Goal: Task Accomplishment & Management: Manage account settings

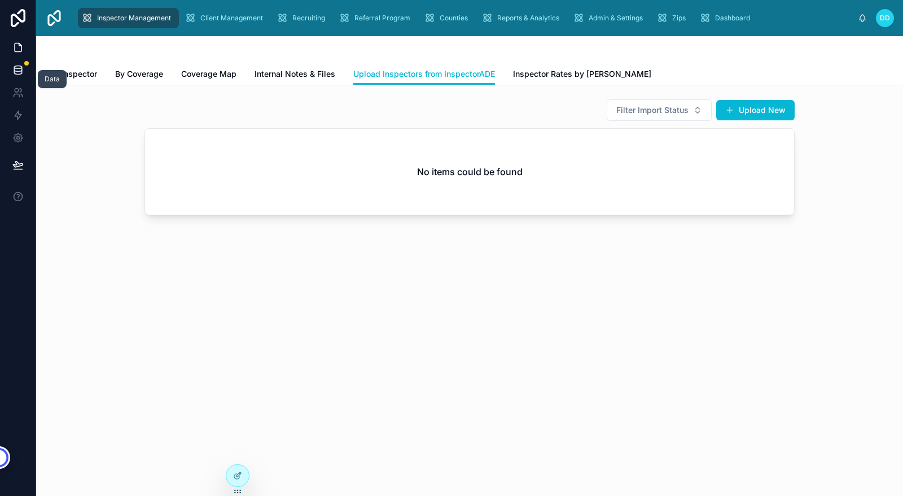
click at [16, 67] on icon at bounding box center [17, 69] width 11 height 11
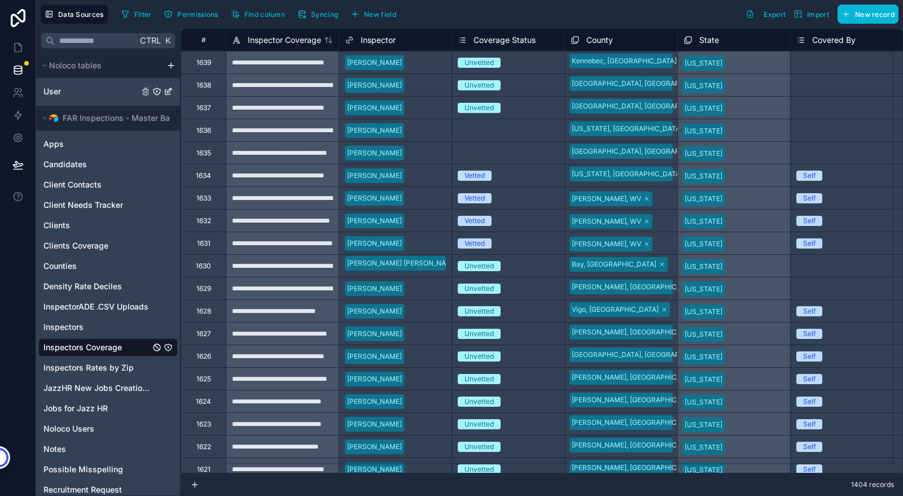
click at [53, 92] on span "User" at bounding box center [51, 91] width 17 height 11
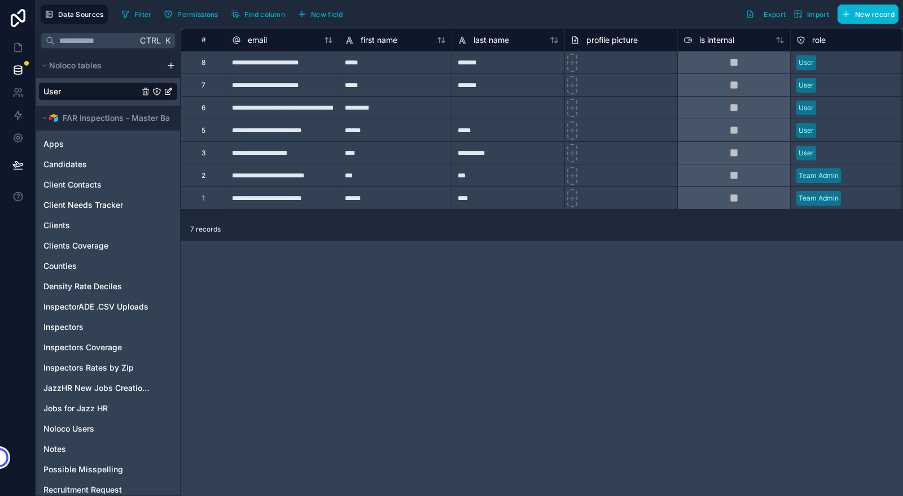
click at [167, 90] on icon "User" at bounding box center [168, 91] width 9 height 9
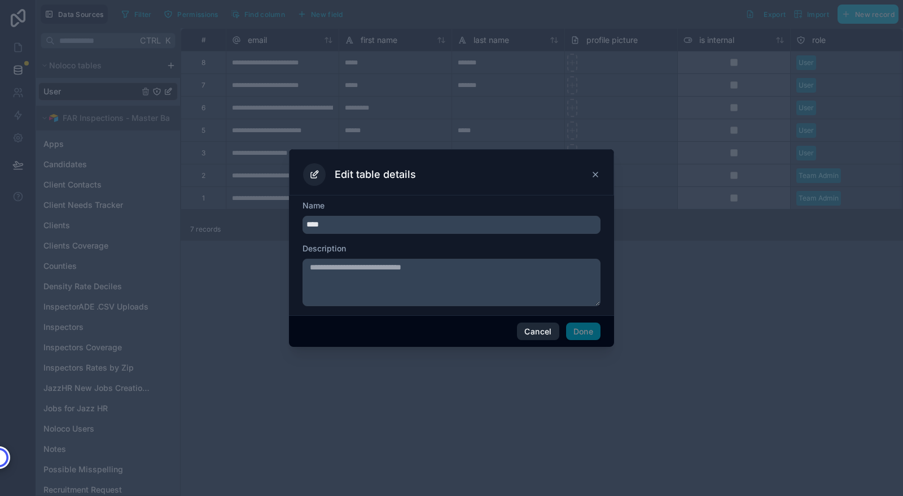
click at [538, 330] on button "Cancel" at bounding box center [538, 331] width 42 height 18
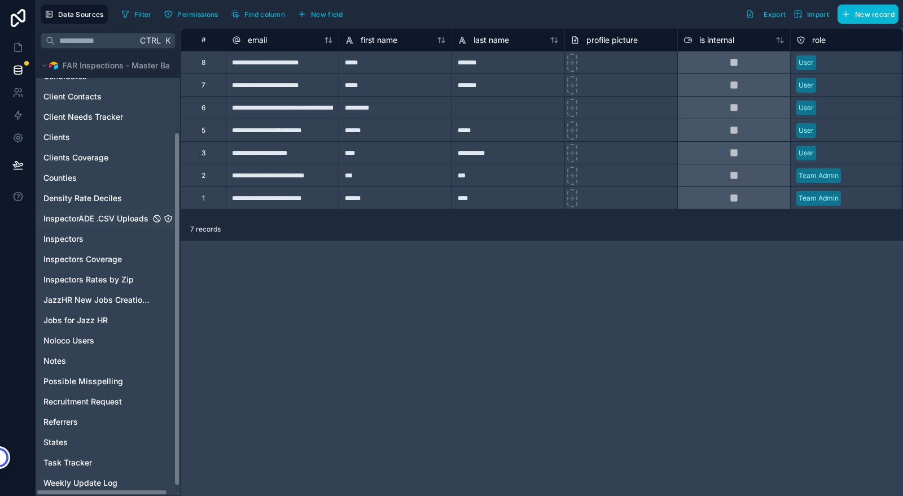
scroll to position [110, 0]
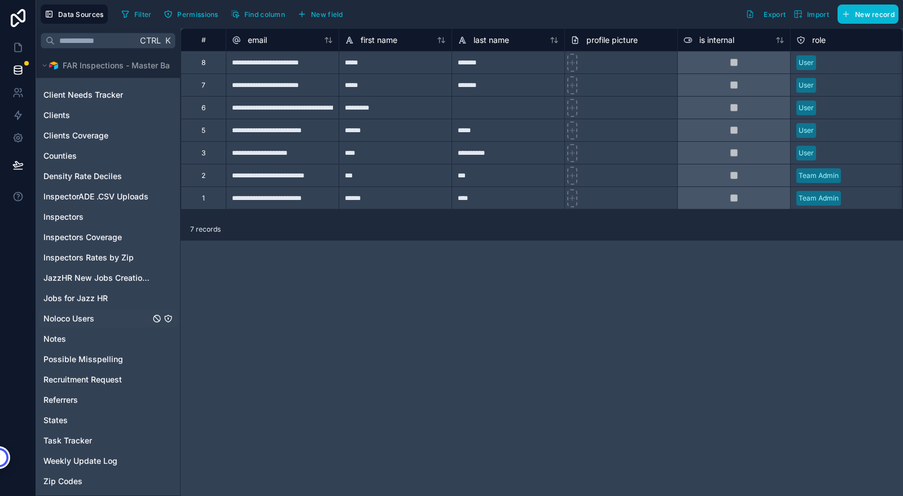
click at [72, 319] on span "Noloco Users" at bounding box center [68, 318] width 51 height 11
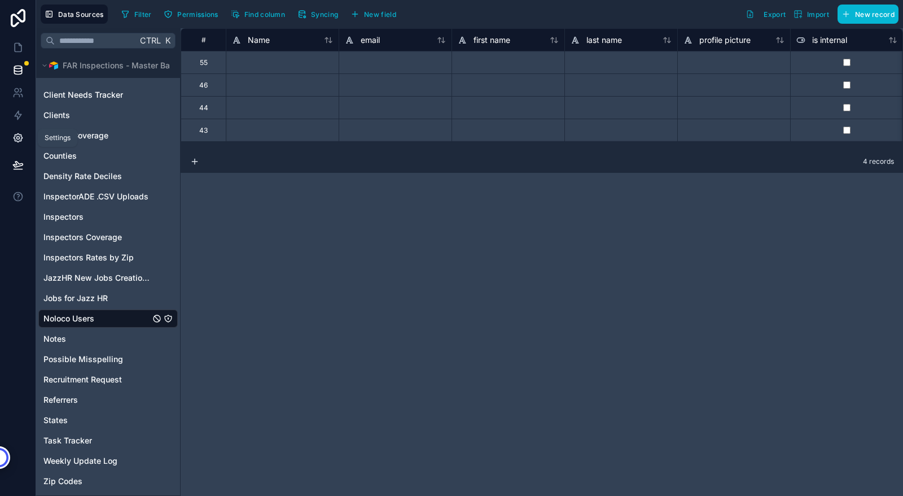
click at [15, 136] on icon at bounding box center [18, 138] width 8 height 8
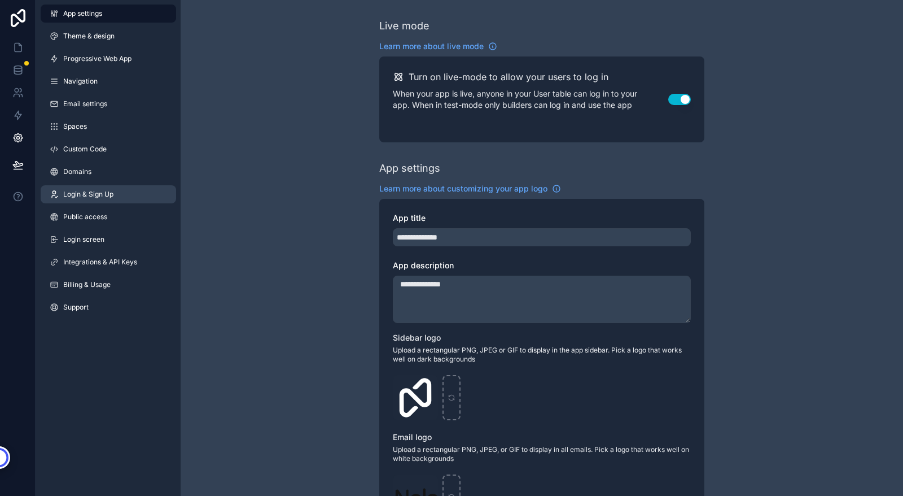
click at [98, 191] on span "Login & Sign Up" at bounding box center [88, 194] width 50 height 9
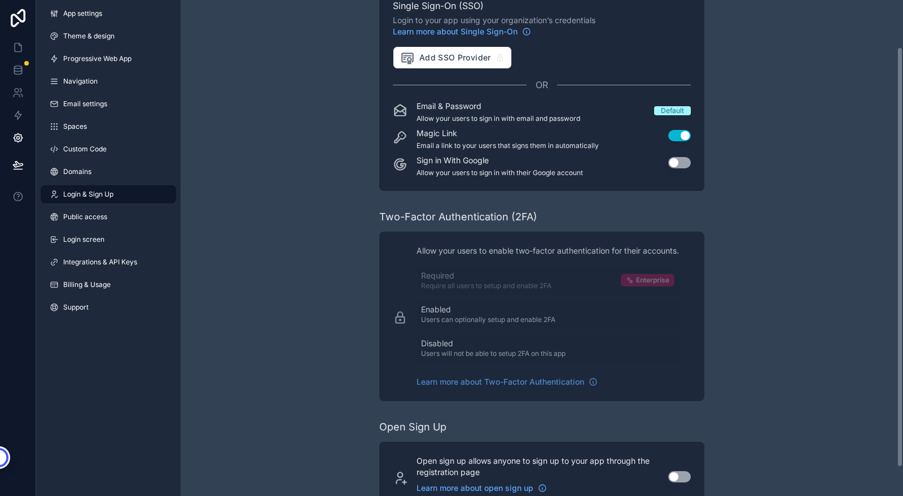
scroll to position [89, 0]
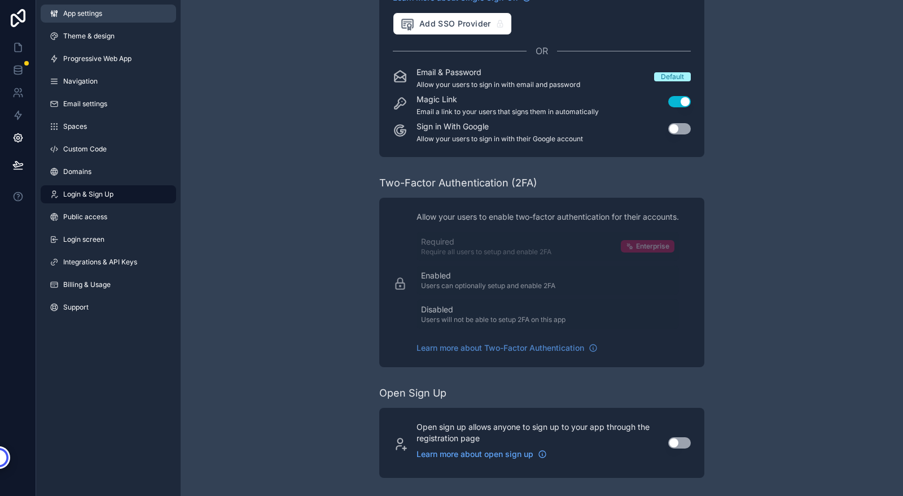
click at [90, 14] on span "App settings" at bounding box center [82, 13] width 39 height 9
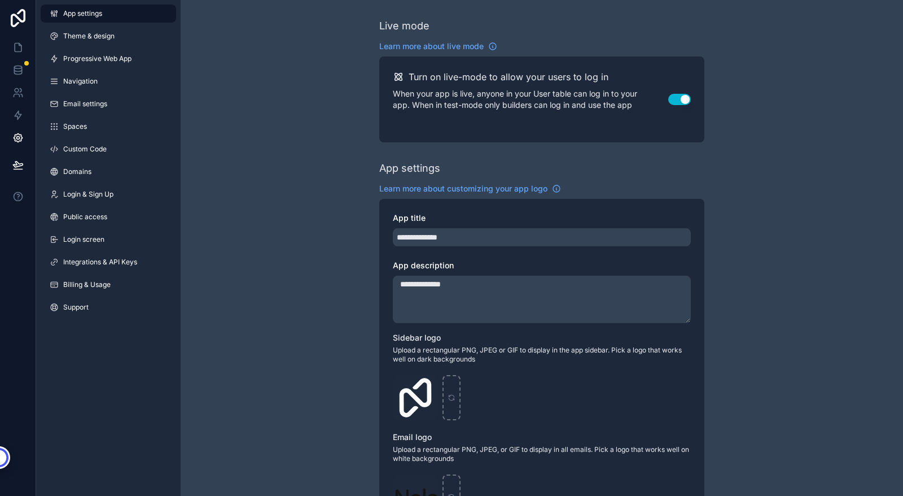
click at [330, 174] on div "**********" at bounding box center [542, 437] width 722 height 874
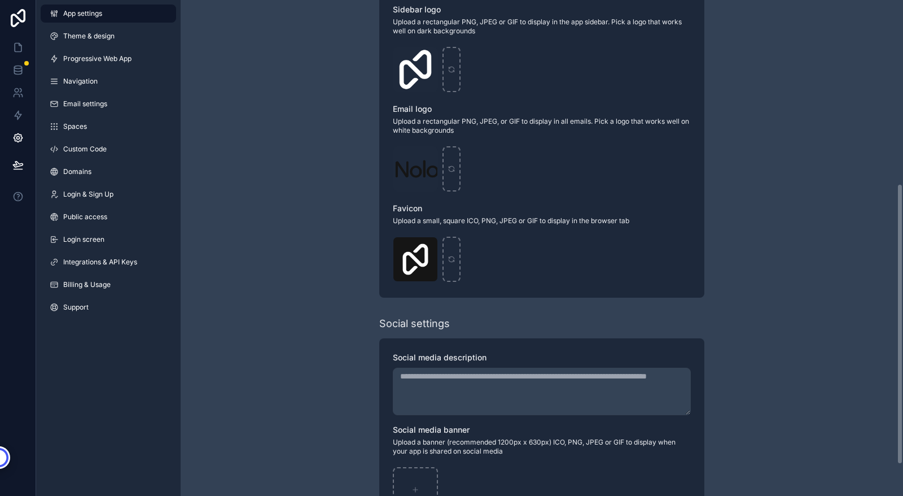
scroll to position [378, 0]
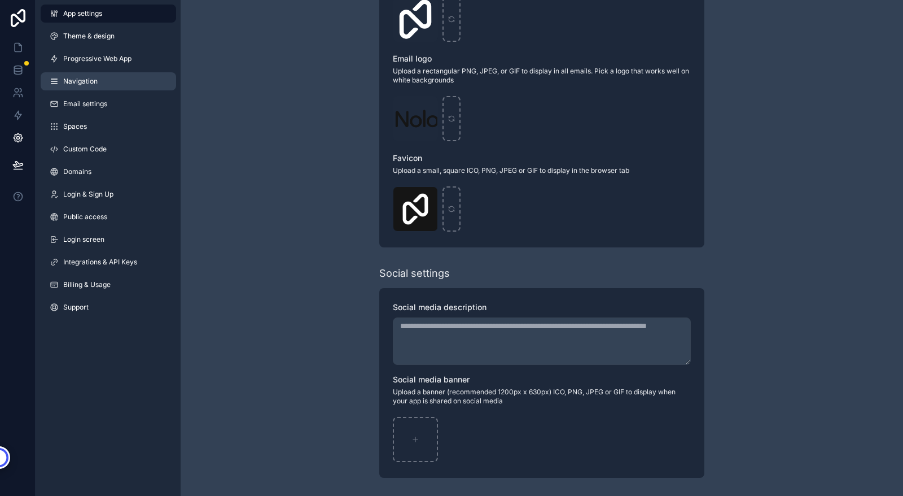
click at [106, 80] on link "Navigation" at bounding box center [108, 81] width 135 height 18
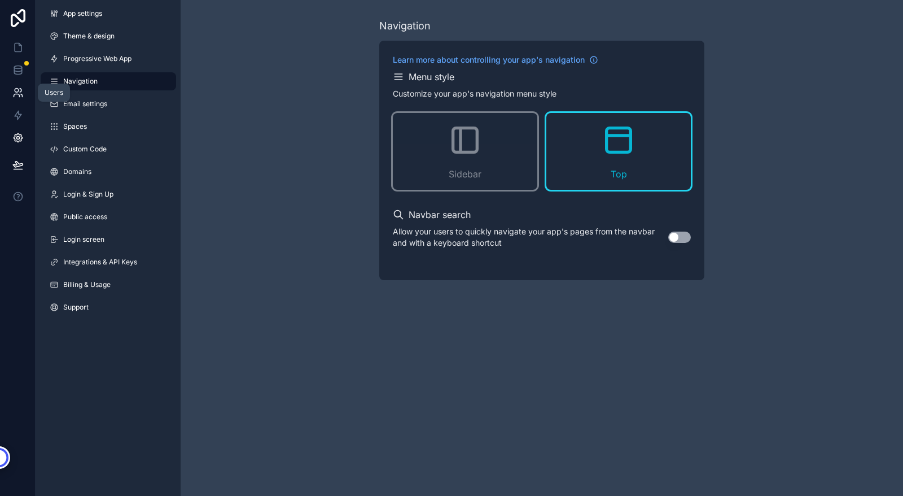
click at [19, 95] on icon at bounding box center [17, 95] width 6 height 3
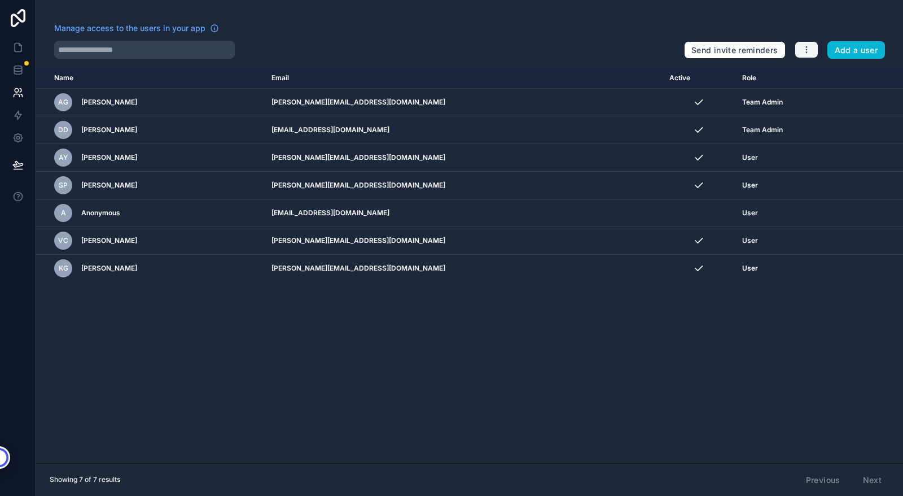
click at [804, 52] on icon "button" at bounding box center [806, 49] width 9 height 9
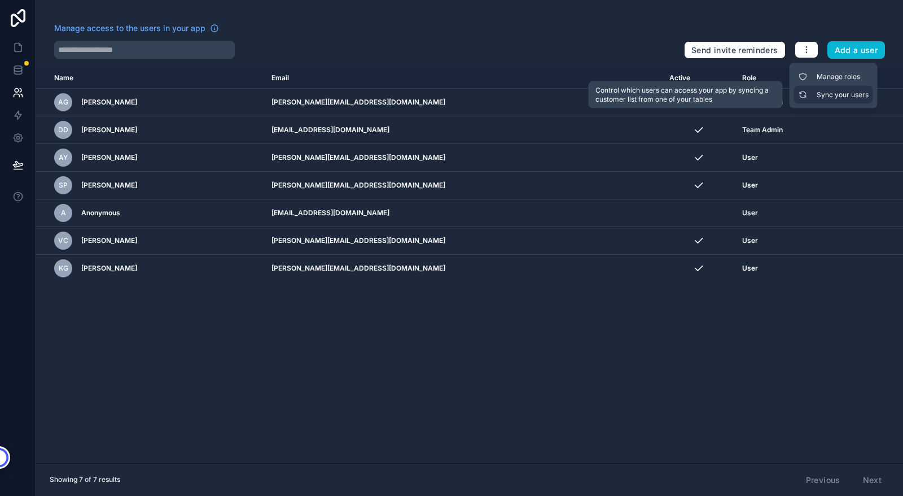
click at [830, 95] on link "Sync your users" at bounding box center [833, 95] width 79 height 18
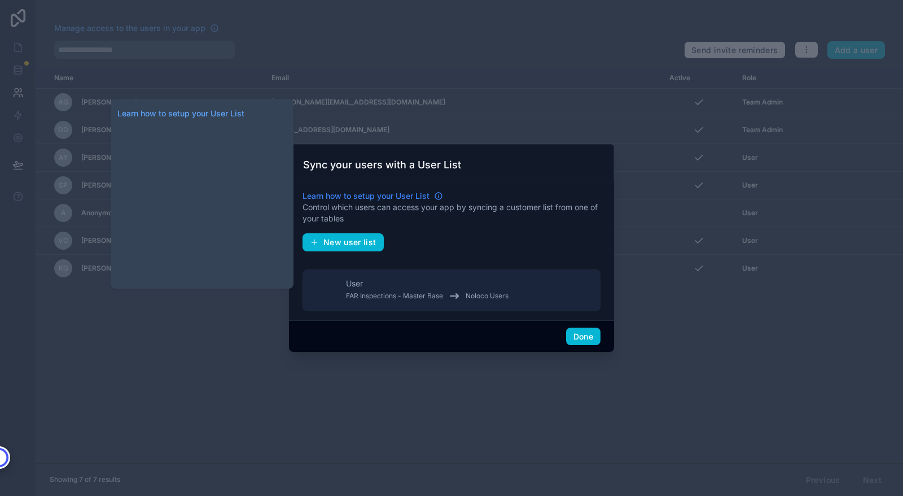
click at [406, 196] on span "Learn how to setup your User List" at bounding box center [366, 195] width 127 height 11
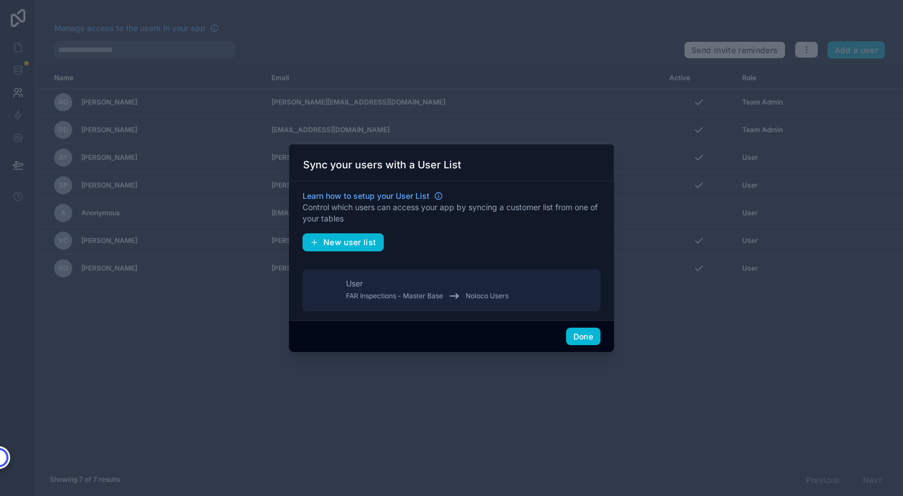
click at [638, 199] on div at bounding box center [451, 248] width 903 height 496
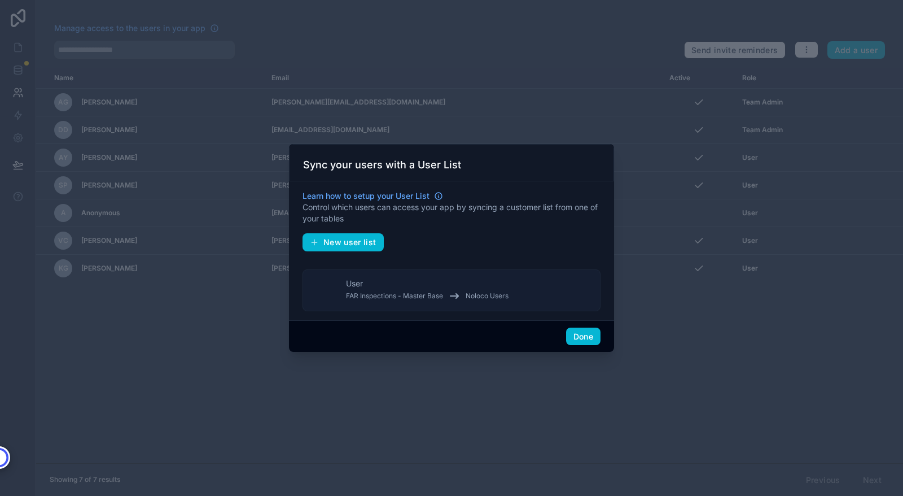
click at [405, 278] on div "User FAR Inspections - Master Base Noloco Users" at bounding box center [427, 290] width 163 height 25
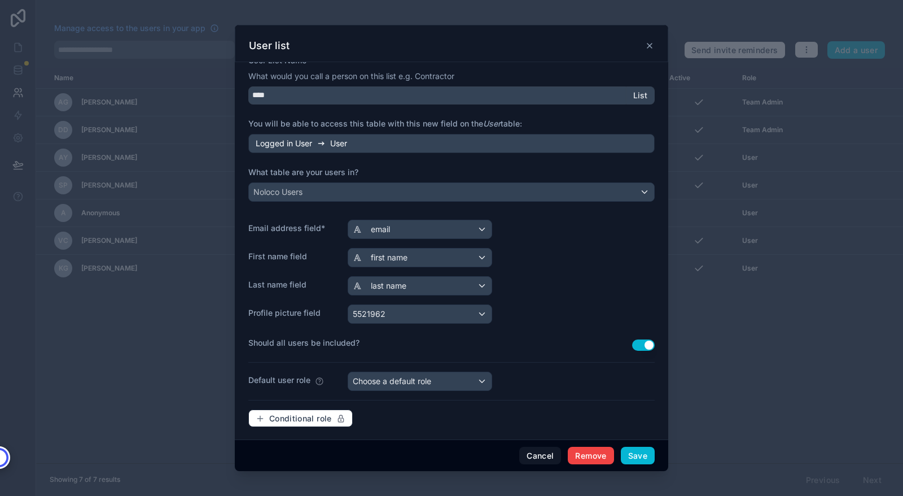
scroll to position [38, 0]
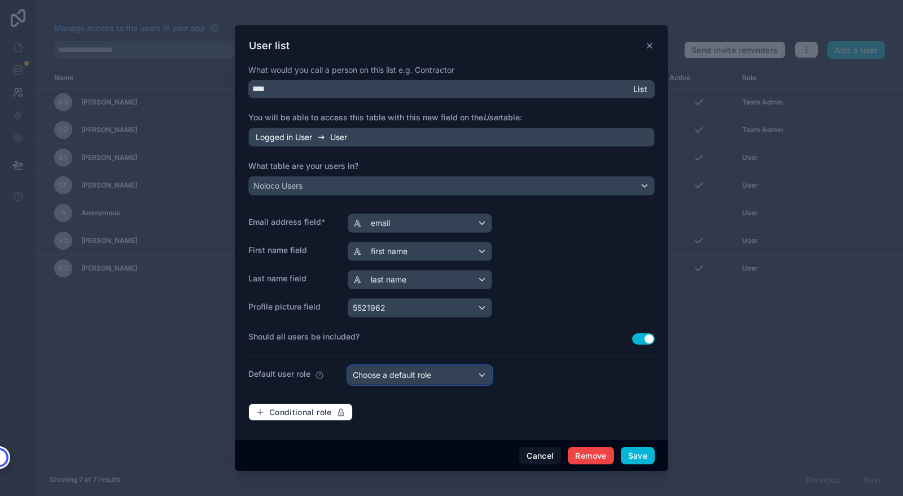
click at [435, 379] on div "Choose a default role" at bounding box center [419, 375] width 143 height 18
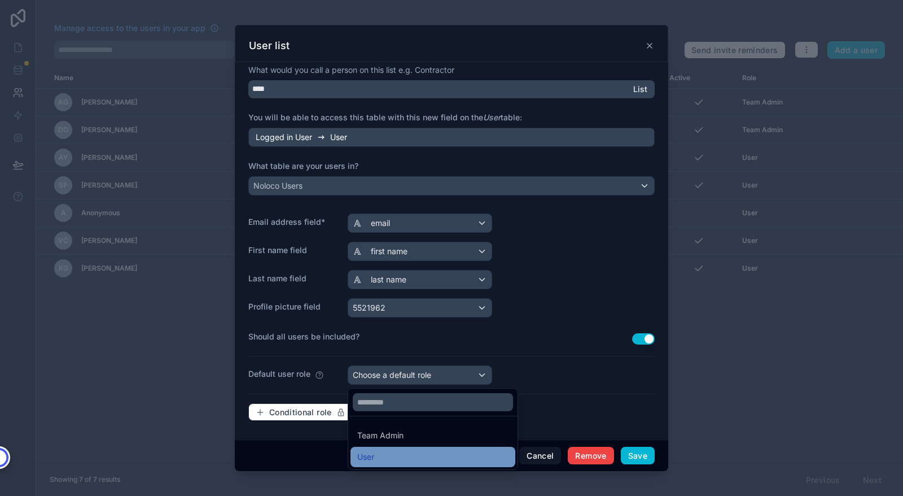
click at [380, 457] on div "User" at bounding box center [432, 457] width 151 height 14
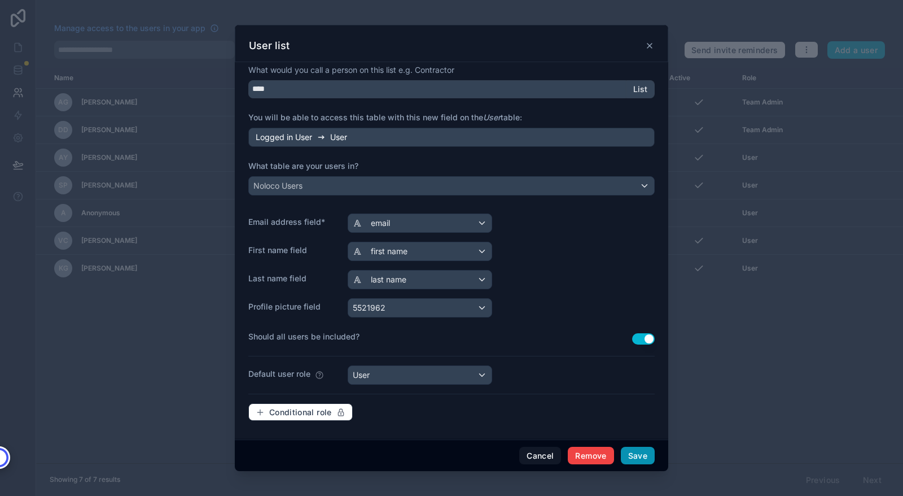
click at [632, 455] on button "Save" at bounding box center [638, 455] width 34 height 18
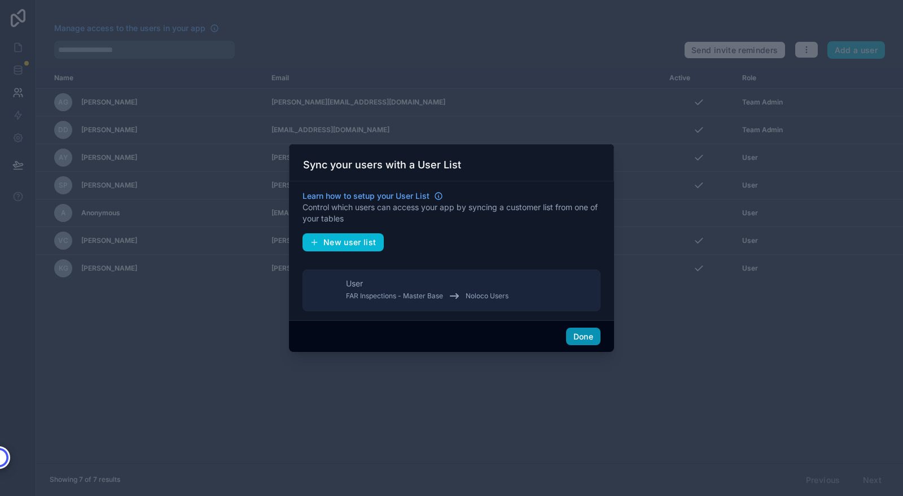
click at [580, 332] on button "Done" at bounding box center [583, 336] width 34 height 18
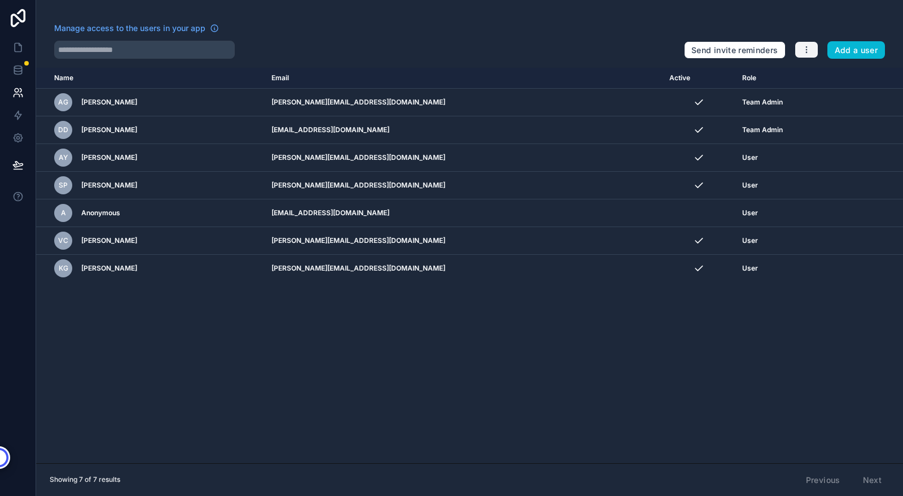
click at [808, 51] on icon "button" at bounding box center [806, 49] width 9 height 9
click at [550, 49] on div at bounding box center [364, 50] width 621 height 18
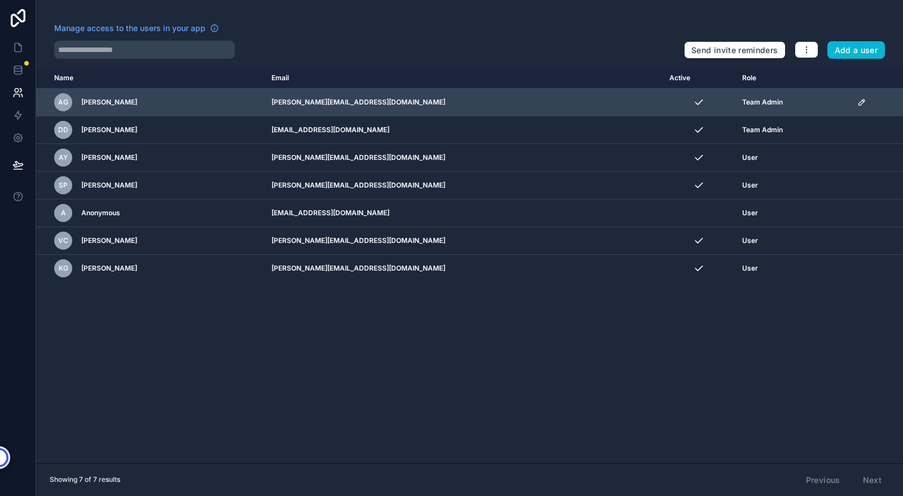
click at [859, 102] on icon "scrollable content" at bounding box center [861, 102] width 9 height 9
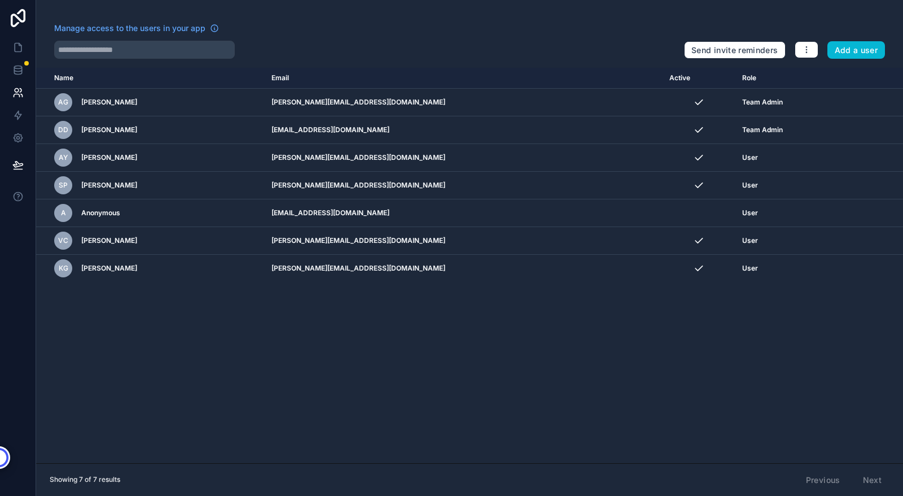
click at [470, 58] on div at bounding box center [364, 50] width 621 height 18
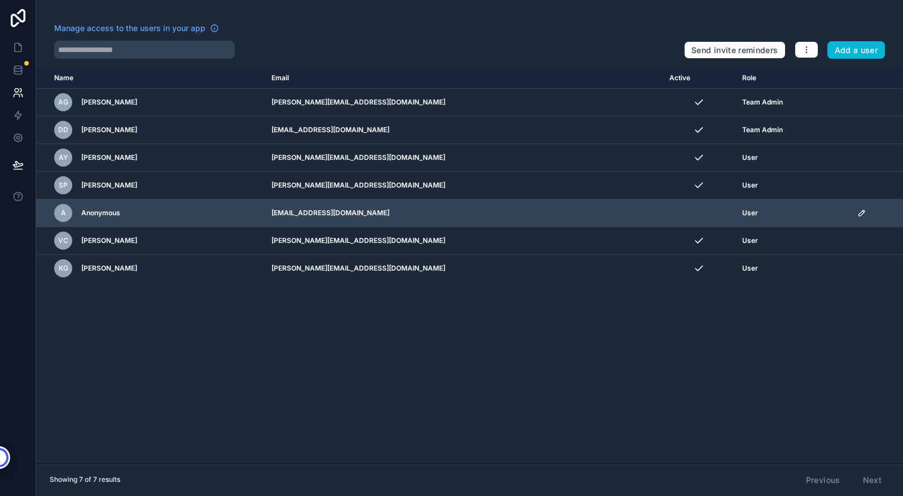
click at [862, 211] on icon "scrollable content" at bounding box center [863, 212] width 2 height 2
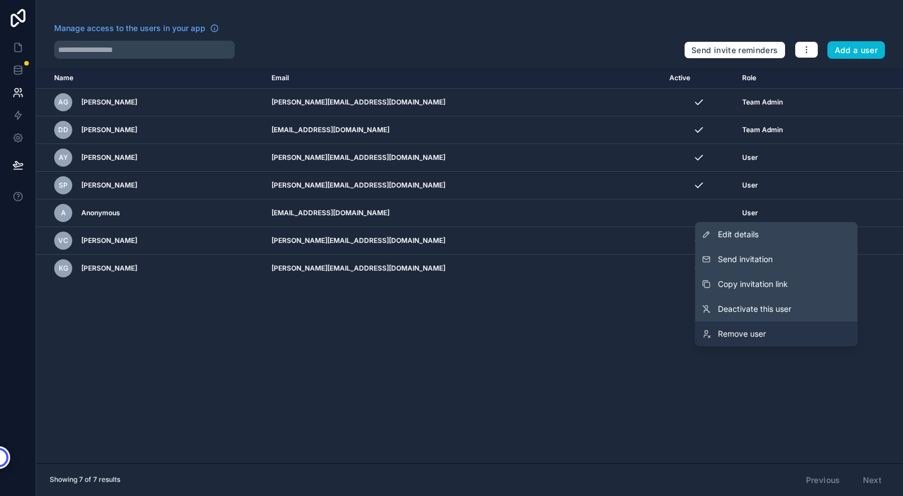
click at [733, 335] on span "Remove user" at bounding box center [742, 333] width 48 height 11
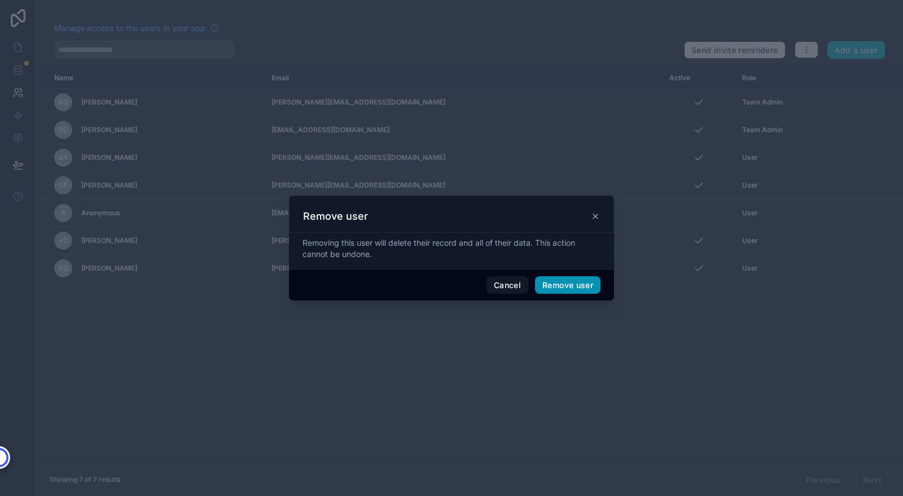
click at [575, 285] on button "Remove user" at bounding box center [567, 285] width 65 height 18
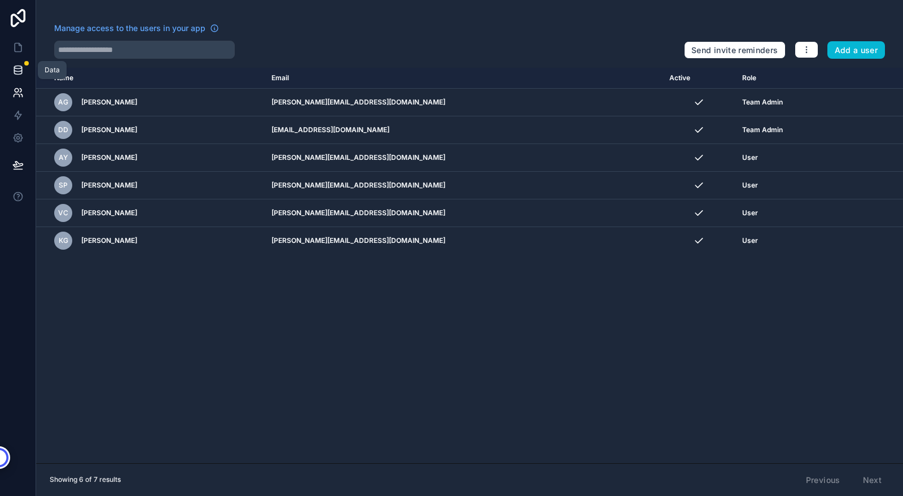
click at [19, 69] on icon at bounding box center [17, 69] width 11 height 11
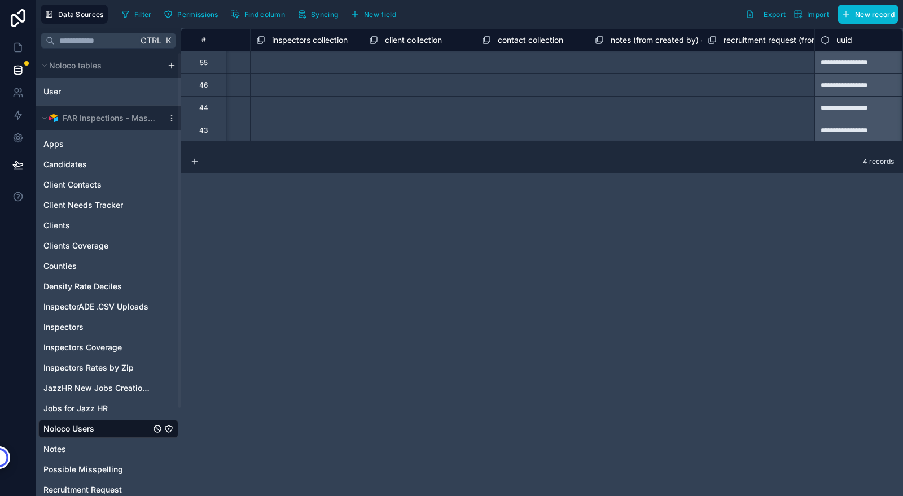
scroll to position [0, 1369]
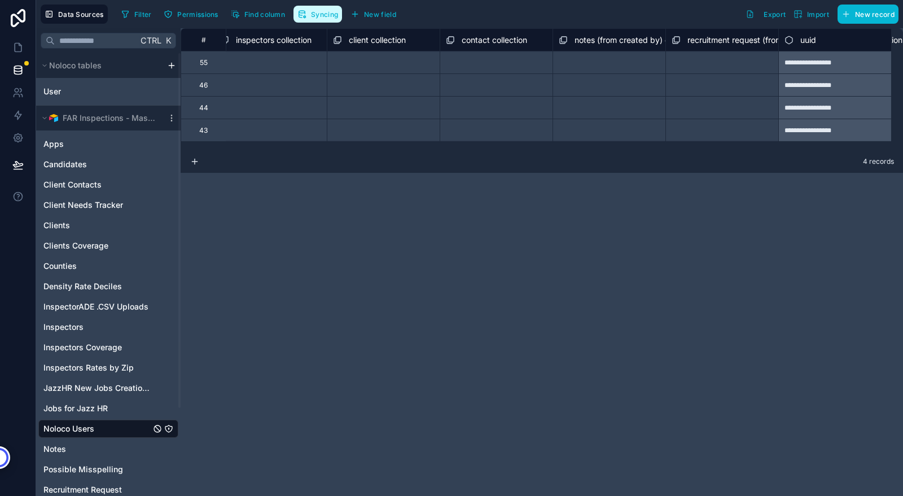
click at [319, 11] on span "Syncing" at bounding box center [324, 14] width 27 height 8
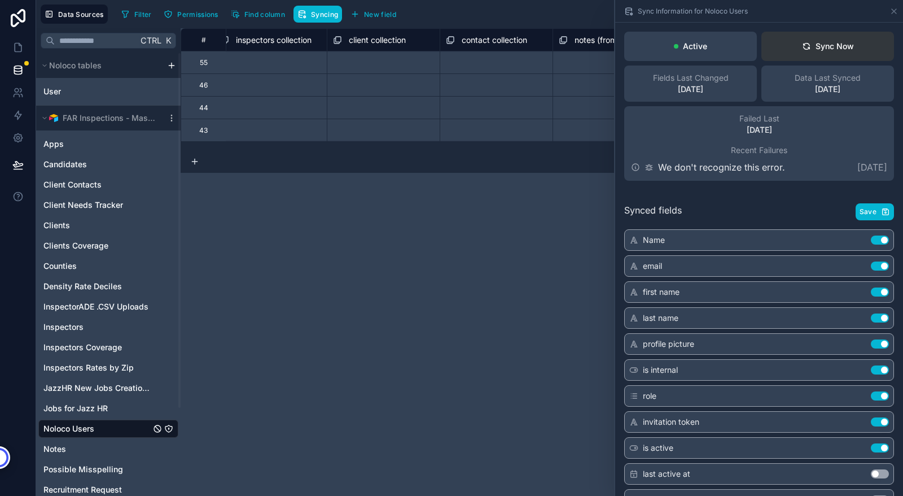
click at [820, 44] on div "Sync Now" at bounding box center [828, 46] width 52 height 11
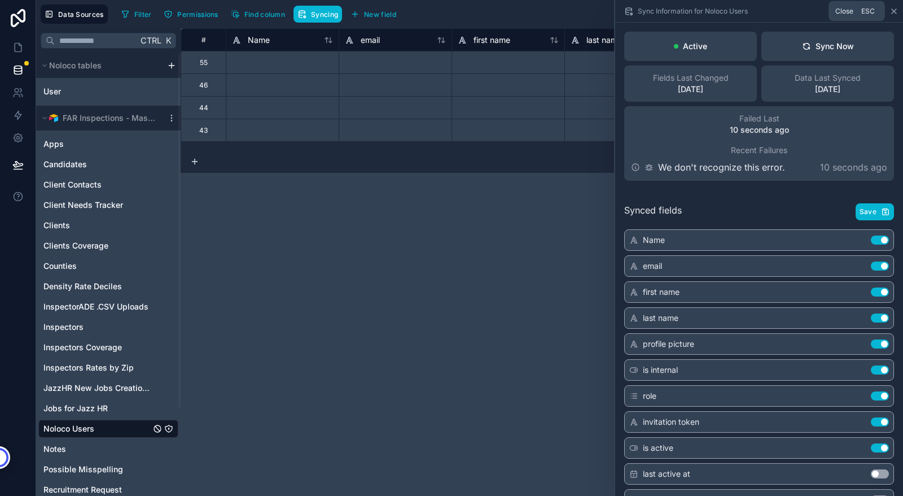
click at [893, 11] on icon at bounding box center [894, 11] width 5 height 5
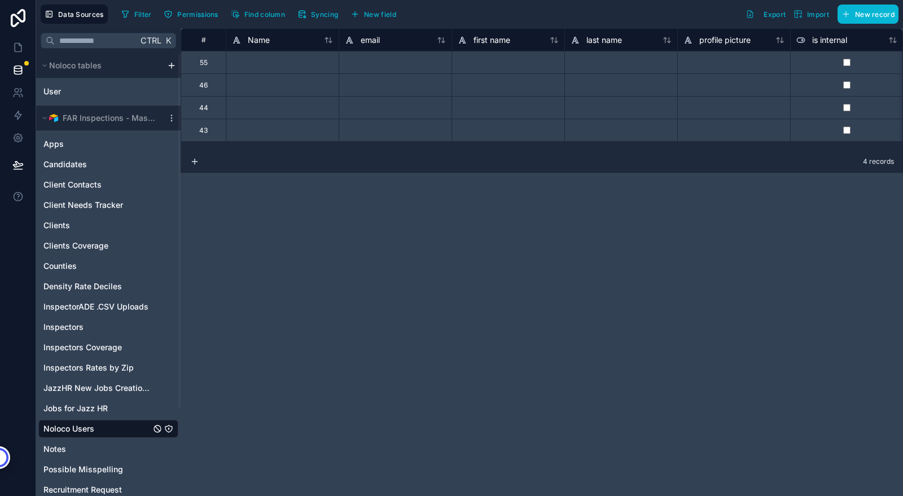
click at [76, 428] on span "Noloco Users" at bounding box center [68, 428] width 51 height 11
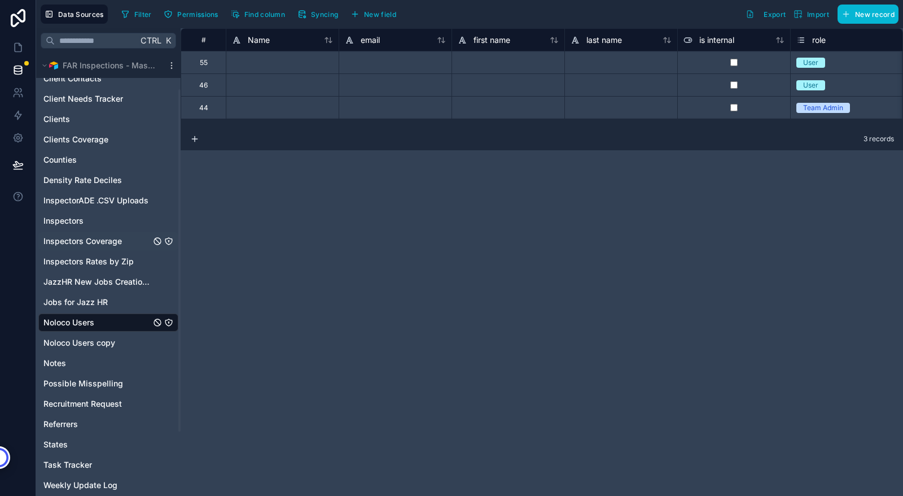
scroll to position [130, 0]
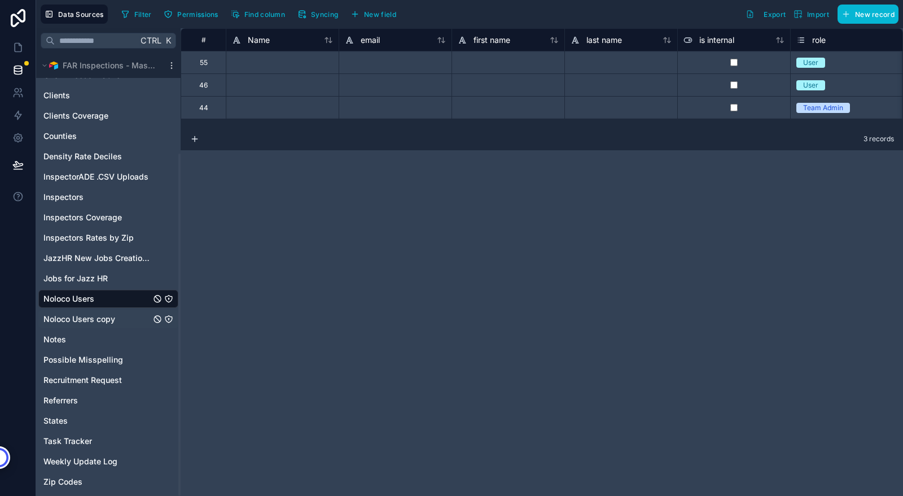
click at [90, 321] on span "Noloco Users copy" at bounding box center [79, 318] width 72 height 11
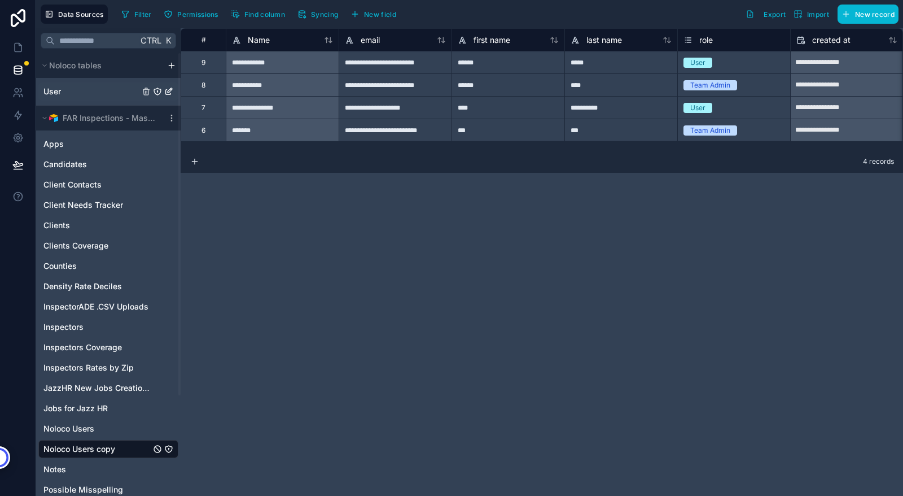
click at [51, 93] on span "User" at bounding box center [51, 91] width 17 height 11
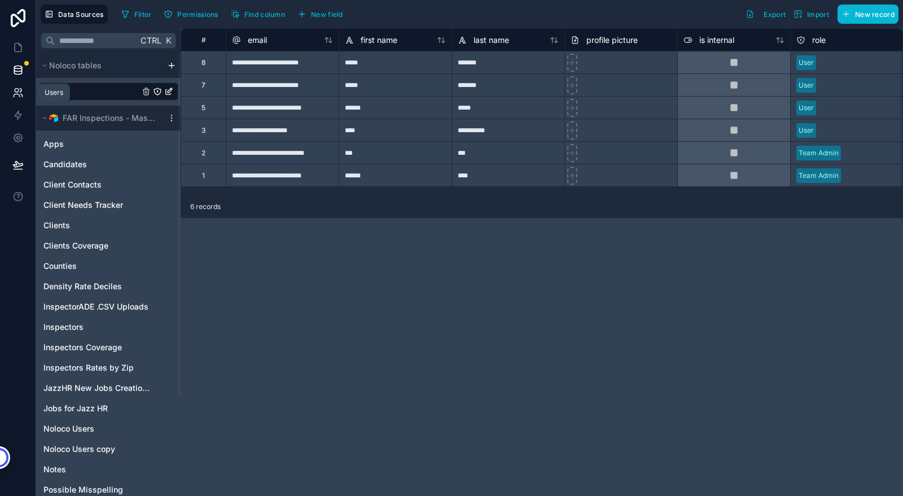
click at [17, 91] on icon at bounding box center [17, 92] width 11 height 11
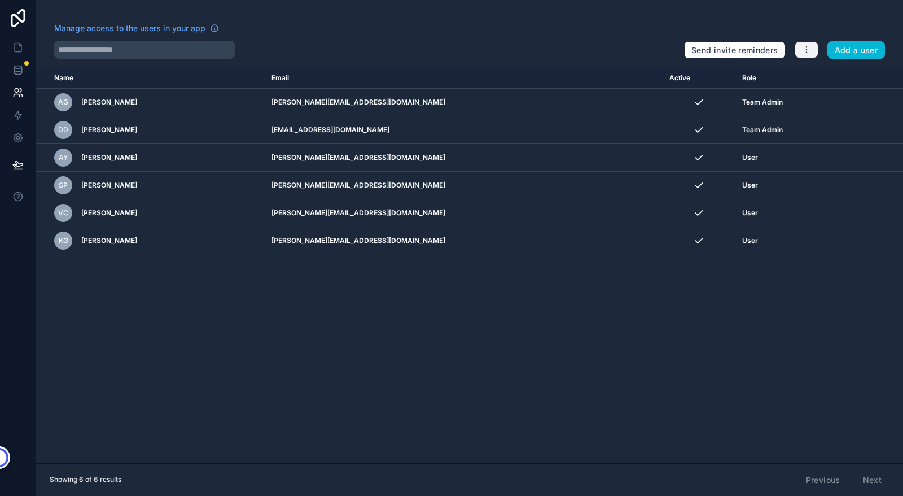
click at [808, 47] on icon "button" at bounding box center [806, 49] width 9 height 9
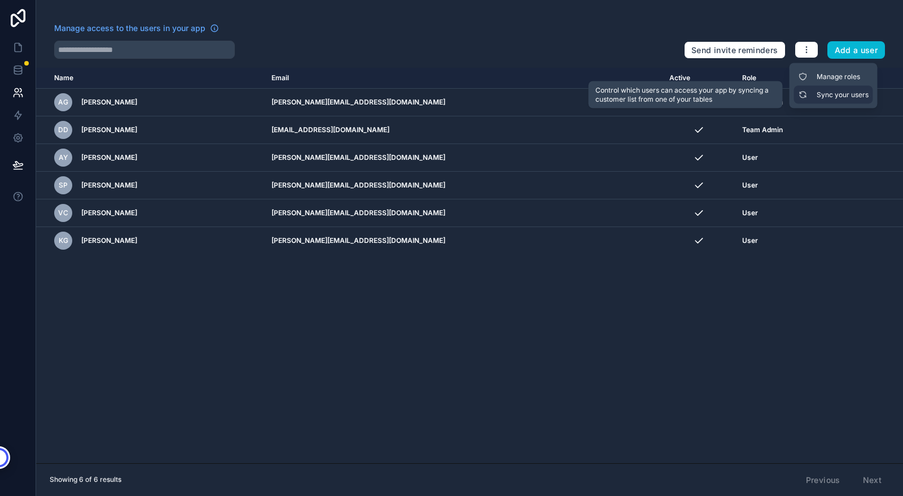
click at [844, 93] on link "Sync your users" at bounding box center [833, 95] width 79 height 18
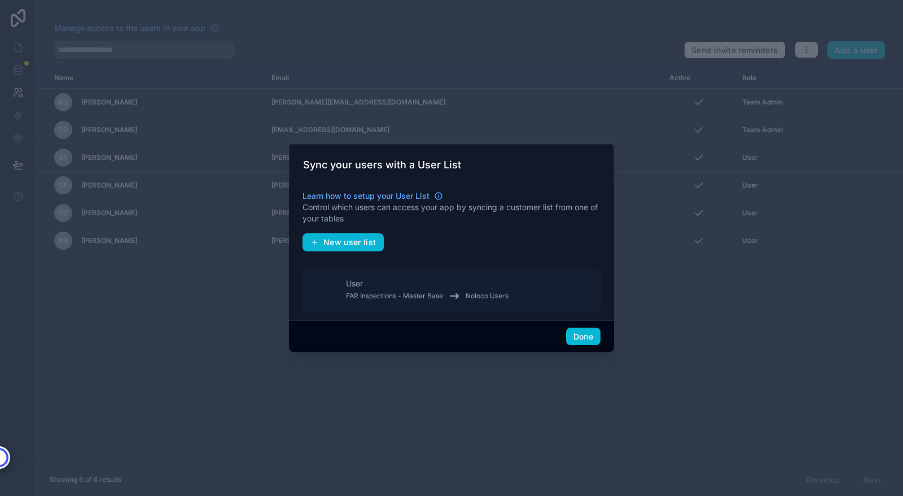
click at [391, 286] on div "User FAR Inspections - Master Base Noloco Users" at bounding box center [427, 290] width 163 height 25
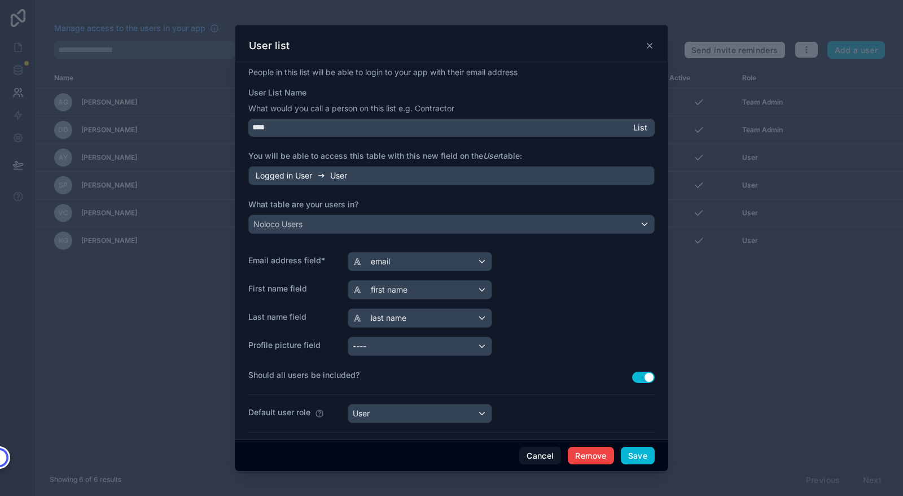
scroll to position [38, 0]
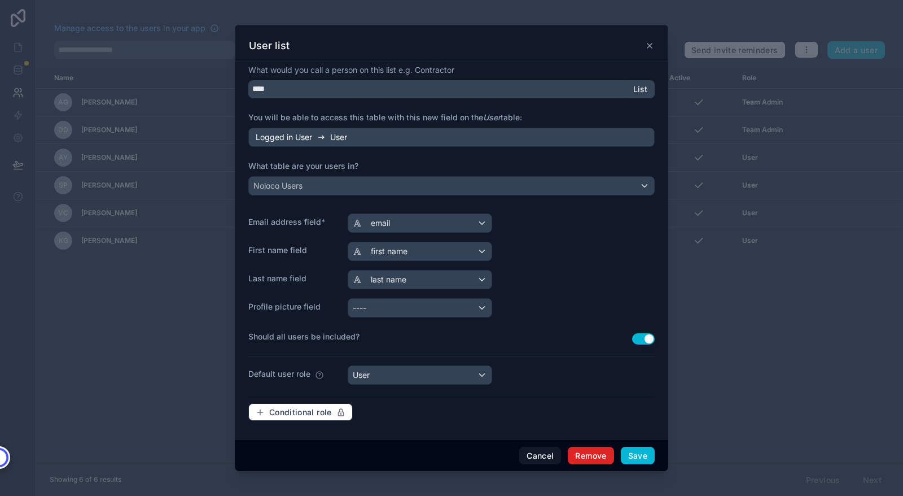
click at [584, 454] on button "Remove" at bounding box center [591, 455] width 46 height 18
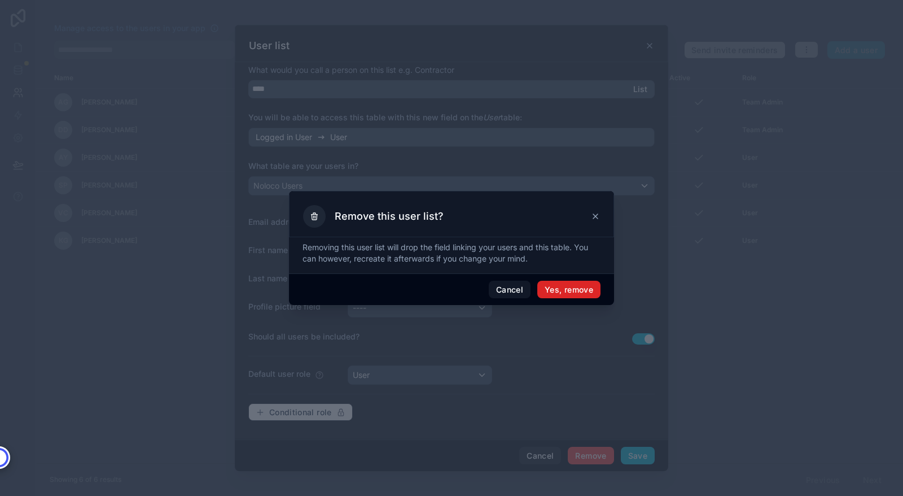
click at [557, 290] on button "Yes, remove" at bounding box center [568, 290] width 63 height 18
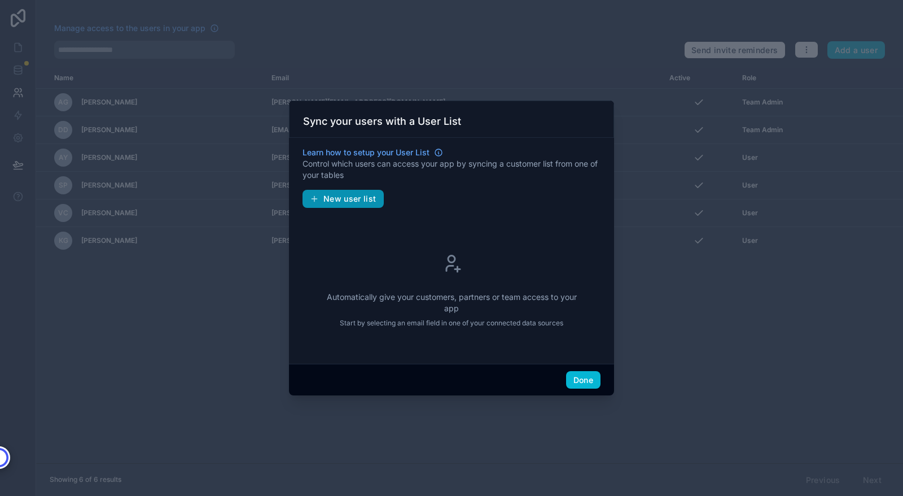
click at [332, 200] on span "New user list" at bounding box center [349, 199] width 53 height 10
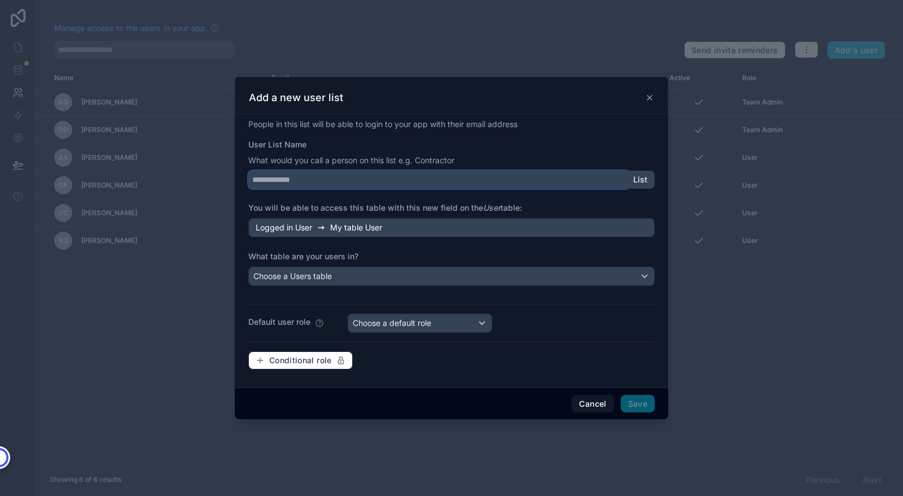
click at [373, 176] on input "User List Name" at bounding box center [437, 179] width 378 height 18
type input "****"
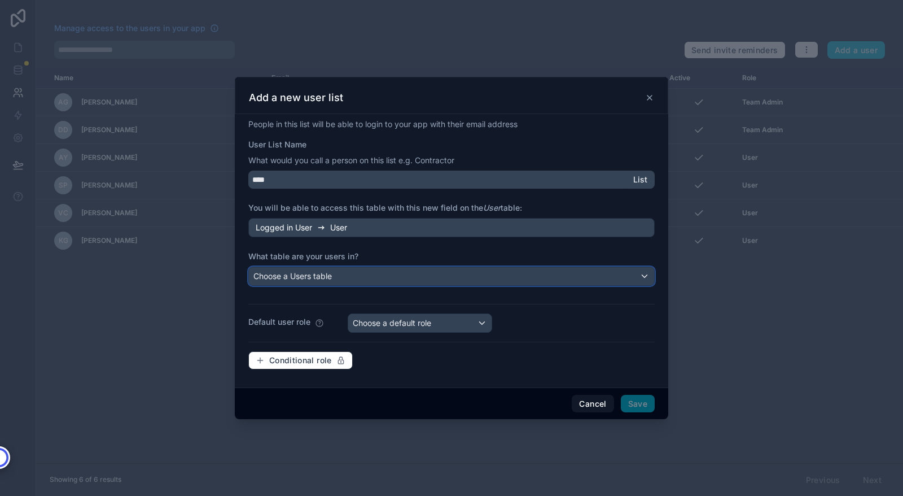
click at [363, 276] on div "Choose a Users table" at bounding box center [451, 276] width 405 height 18
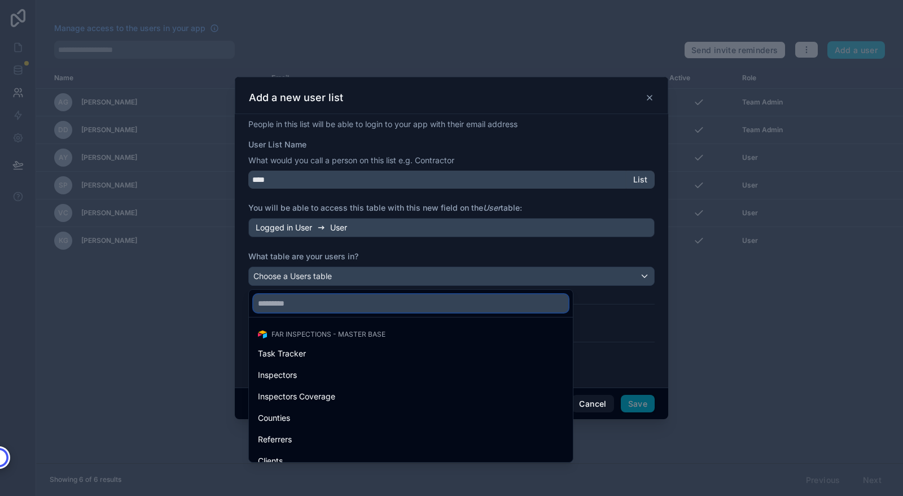
click at [350, 300] on input "text" at bounding box center [410, 303] width 315 height 18
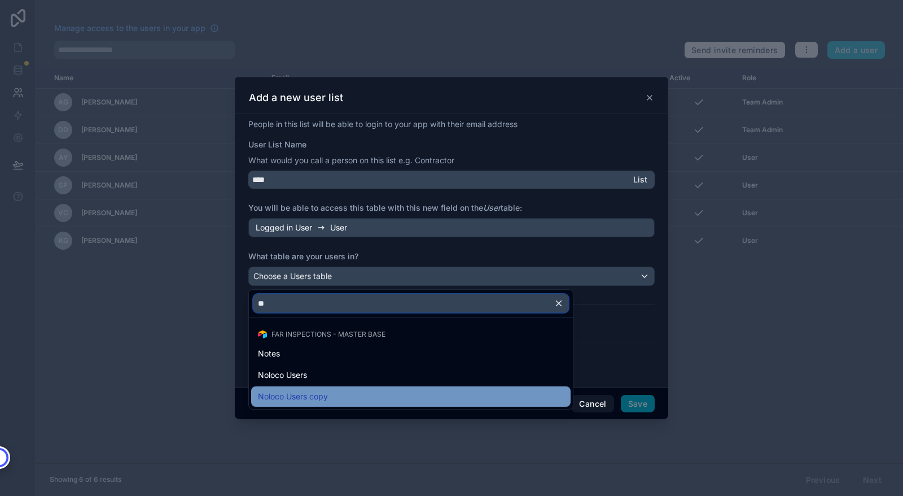
type input "**"
click at [325, 394] on span "Noloco Users copy" at bounding box center [293, 396] width 70 height 14
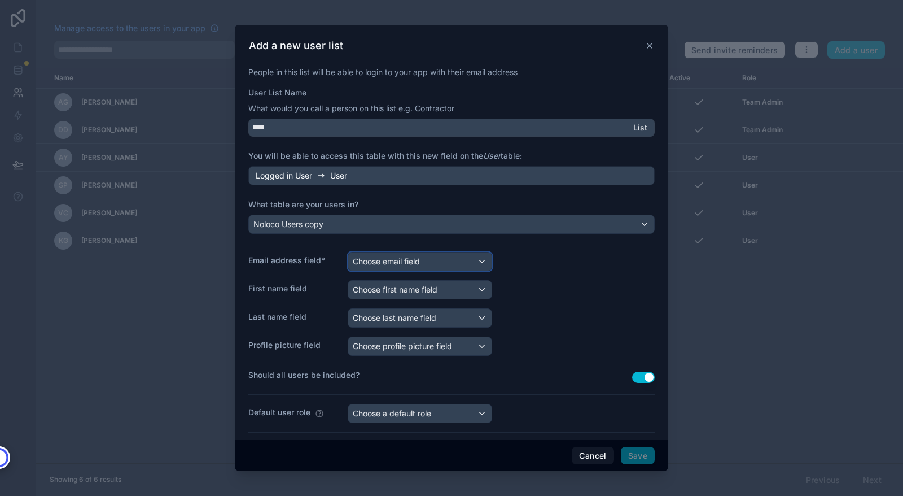
click at [471, 262] on div "Choose email field" at bounding box center [419, 261] width 143 height 18
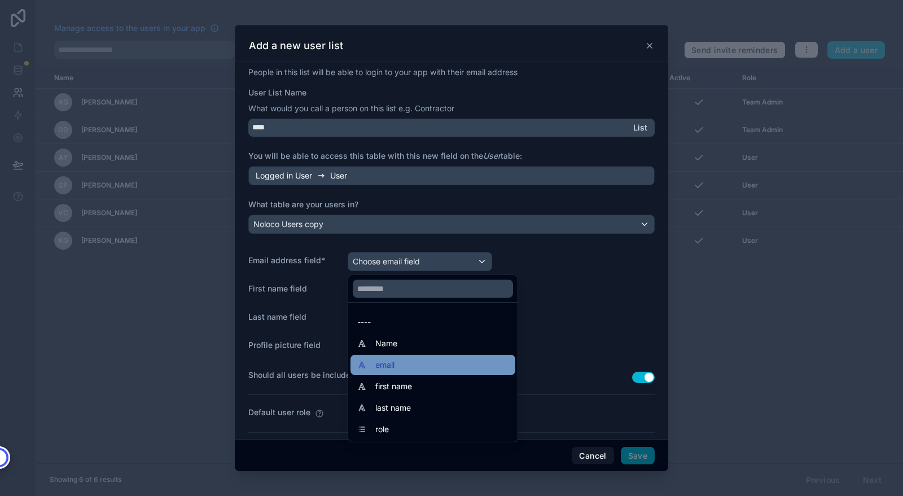
click at [415, 357] on div "email" at bounding box center [433, 364] width 165 height 20
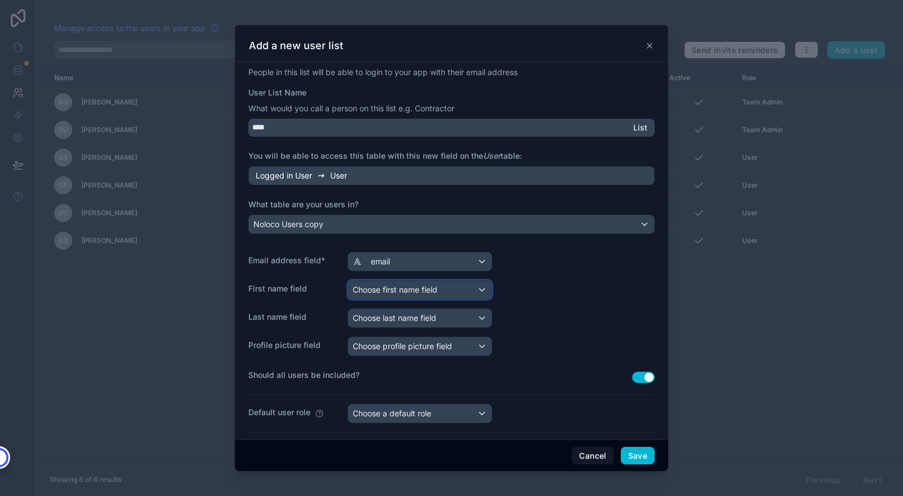
click at [455, 289] on div "Choose first name field" at bounding box center [419, 290] width 143 height 18
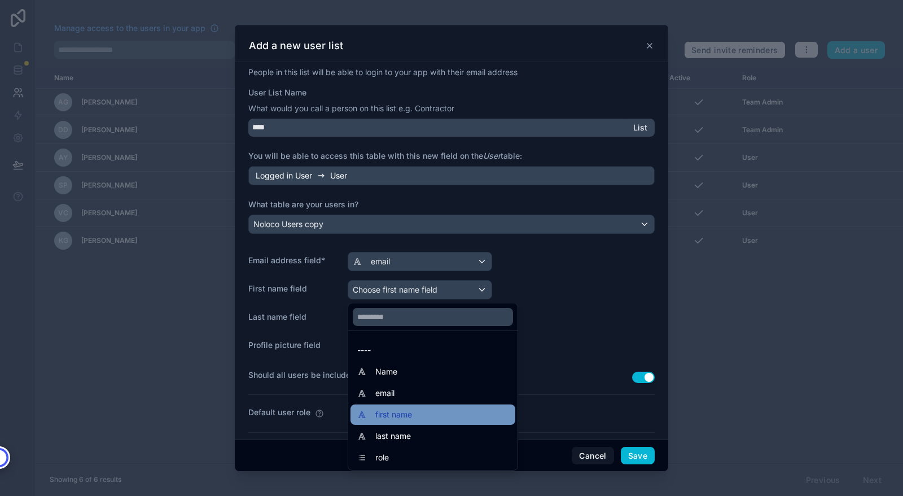
click at [443, 409] on div "first name" at bounding box center [432, 415] width 151 height 14
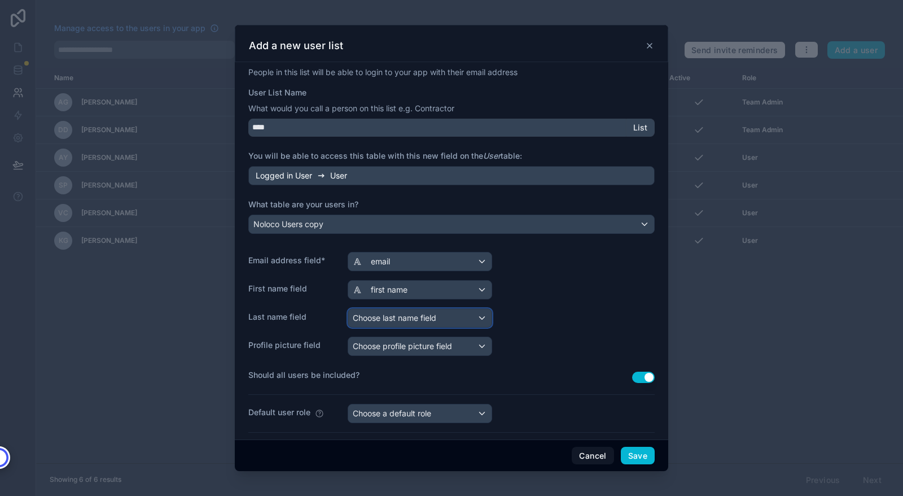
click at [433, 318] on span "Choose last name field" at bounding box center [395, 318] width 84 height 10
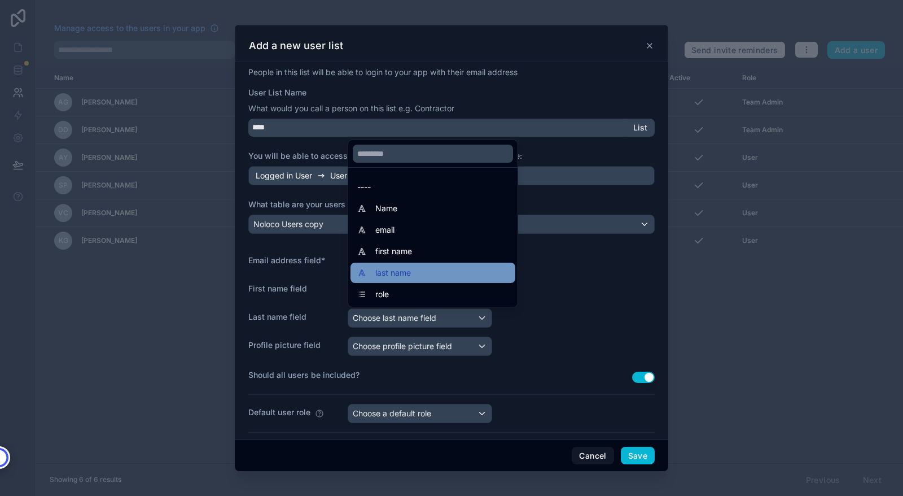
click at [419, 270] on div "last name" at bounding box center [432, 273] width 151 height 14
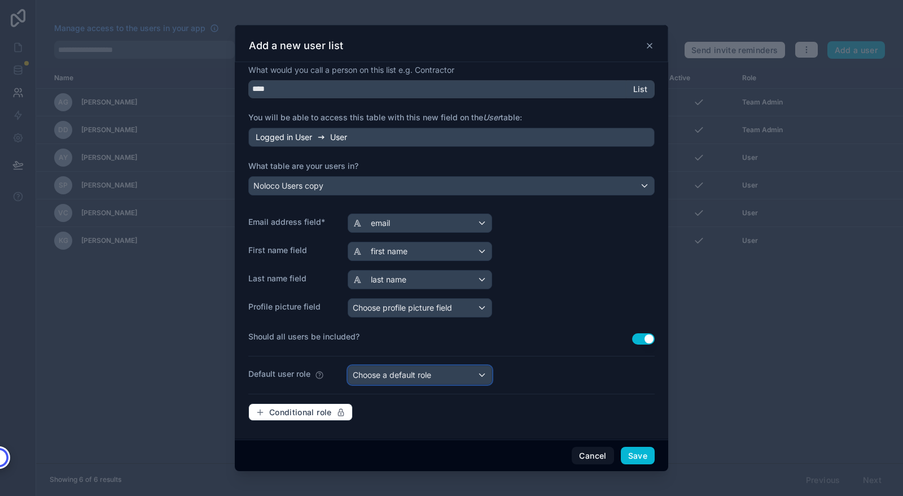
click at [455, 375] on div "Choose a default role" at bounding box center [419, 375] width 143 height 18
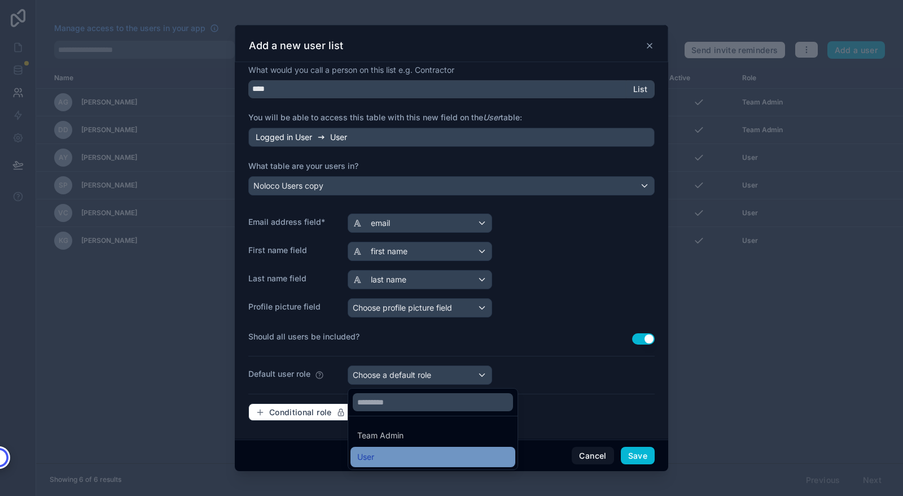
click at [373, 456] on div "User" at bounding box center [365, 457] width 17 height 14
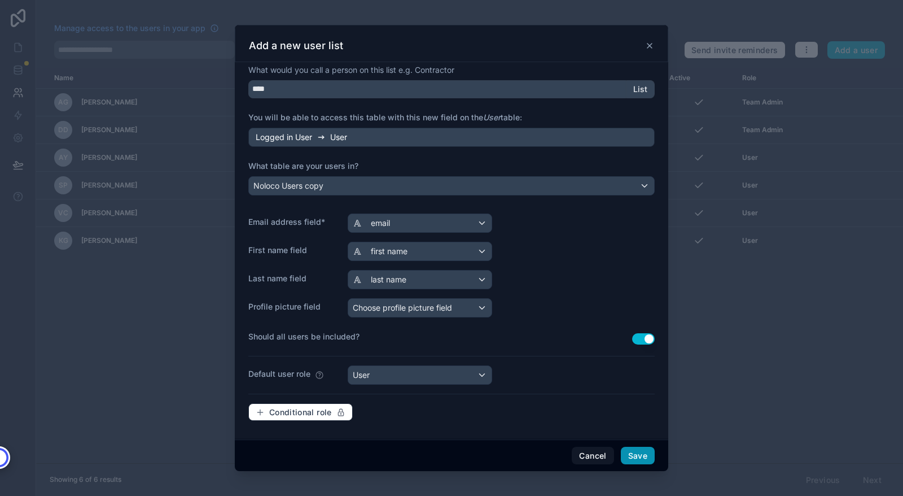
click at [638, 455] on button "Save" at bounding box center [638, 455] width 34 height 18
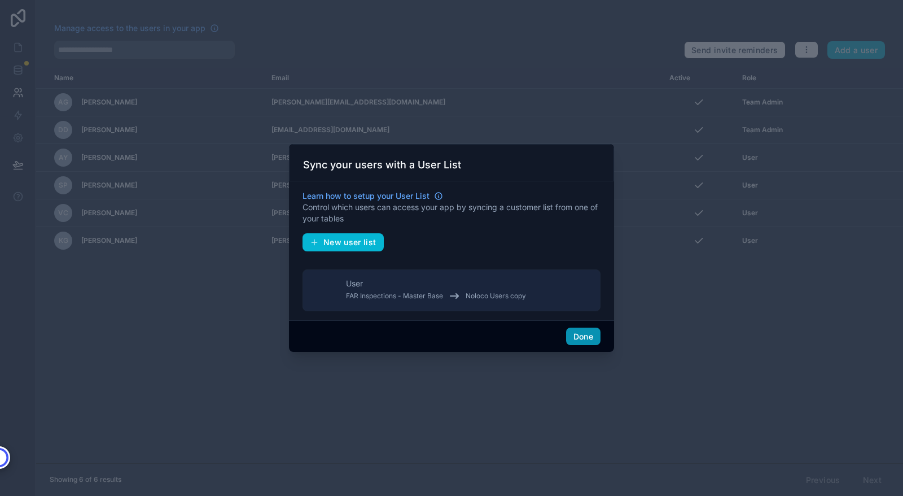
click at [576, 334] on button "Done" at bounding box center [583, 336] width 34 height 18
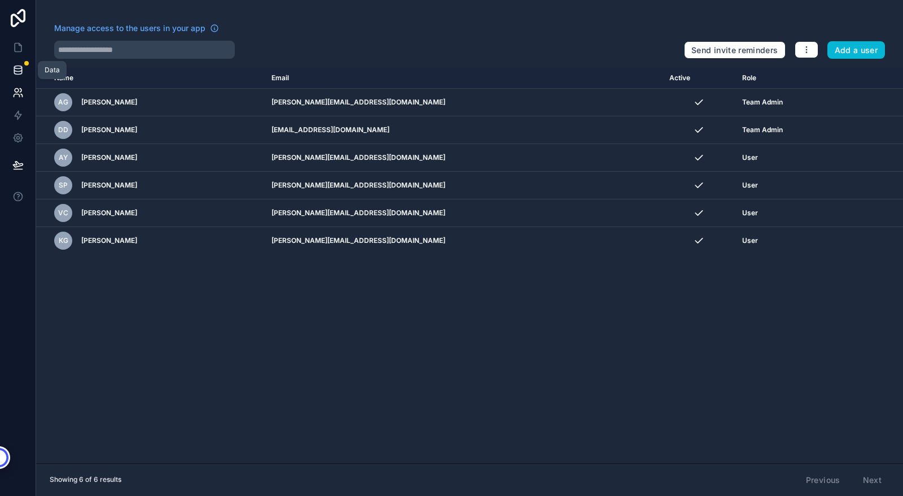
click at [20, 71] on icon at bounding box center [17, 69] width 7 height 5
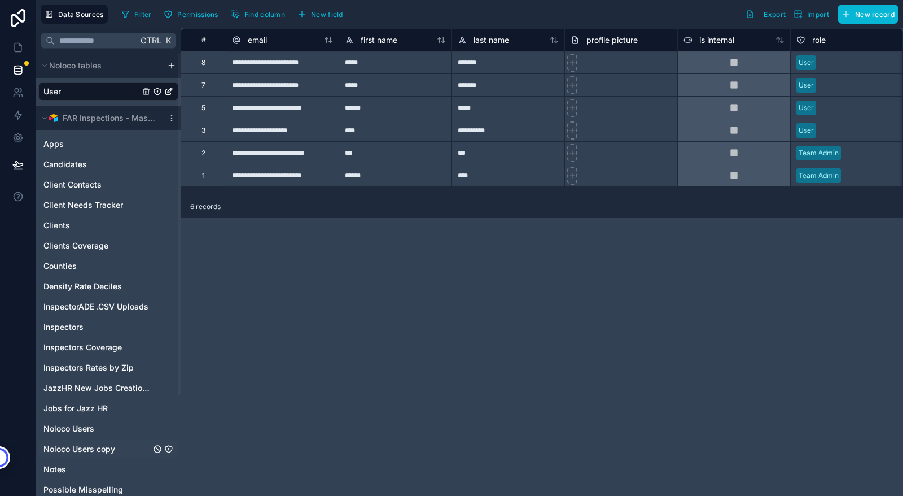
click at [69, 450] on span "Noloco Users copy" at bounding box center [79, 448] width 72 height 11
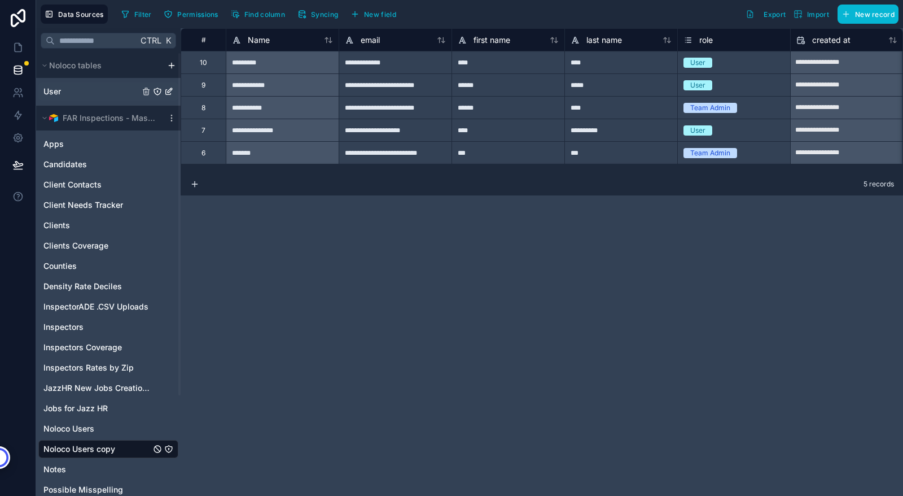
click at [67, 94] on link "User" at bounding box center [91, 91] width 96 height 11
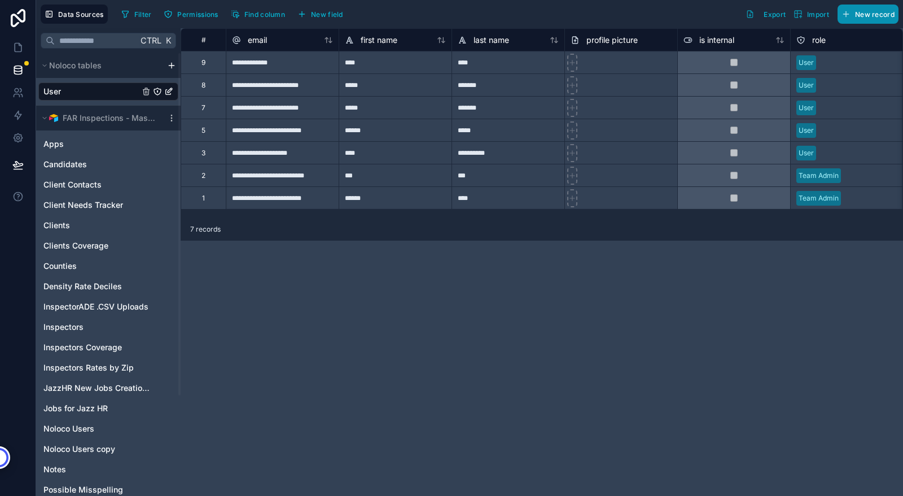
click at [864, 11] on span "New record" at bounding box center [875, 14] width 40 height 8
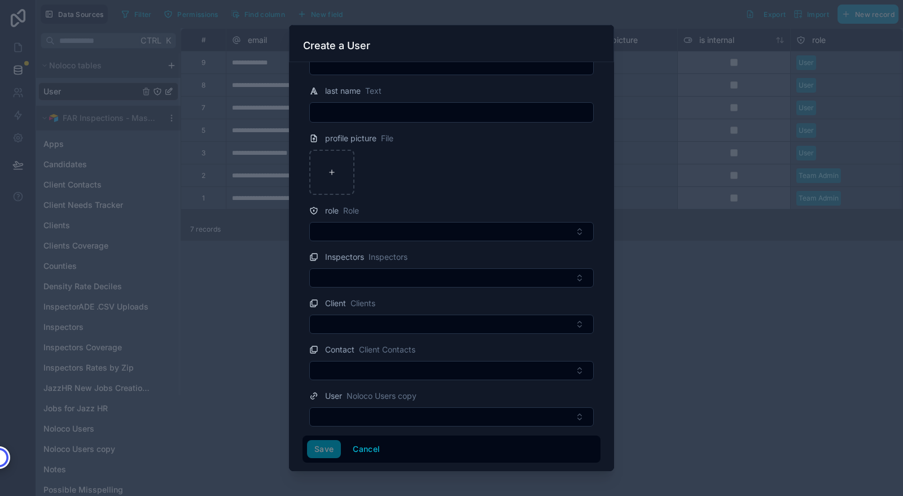
scroll to position [86, 0]
click at [366, 447] on button "Cancel" at bounding box center [366, 449] width 42 height 18
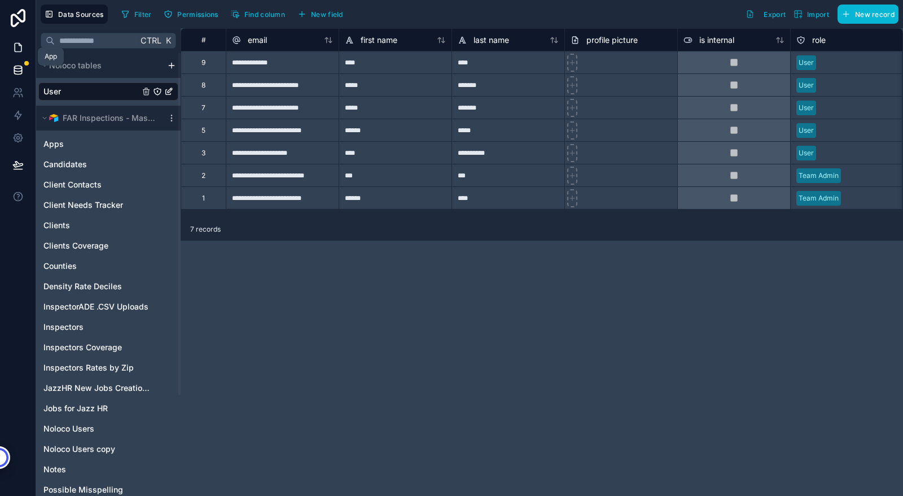
click at [16, 45] on icon at bounding box center [17, 47] width 11 height 11
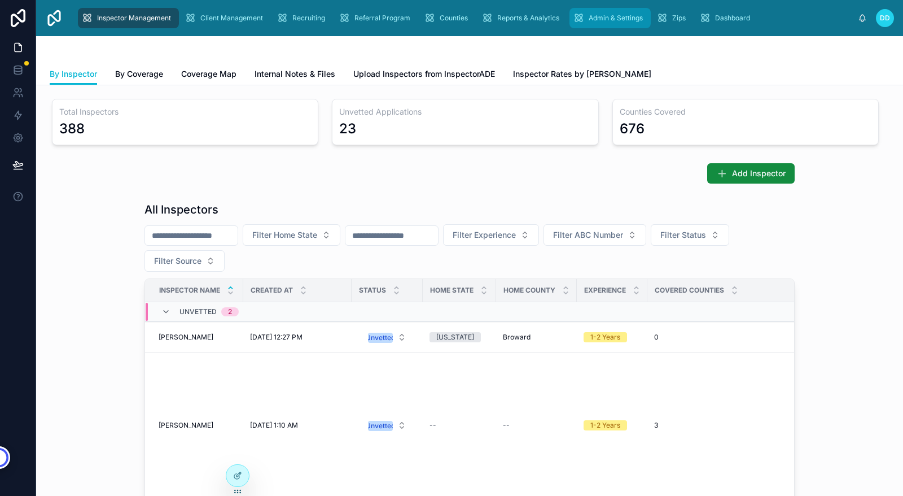
click at [603, 16] on span "Admin & Settings" at bounding box center [616, 18] width 54 height 9
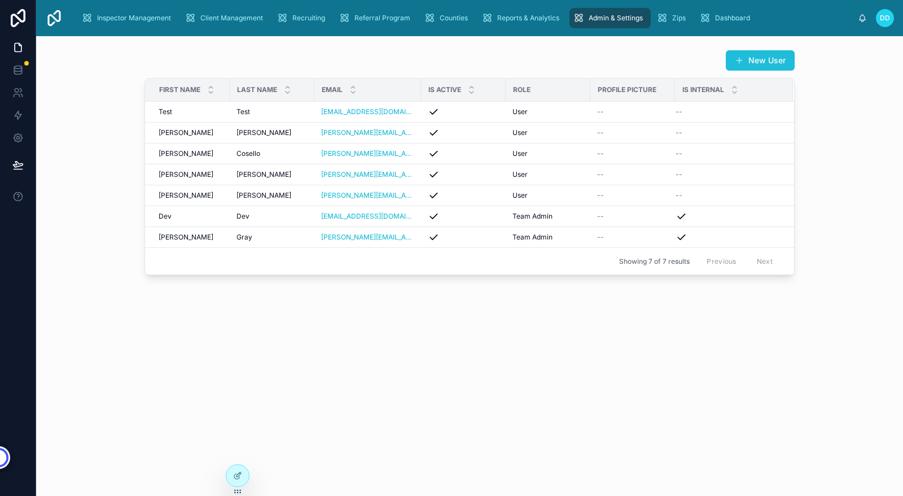
click at [757, 60] on button "New User" at bounding box center [760, 60] width 69 height 20
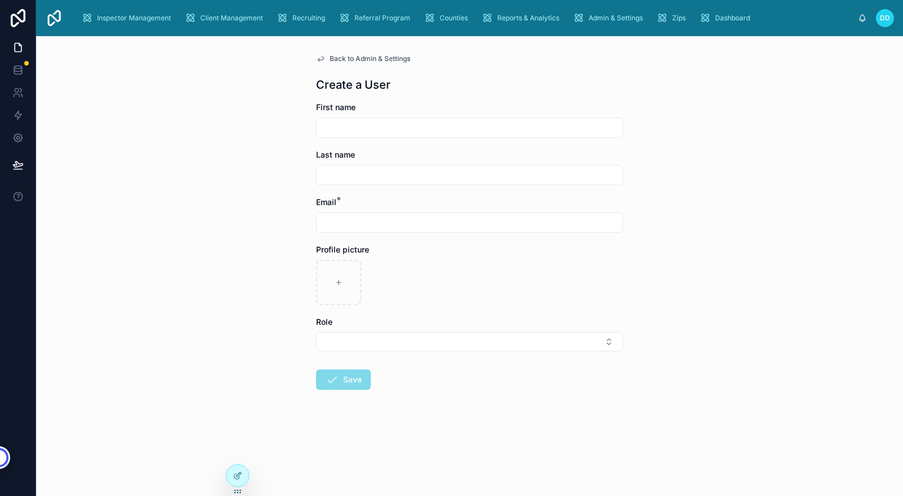
click at [401, 126] on input "text" at bounding box center [470, 128] width 306 height 16
type input "******"
click at [381, 176] on input "text" at bounding box center [470, 175] width 306 height 16
type input "******"
click at [391, 223] on input "text" at bounding box center [470, 222] width 306 height 16
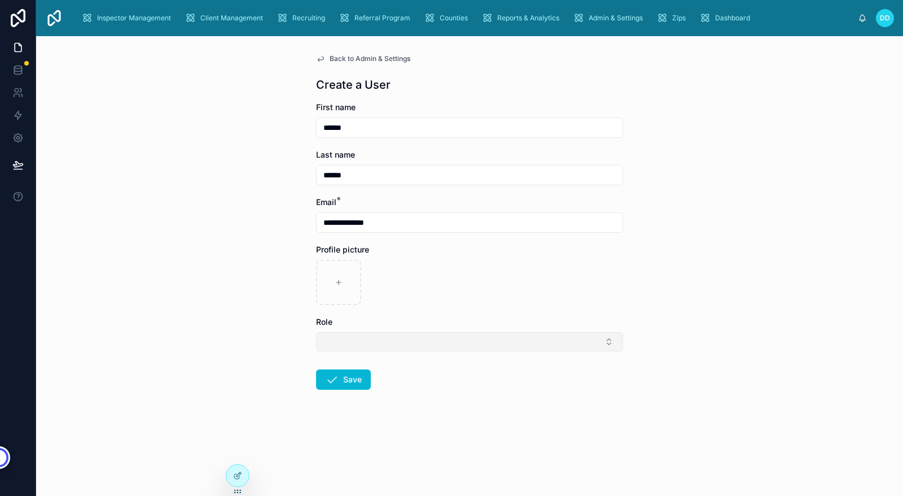
type input "**********"
click at [446, 348] on button "Select Button" at bounding box center [469, 341] width 307 height 19
click at [371, 405] on div "User" at bounding box center [469, 404] width 301 height 18
click at [343, 380] on button "Save" at bounding box center [343, 381] width 55 height 20
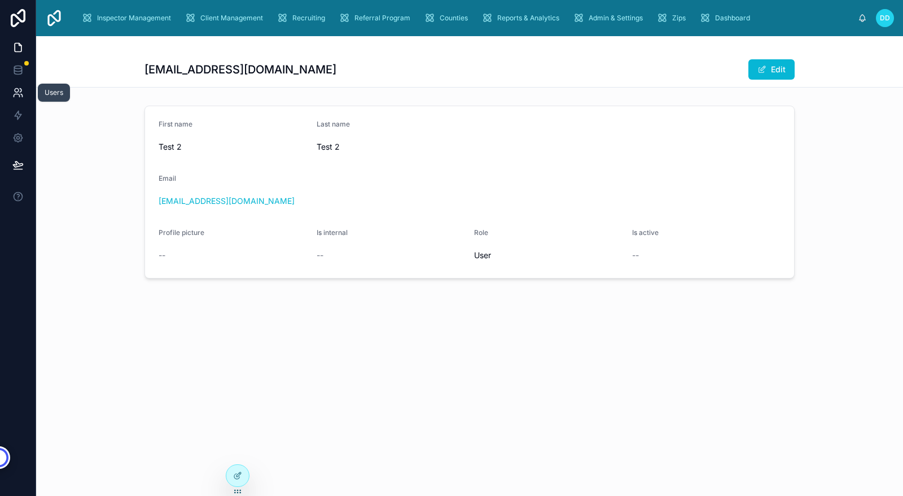
click at [17, 95] on icon at bounding box center [17, 92] width 11 height 11
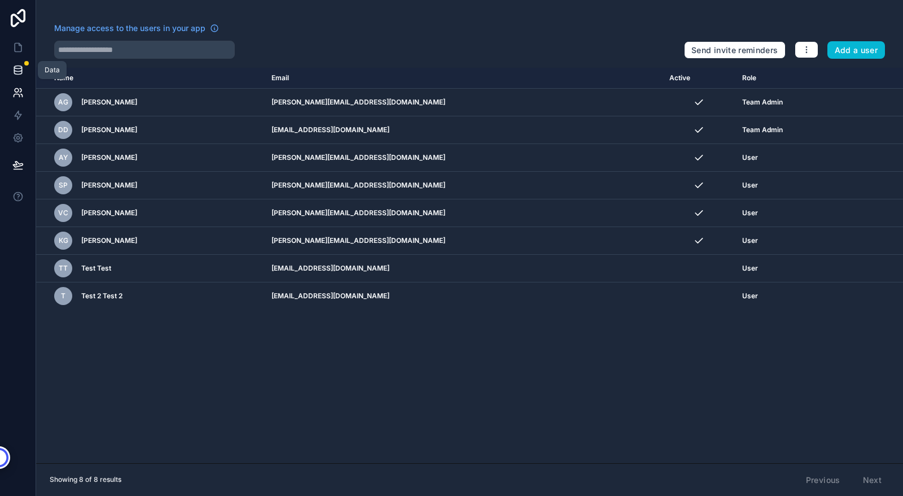
click at [18, 69] on icon at bounding box center [17, 69] width 11 height 11
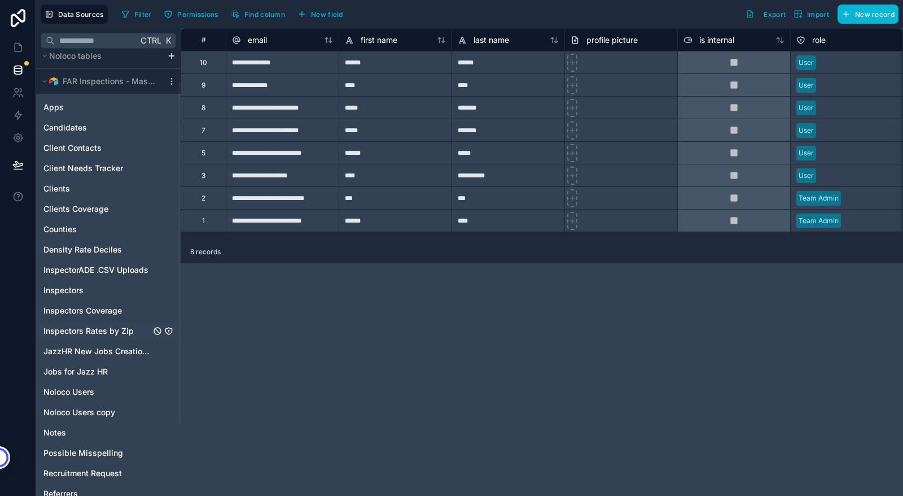
scroll to position [37, 0]
click at [67, 411] on span "Noloco Users copy" at bounding box center [79, 411] width 72 height 11
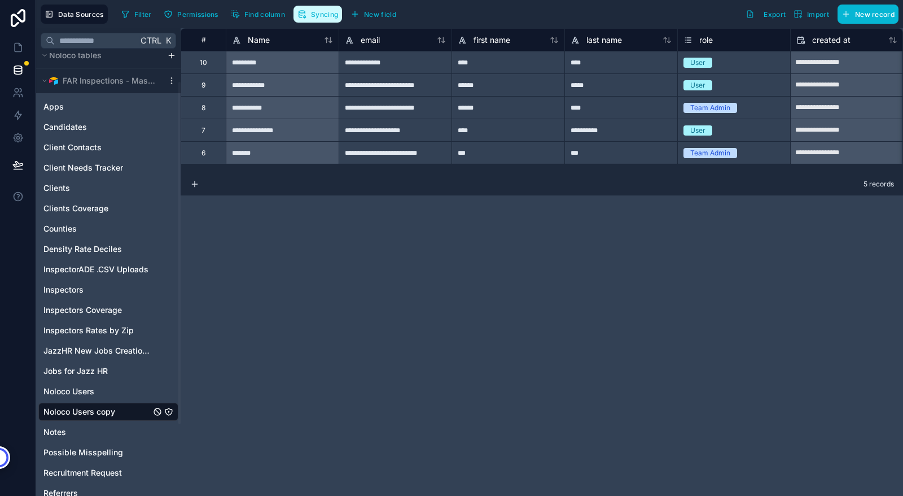
click at [325, 16] on span "Syncing" at bounding box center [324, 14] width 27 height 8
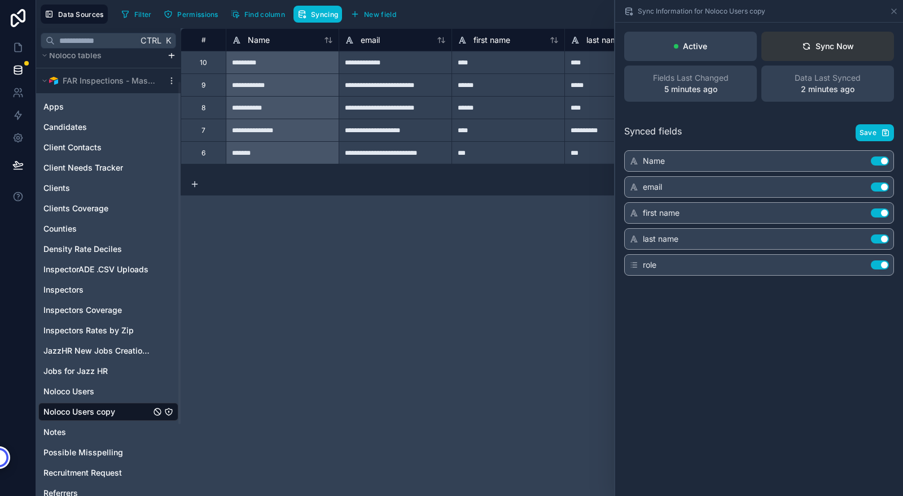
click at [849, 44] on div "Sync Now" at bounding box center [828, 46] width 52 height 11
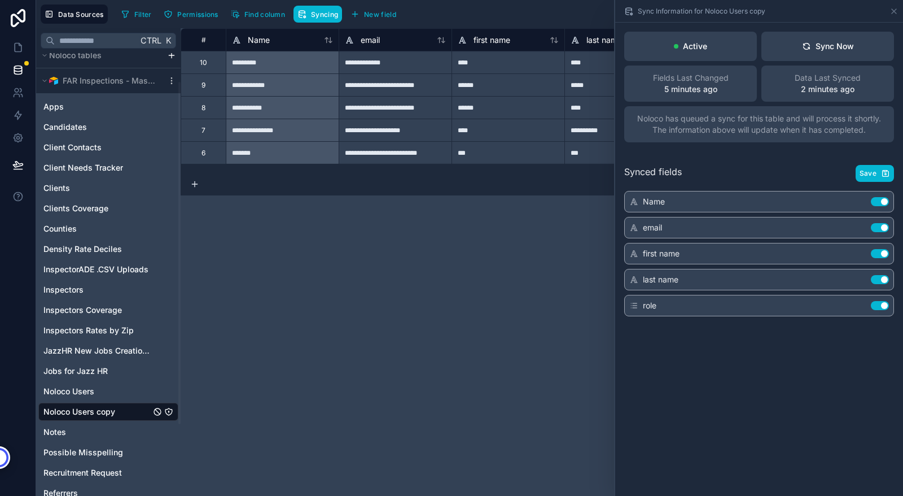
click at [458, 248] on div "**********" at bounding box center [542, 261] width 722 height 467
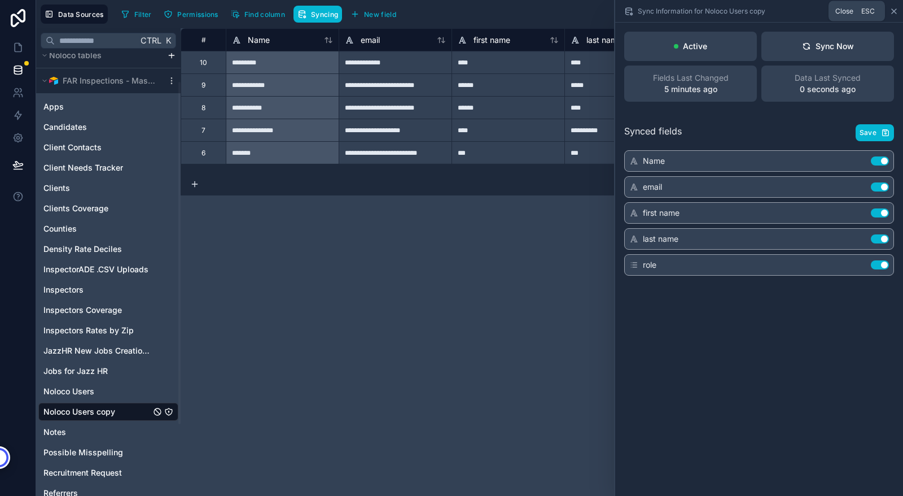
click at [894, 10] on icon at bounding box center [894, 11] width 9 height 9
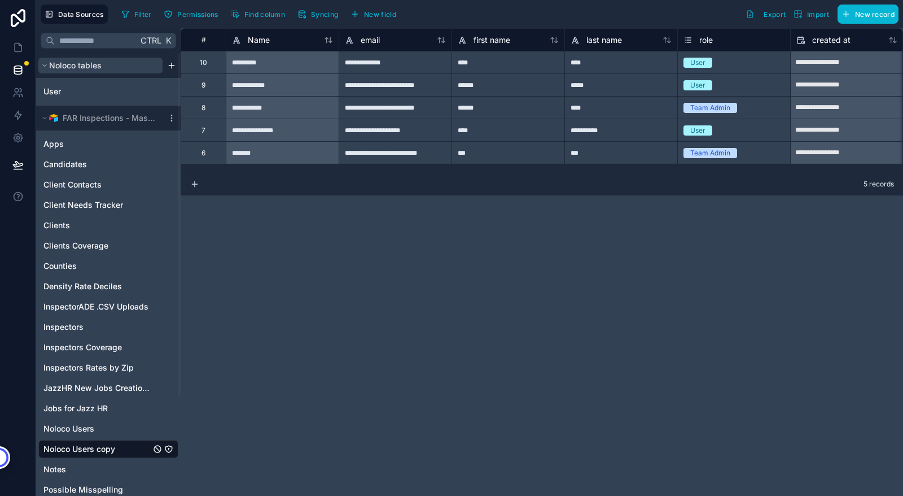
click at [81, 67] on span "Noloco tables" at bounding box center [75, 65] width 52 height 11
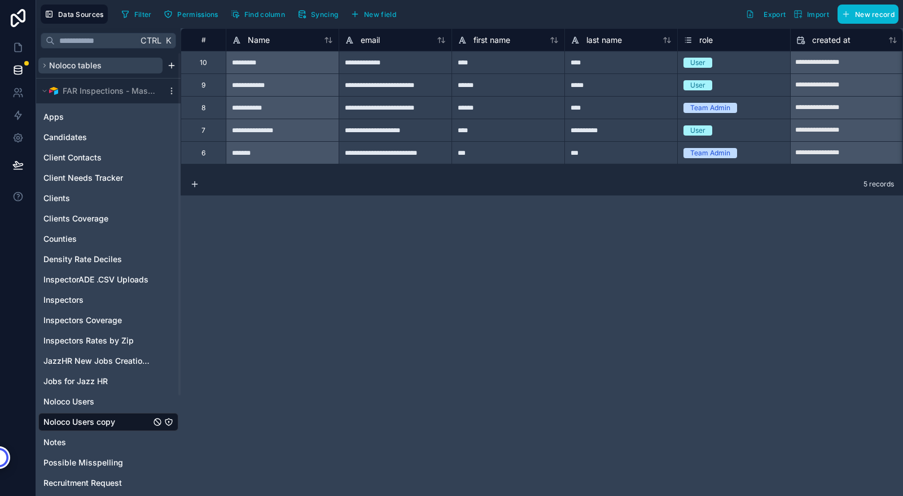
click at [81, 67] on span "Noloco tables" at bounding box center [75, 65] width 52 height 11
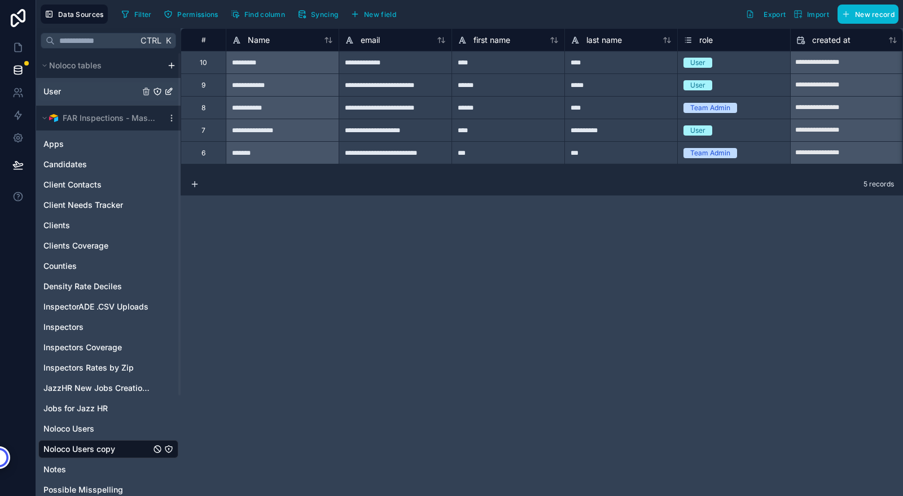
click at [68, 97] on div "User" at bounding box center [108, 91] width 140 height 18
click at [52, 93] on span "User" at bounding box center [51, 91] width 17 height 11
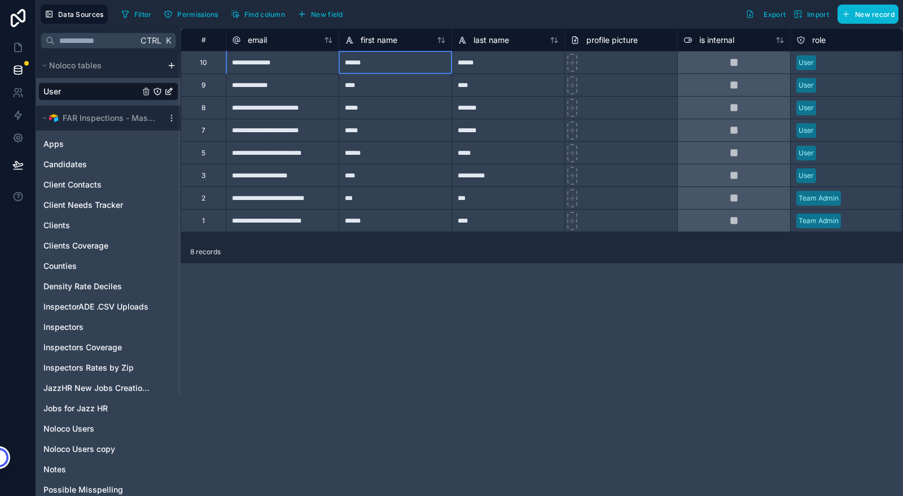
click at [390, 63] on div "******" at bounding box center [395, 62] width 113 height 23
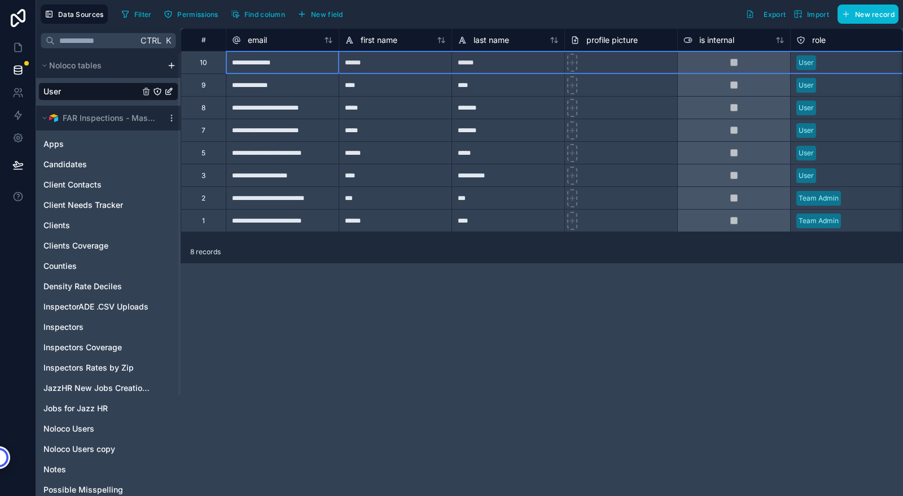
click at [206, 66] on div "10" at bounding box center [203, 62] width 7 height 9
click at [224, 111] on div "Delete row" at bounding box center [236, 113] width 58 height 12
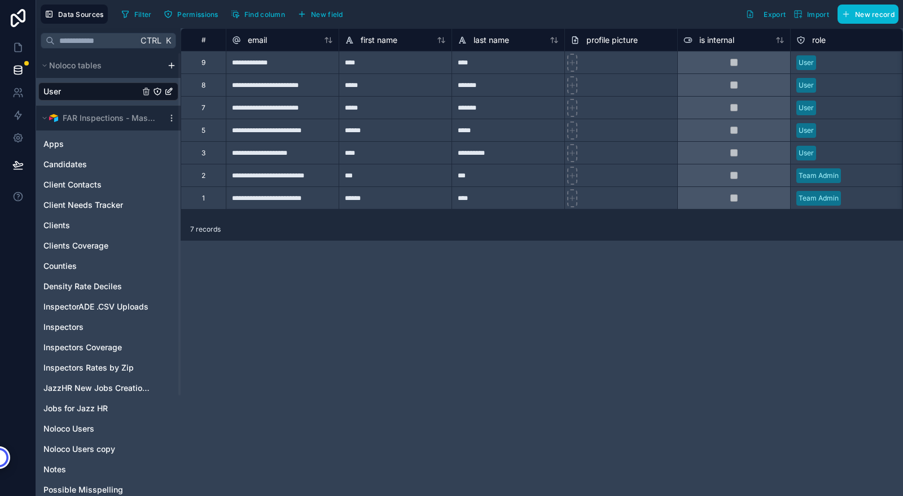
click at [392, 291] on div "**********" at bounding box center [542, 261] width 722 height 467
click at [18, 114] on icon at bounding box center [18, 115] width 7 height 8
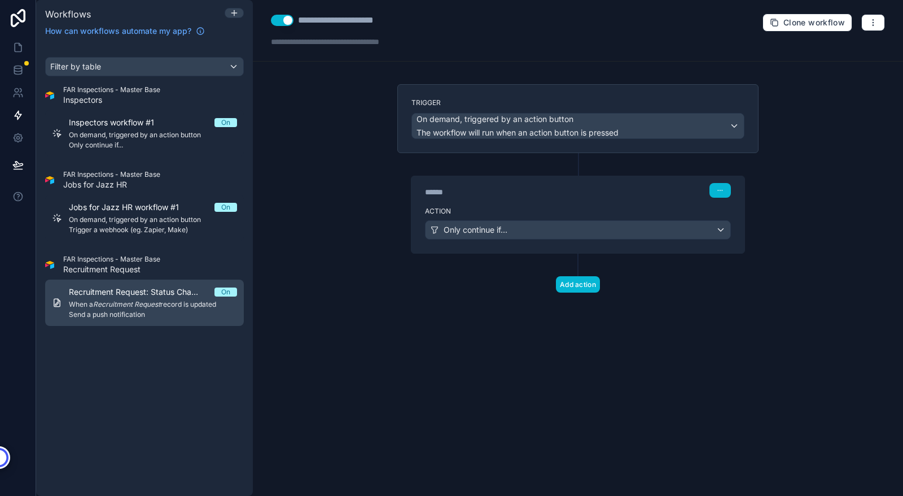
click at [154, 317] on span "Send a push notification" at bounding box center [153, 314] width 168 height 9
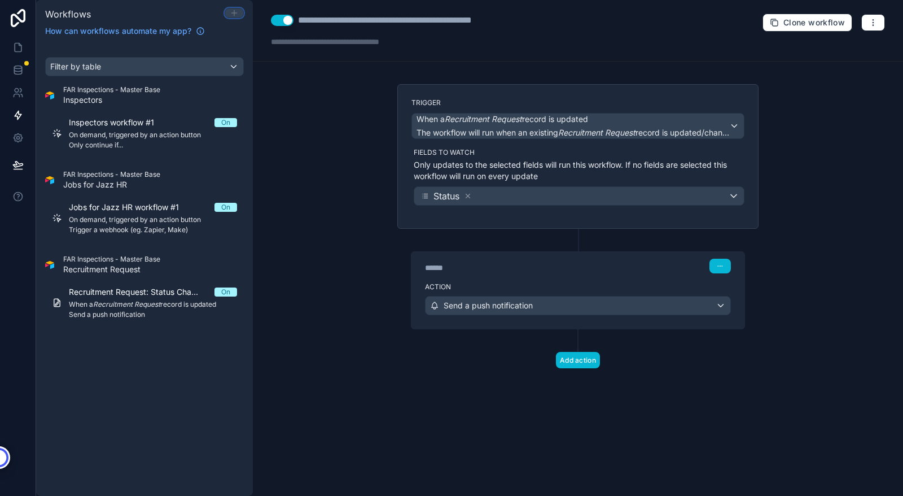
click at [233, 10] on icon at bounding box center [234, 12] width 9 height 9
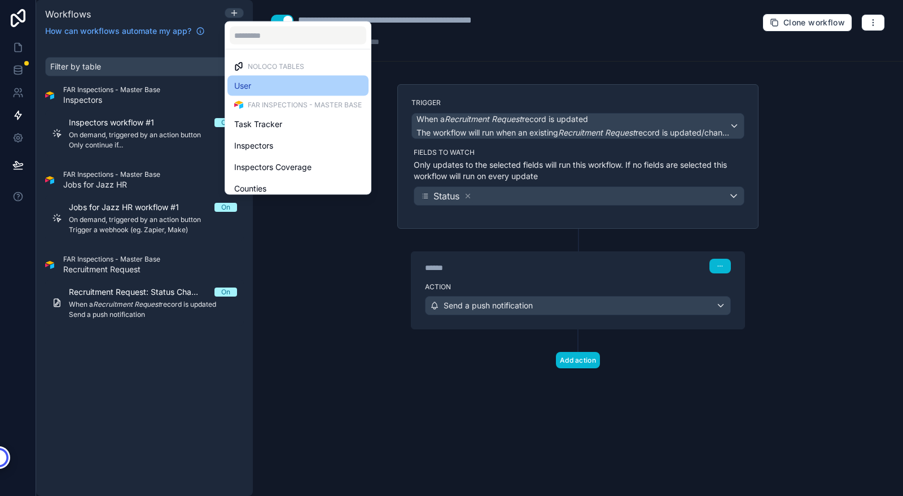
click at [251, 84] on span "User" at bounding box center [242, 86] width 17 height 14
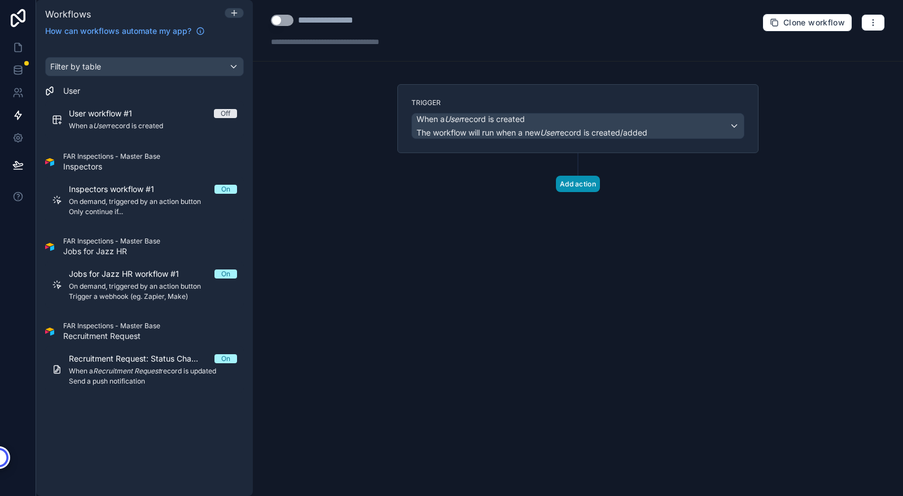
click at [575, 183] on button "Add action" at bounding box center [578, 184] width 44 height 16
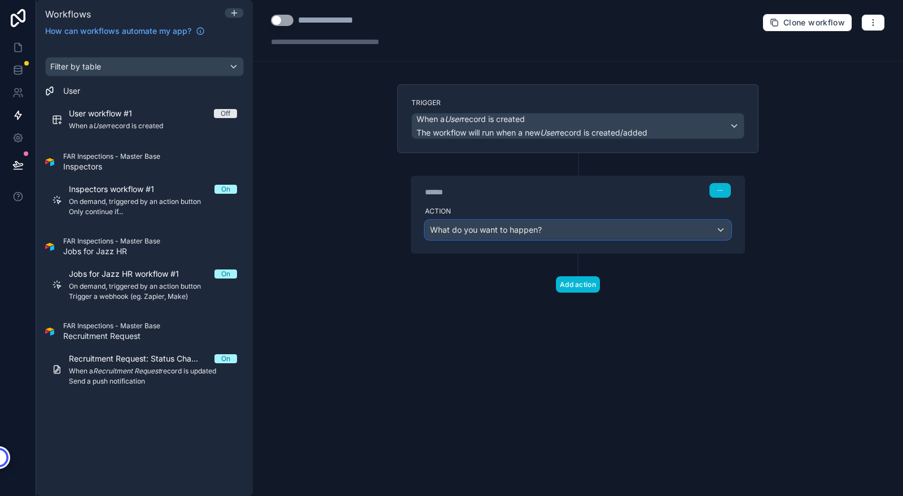
click at [483, 233] on span "What do you want to happen?" at bounding box center [486, 230] width 112 height 10
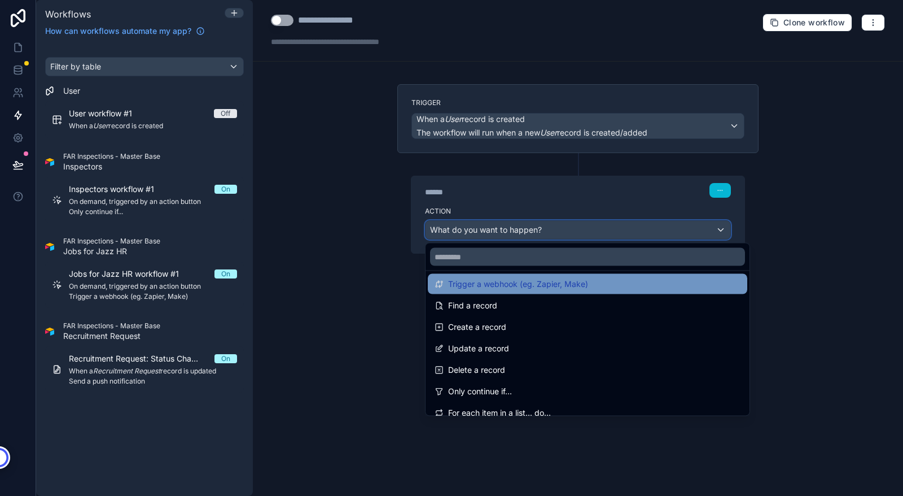
scroll to position [57, 0]
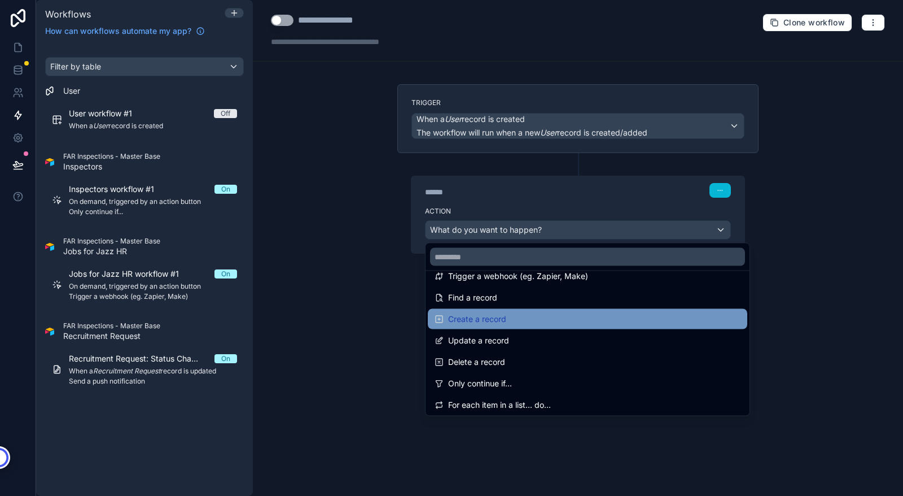
click at [475, 319] on span "Create a record" at bounding box center [477, 319] width 58 height 14
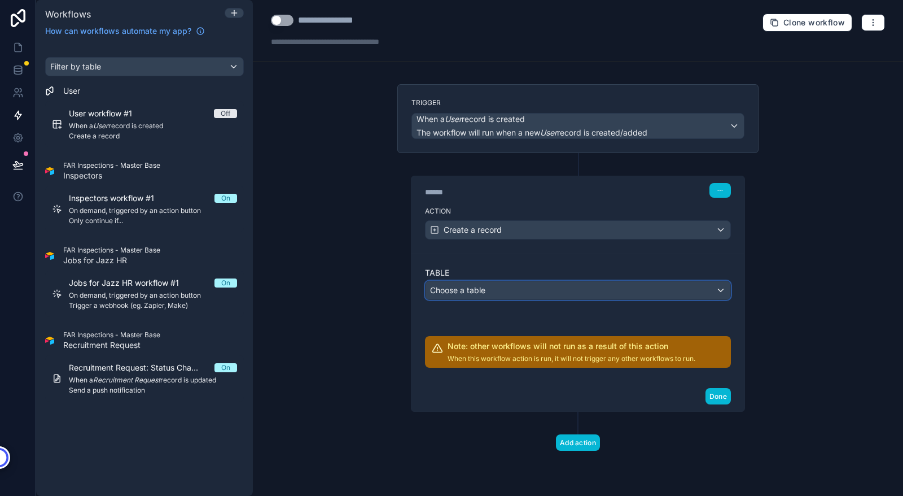
click at [455, 293] on span "Choose a table" at bounding box center [457, 290] width 55 height 10
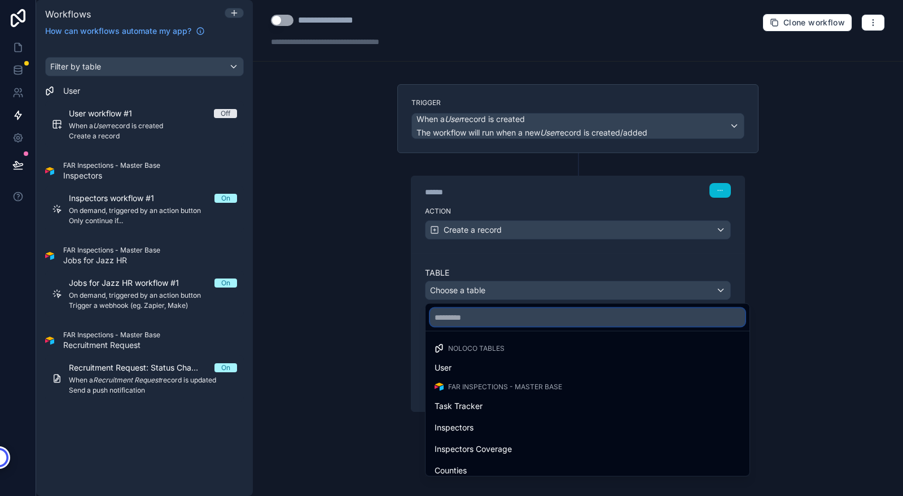
click at [479, 319] on input "text" at bounding box center [587, 317] width 315 height 18
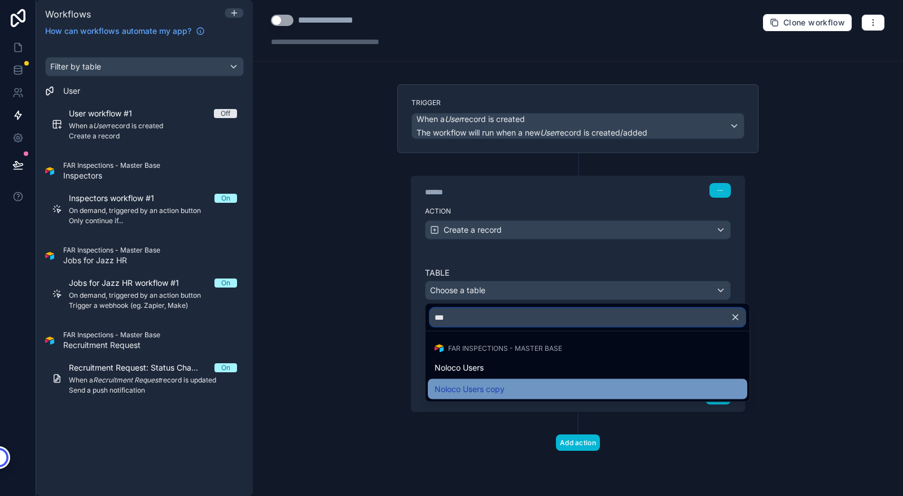
type input "***"
click at [470, 387] on span "Noloco Users copy" at bounding box center [470, 389] width 70 height 14
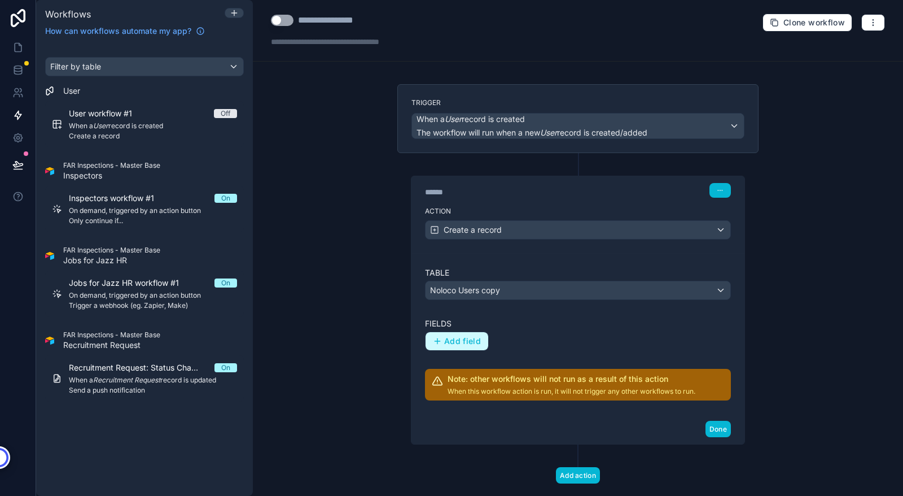
click at [452, 340] on span "Add field" at bounding box center [462, 341] width 37 height 10
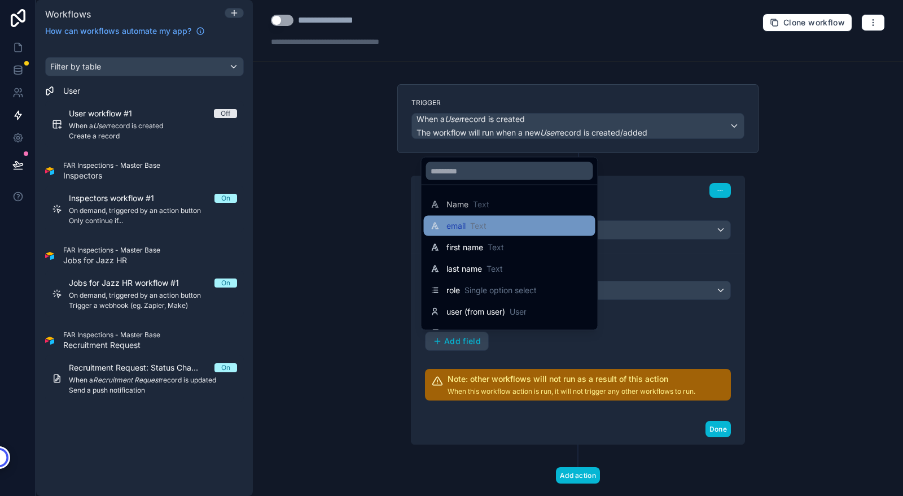
click at [458, 230] on span "email" at bounding box center [455, 225] width 19 height 11
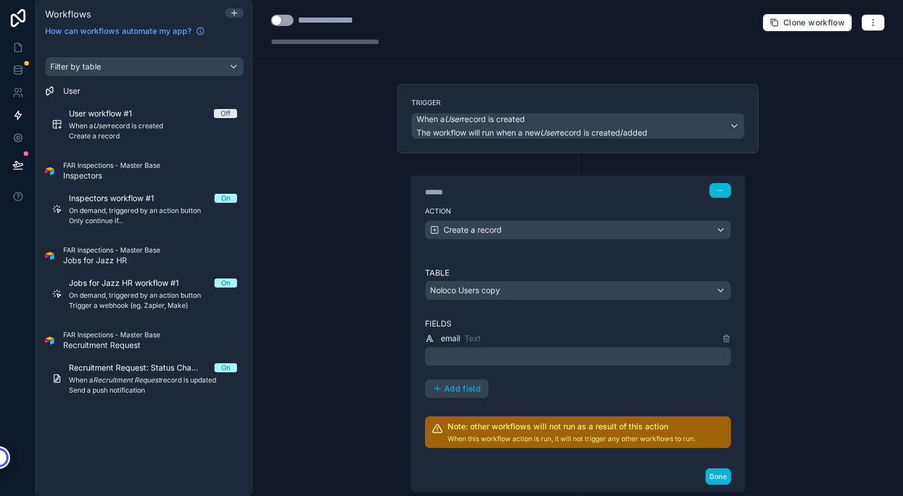
click at [598, 353] on p "﻿" at bounding box center [579, 356] width 299 height 14
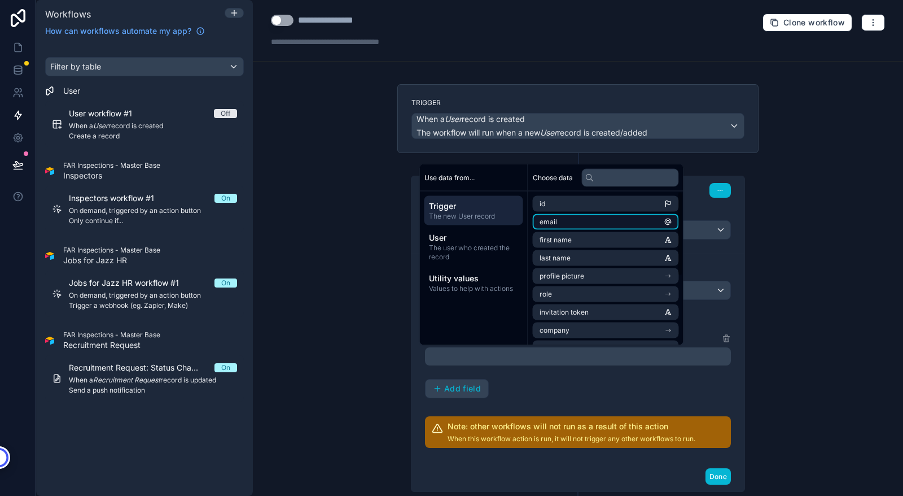
click at [554, 222] on span "email" at bounding box center [548, 221] width 17 height 9
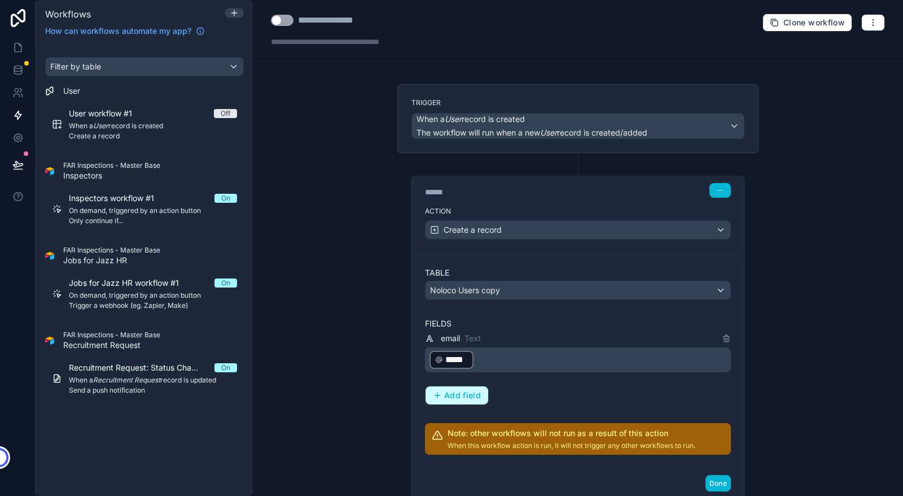
click at [444, 396] on span "Add field" at bounding box center [462, 395] width 37 height 10
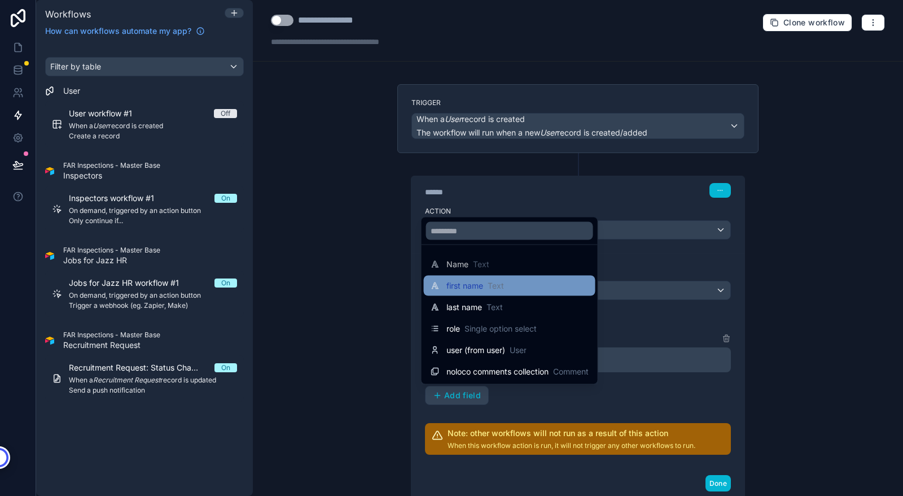
click at [462, 286] on span "first name" at bounding box center [464, 285] width 37 height 11
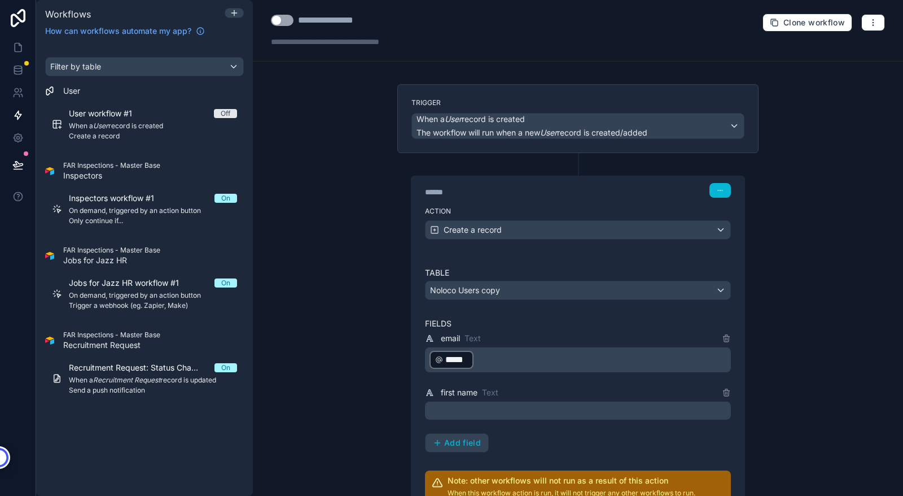
click at [523, 409] on p "﻿" at bounding box center [579, 411] width 299 height 14
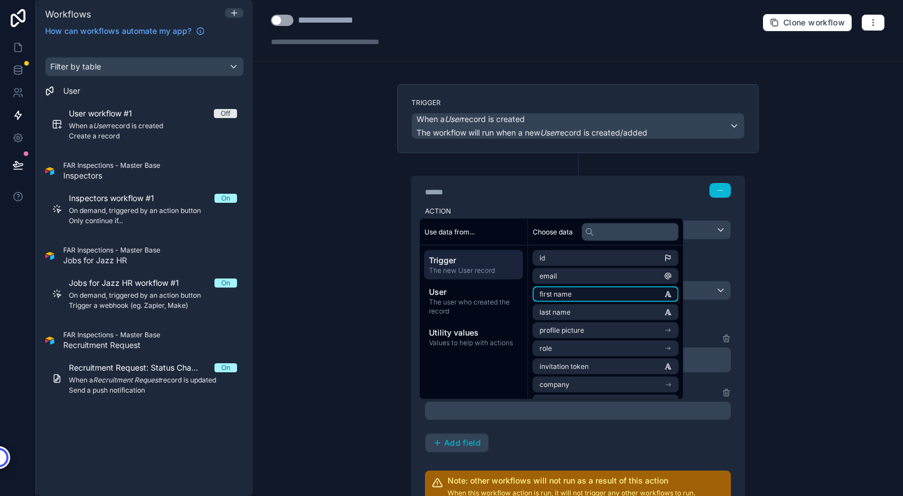
click at [577, 291] on li "first name" at bounding box center [606, 294] width 146 height 16
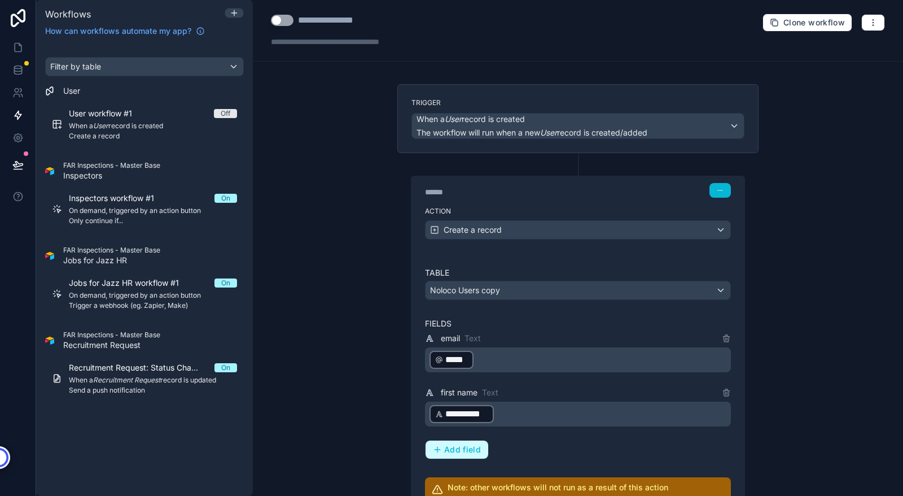
click at [452, 451] on span "Add field" at bounding box center [462, 449] width 37 height 10
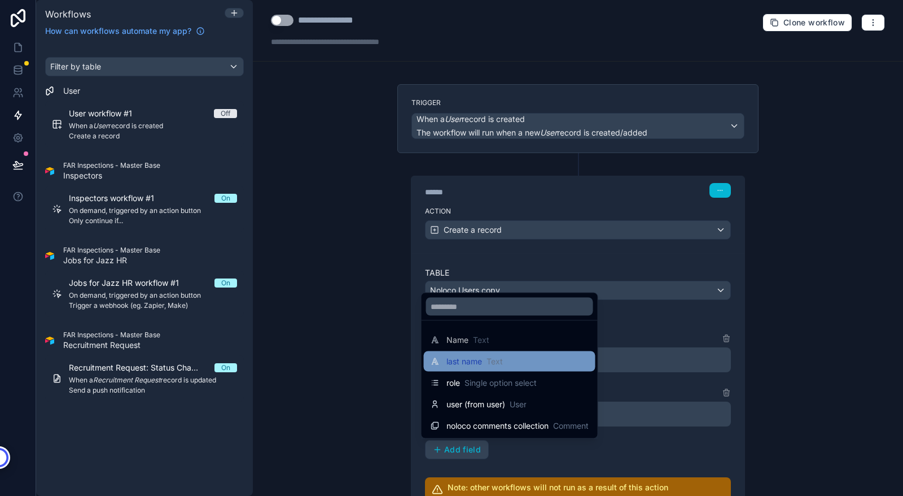
click at [465, 362] on span "last name" at bounding box center [464, 361] width 36 height 11
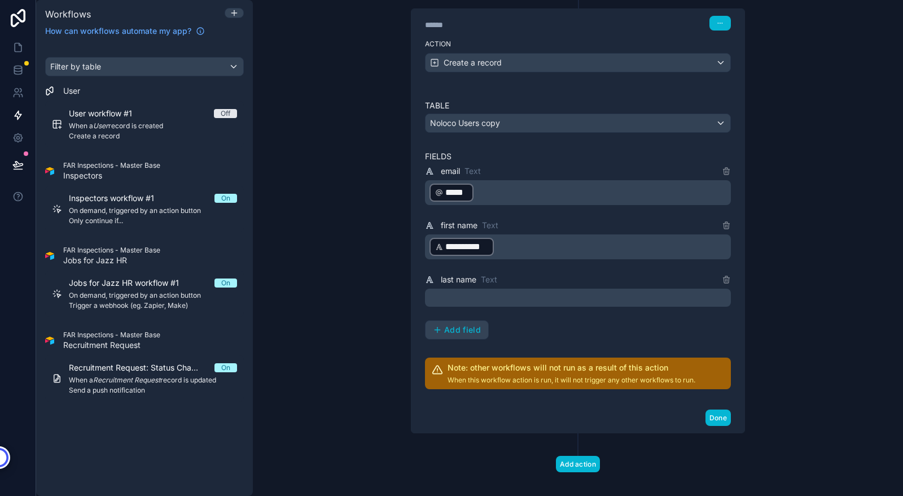
scroll to position [168, 0]
click at [537, 297] on p "﻿" at bounding box center [579, 297] width 299 height 14
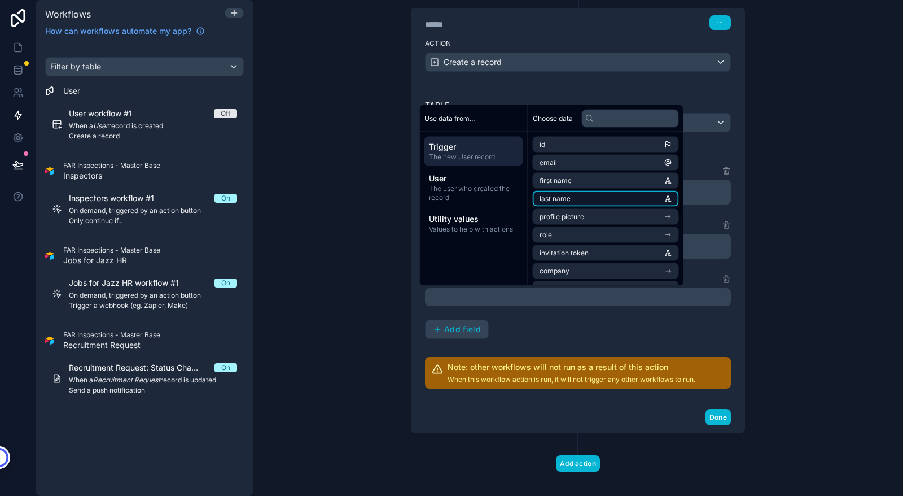
click at [581, 197] on li "last name" at bounding box center [606, 199] width 146 height 16
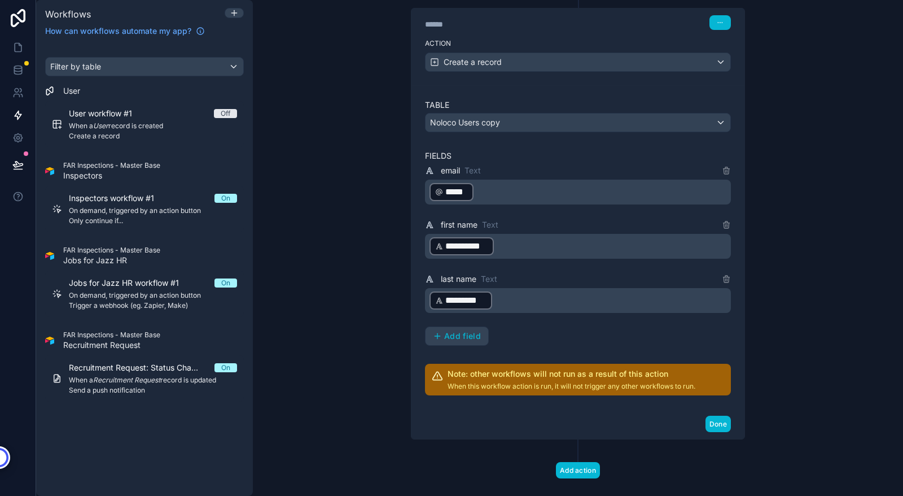
click at [564, 326] on div "**********" at bounding box center [578, 255] width 306 height 182
click at [453, 337] on span "Add field" at bounding box center [462, 336] width 37 height 10
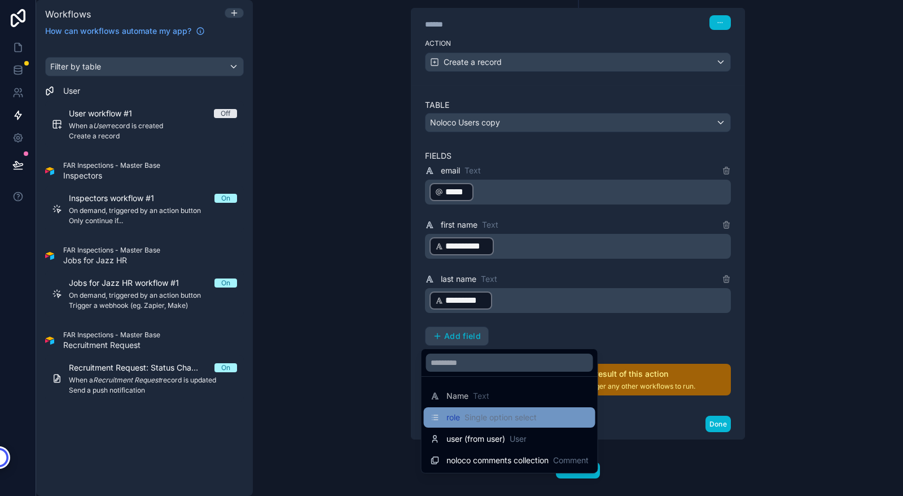
click at [454, 415] on span "role" at bounding box center [453, 416] width 14 height 11
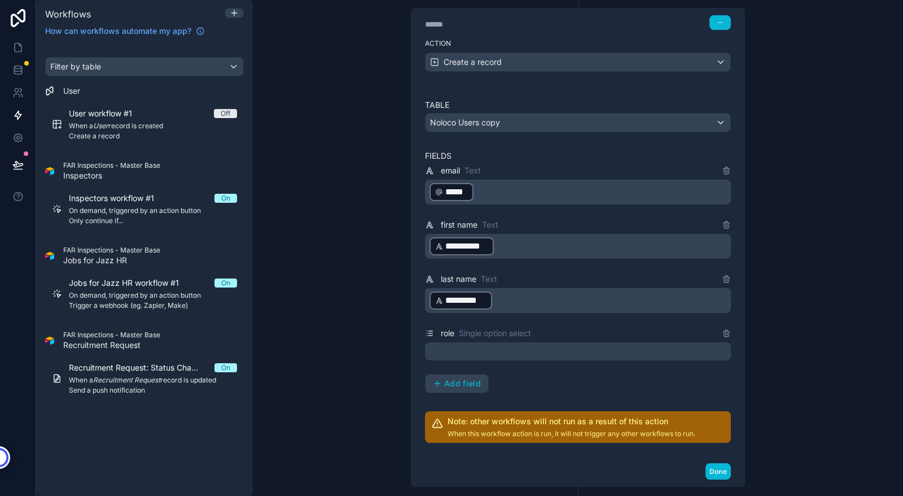
click at [562, 350] on div at bounding box center [578, 351] width 306 height 18
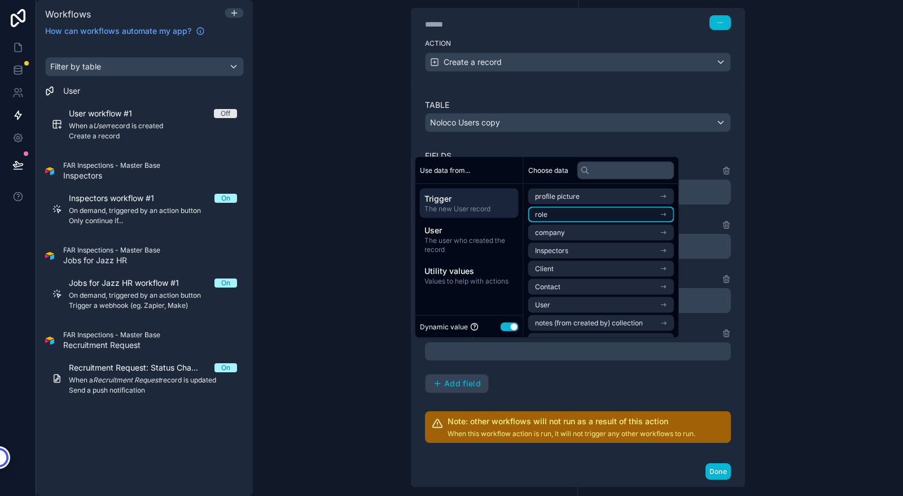
click at [553, 218] on li "role" at bounding box center [601, 215] width 146 height 16
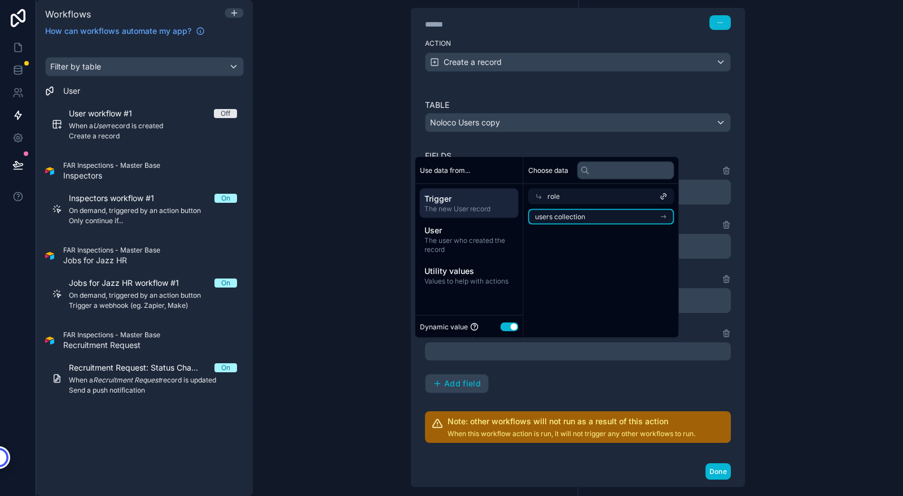
click at [582, 218] on span "users collection" at bounding box center [560, 216] width 50 height 9
click at [575, 212] on span "users collection" at bounding box center [572, 214] width 50 height 9
click at [557, 217] on span "users collection" at bounding box center [560, 216] width 50 height 9
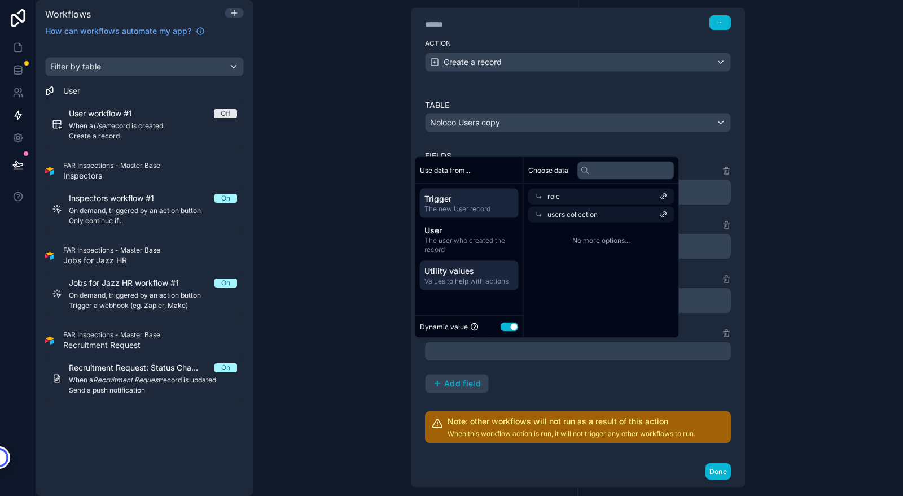
click at [474, 275] on span "Utility values" at bounding box center [469, 270] width 90 height 11
click at [475, 205] on span "The new User record" at bounding box center [469, 208] width 90 height 9
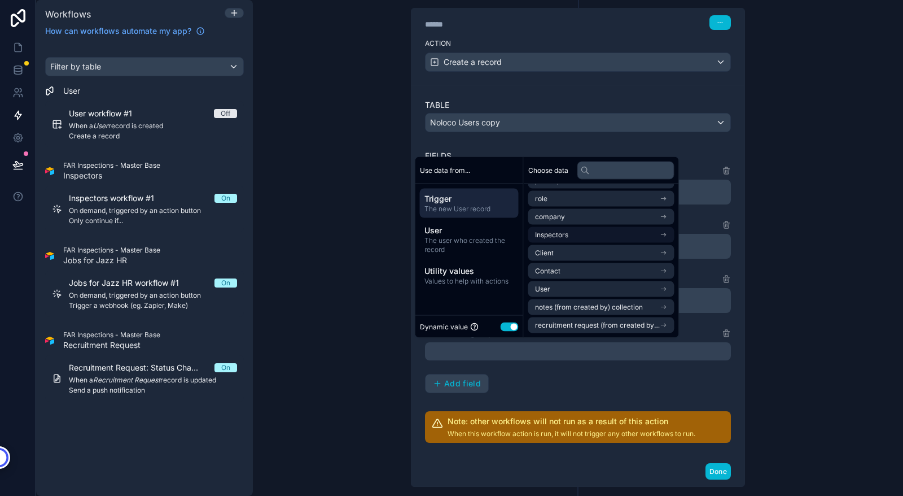
scroll to position [0, 0]
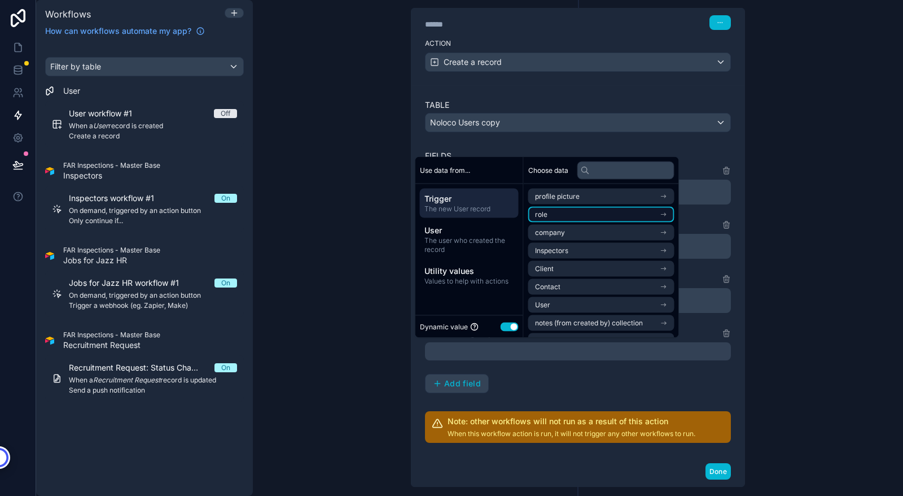
click at [538, 214] on span "role" at bounding box center [541, 214] width 12 height 9
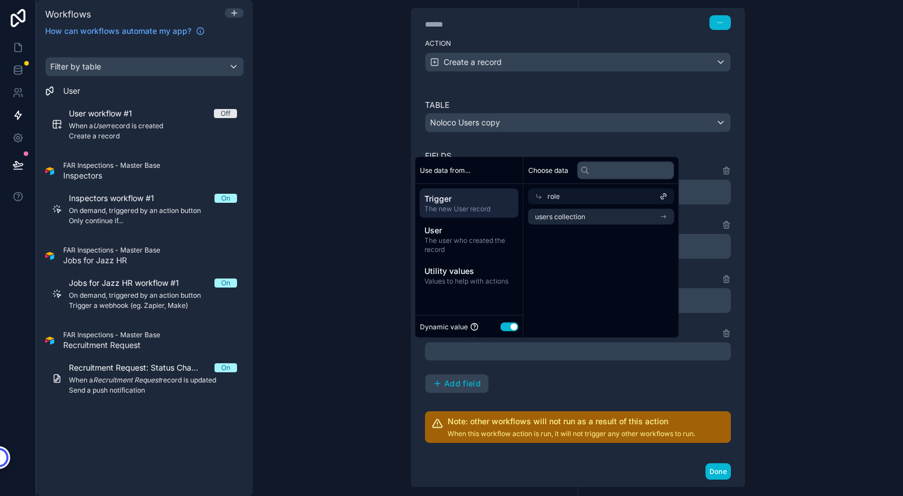
click at [668, 195] on icon at bounding box center [664, 196] width 8 height 8
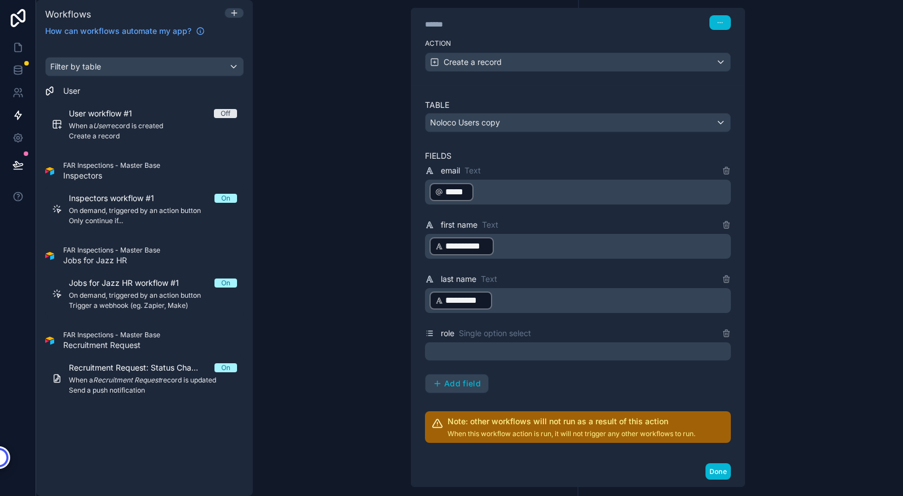
click at [594, 387] on div "**********" at bounding box center [578, 278] width 306 height 229
click at [672, 353] on div at bounding box center [578, 351] width 306 height 18
click at [622, 367] on div "**********" at bounding box center [578, 278] width 306 height 229
click at [722, 334] on icon at bounding box center [726, 332] width 9 height 9
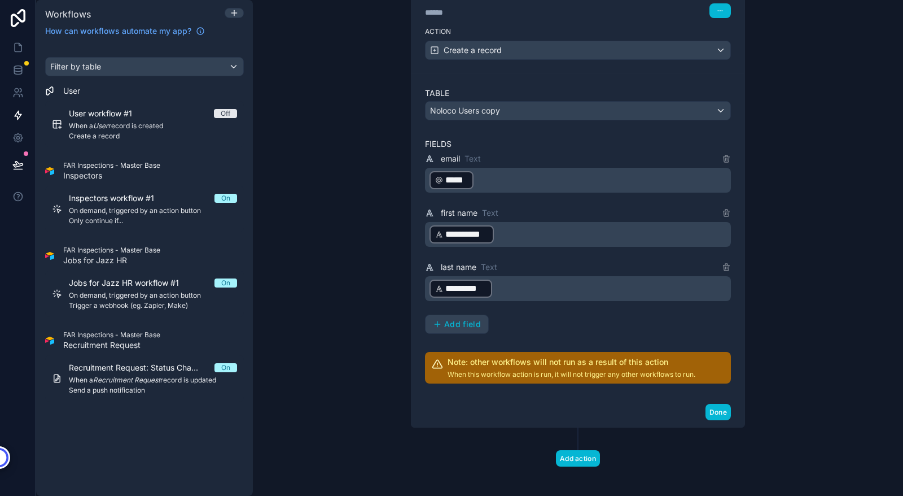
scroll to position [180, 0]
click at [450, 322] on span "Add field" at bounding box center [462, 323] width 37 height 10
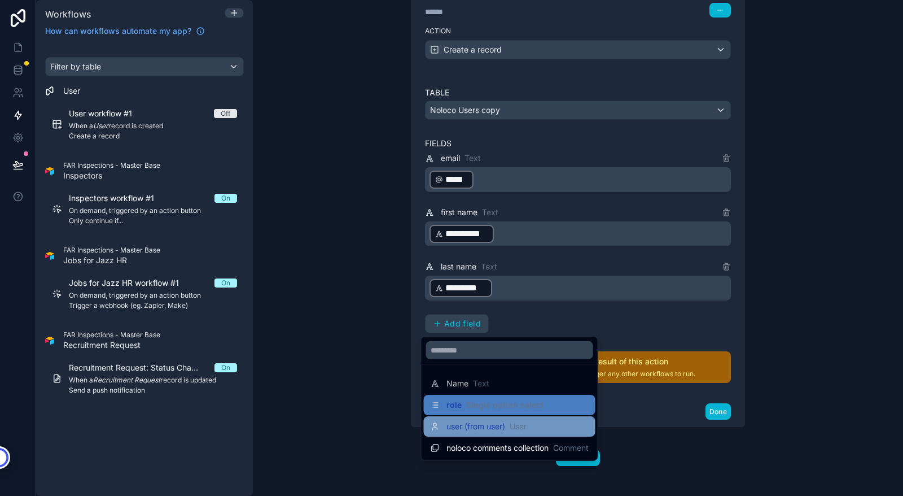
click at [453, 427] on span "user (from user)" at bounding box center [475, 425] width 59 height 11
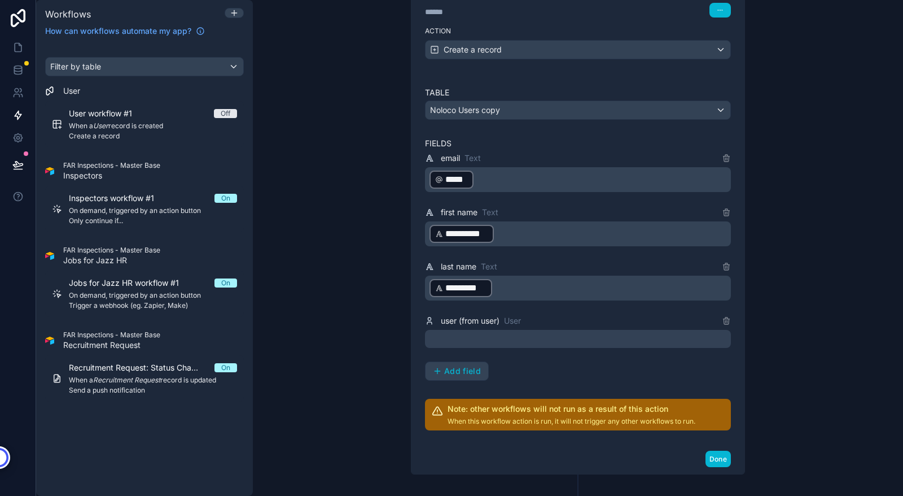
click at [692, 338] on div at bounding box center [578, 339] width 306 height 18
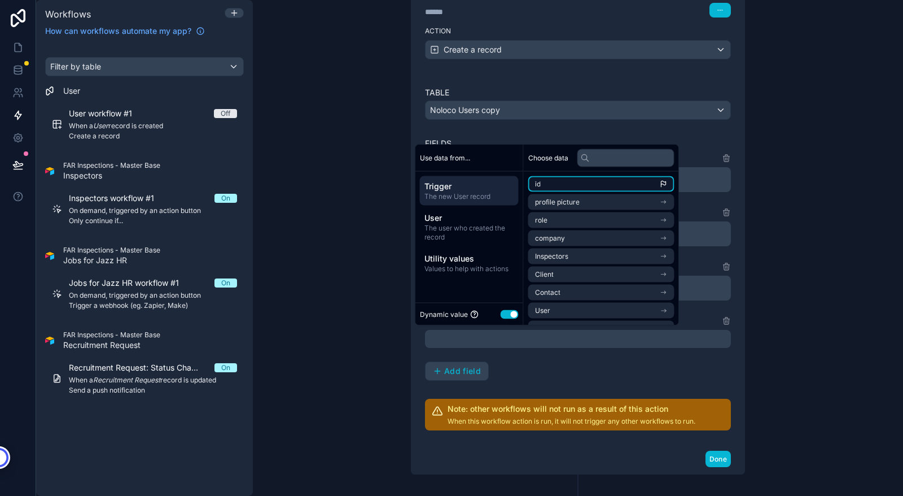
click at [539, 184] on span "id" at bounding box center [538, 183] width 6 height 9
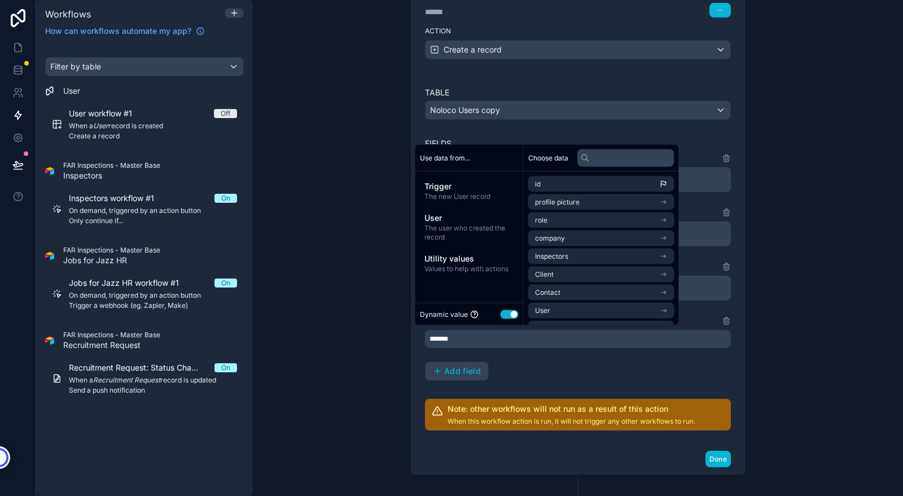
click at [594, 371] on div "**********" at bounding box center [578, 265] width 306 height 229
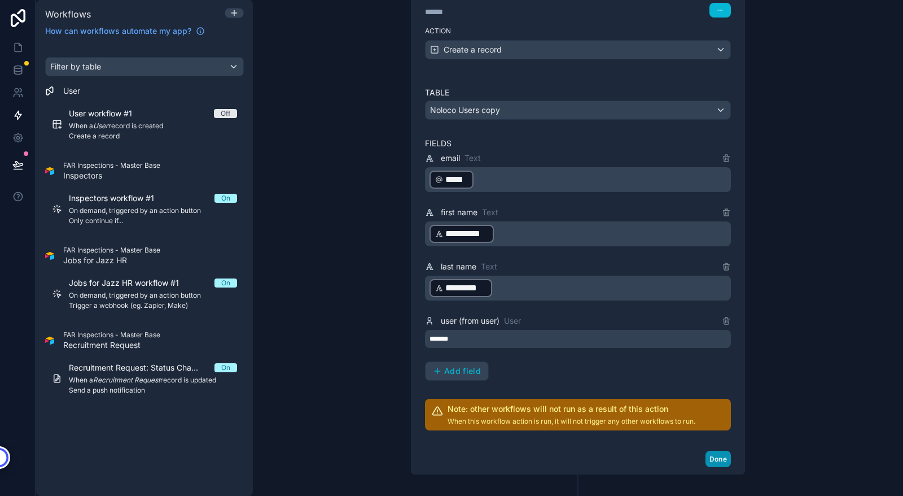
click at [719, 457] on button "Done" at bounding box center [718, 458] width 25 height 16
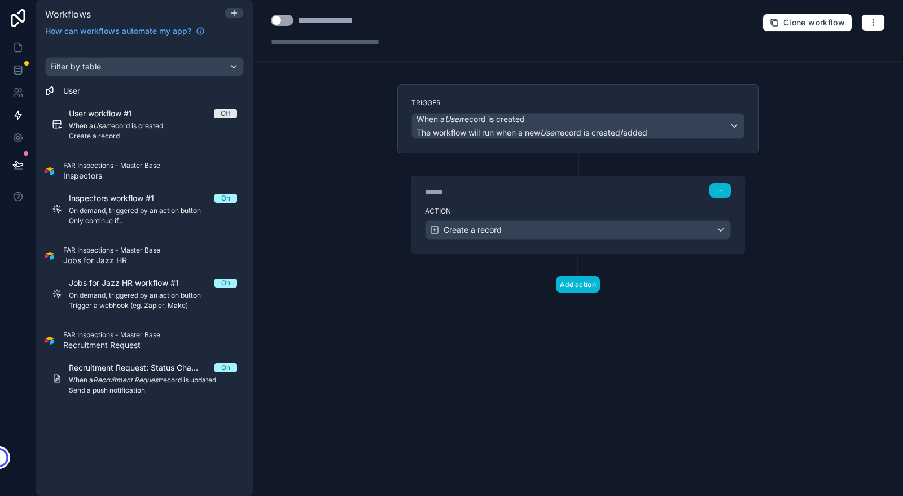
scroll to position [0, 0]
click at [279, 19] on button "Use setting" at bounding box center [282, 20] width 23 height 11
click at [362, 20] on div "**********" at bounding box center [339, 21] width 83 height 14
type div "**********"
click at [350, 159] on div "**********" at bounding box center [578, 248] width 650 height 496
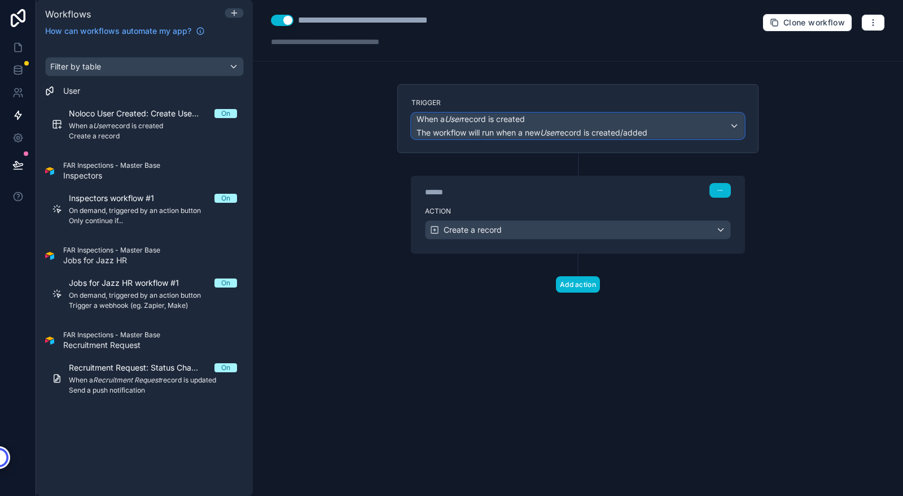
click at [599, 120] on span "When a User record is created" at bounding box center [532, 118] width 231 height 11
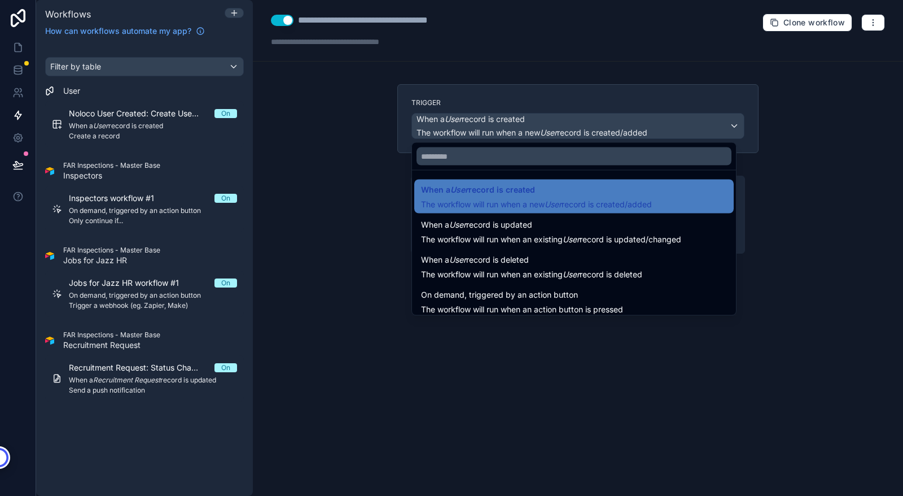
click at [330, 189] on div at bounding box center [451, 248] width 903 height 496
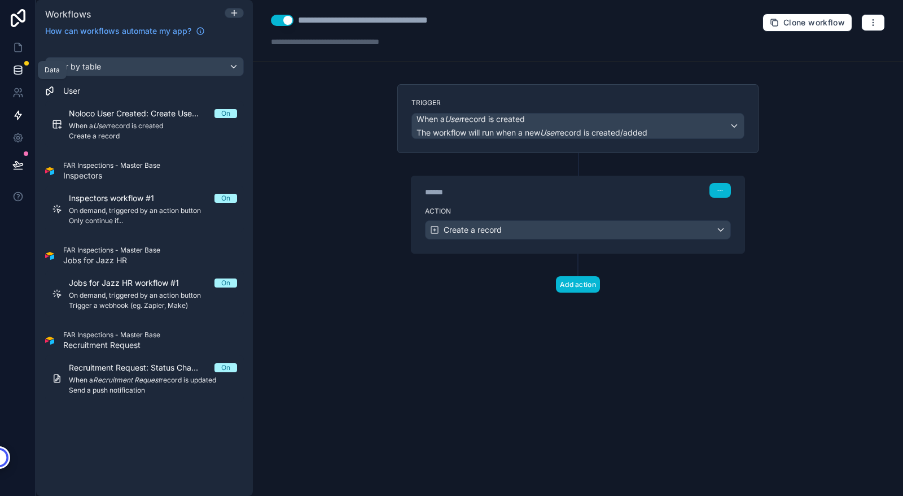
click at [19, 67] on icon at bounding box center [17, 69] width 11 height 11
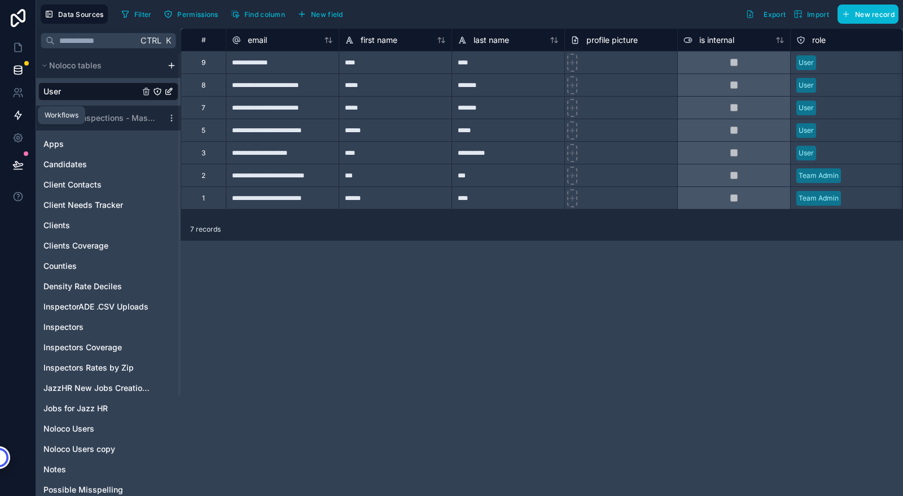
click at [19, 112] on icon at bounding box center [17, 114] width 11 height 11
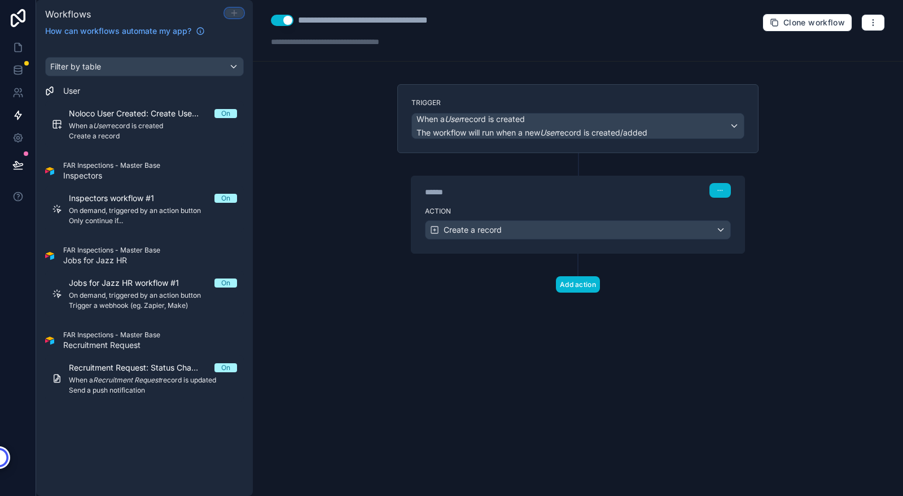
click at [234, 10] on icon at bounding box center [234, 12] width 9 height 9
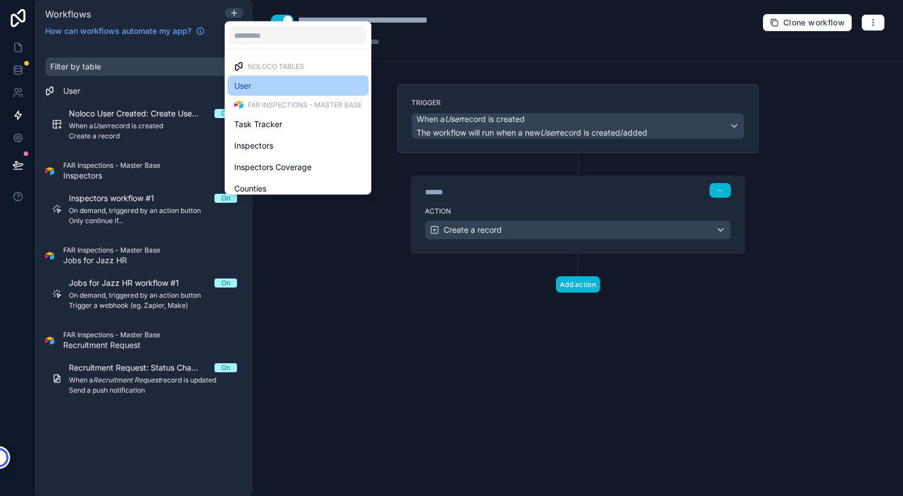
click at [247, 87] on span "User" at bounding box center [242, 86] width 17 height 14
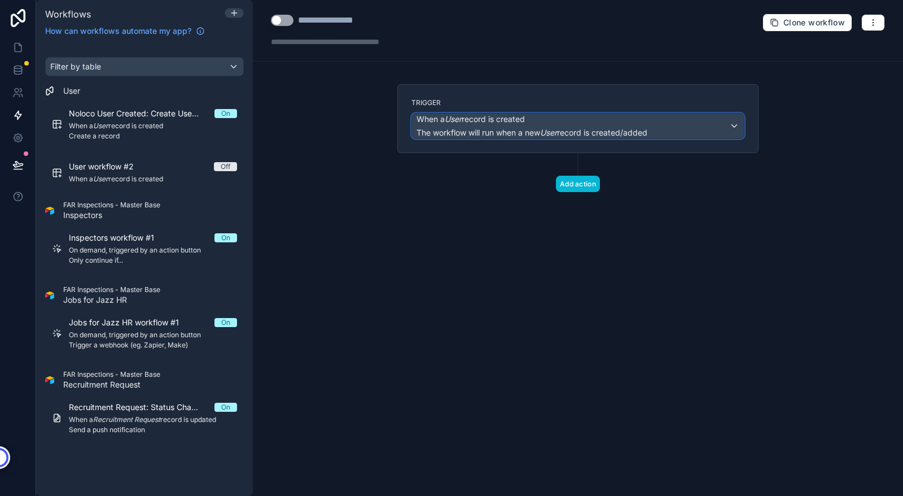
click at [612, 124] on span "When a User record is created" at bounding box center [532, 118] width 231 height 11
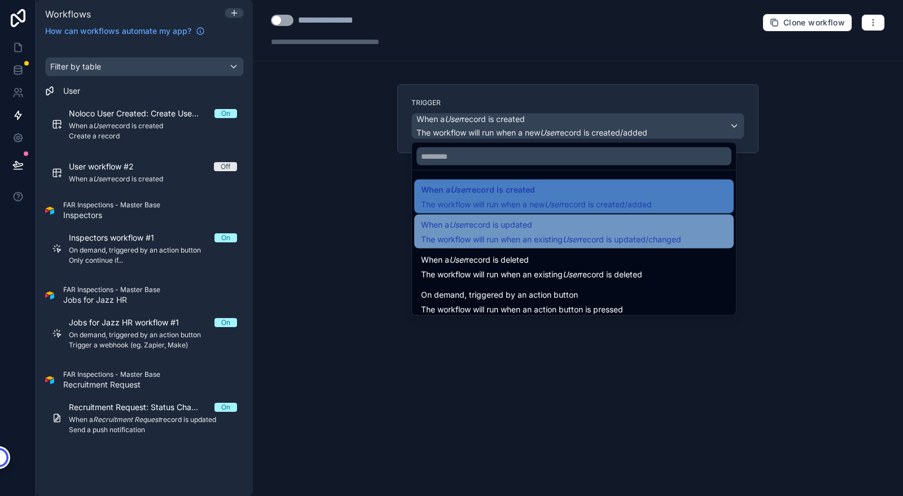
click at [544, 227] on span "When a User record is updated" at bounding box center [551, 225] width 260 height 14
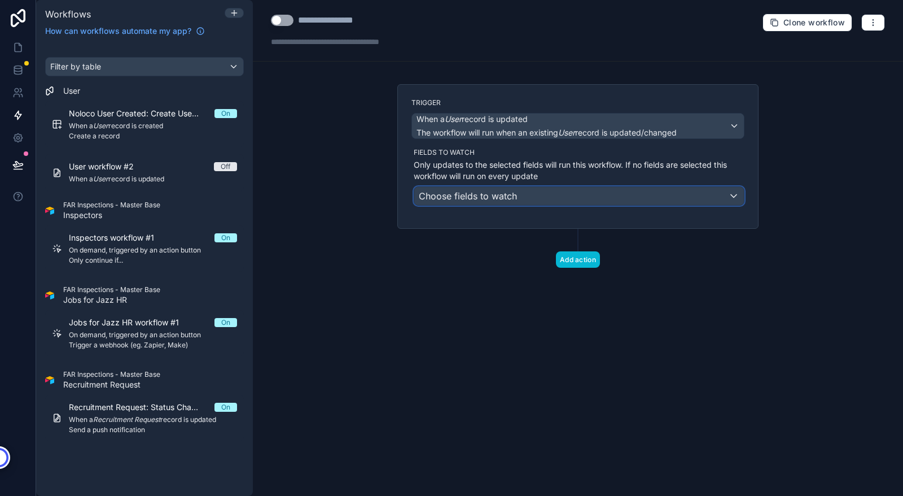
click at [489, 195] on span "Choose fields to watch" at bounding box center [468, 195] width 98 height 11
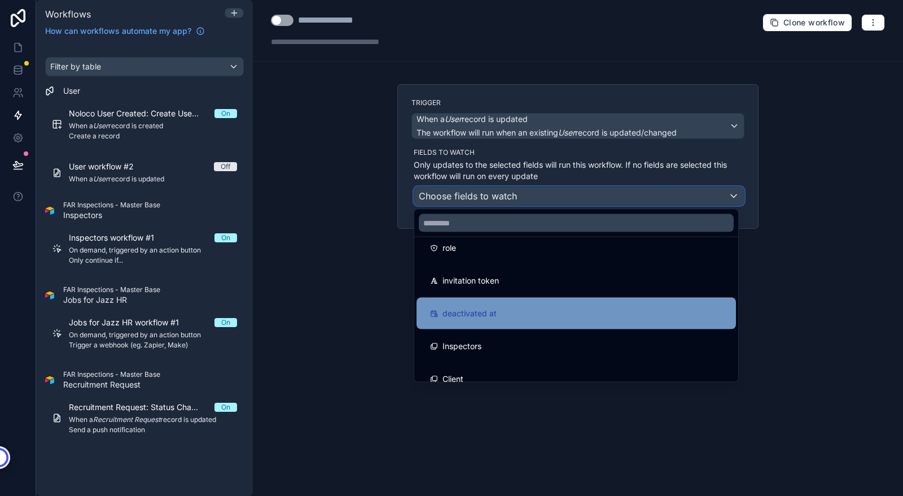
scroll to position [177, 0]
click at [537, 316] on div "deactivated at" at bounding box center [576, 315] width 292 height 14
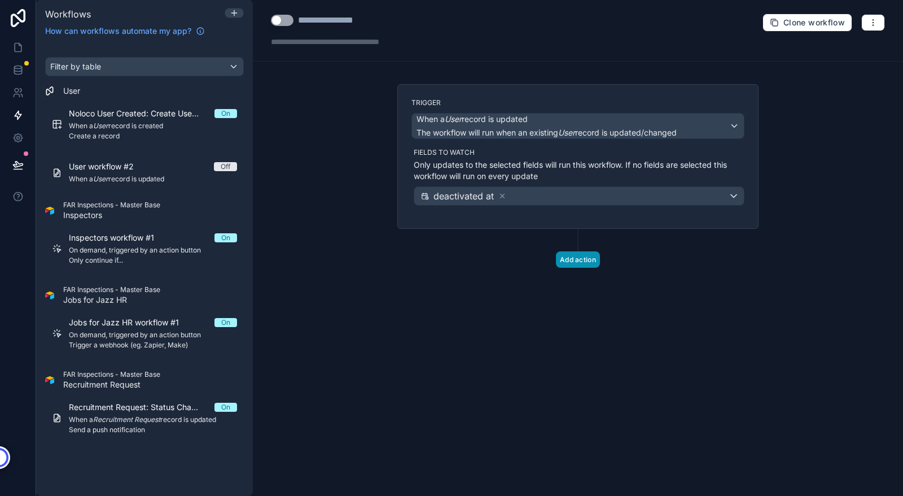
click at [569, 256] on button "Add action" at bounding box center [578, 259] width 44 height 16
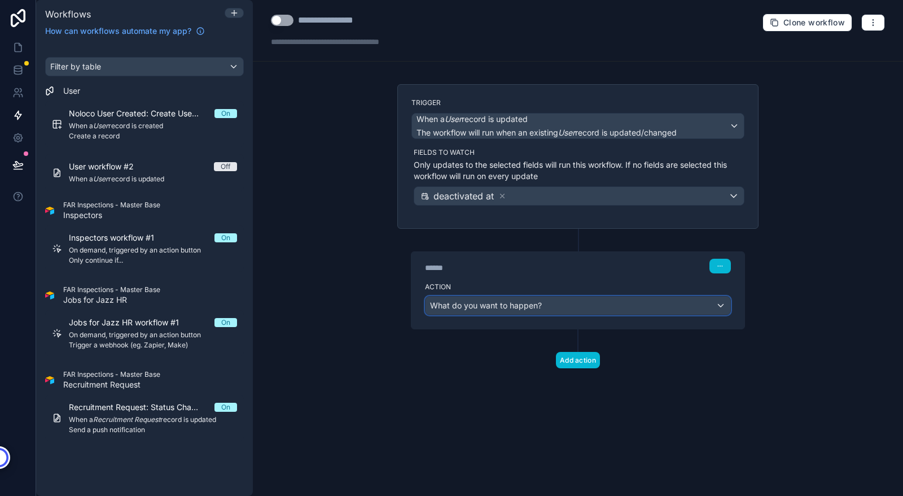
click at [461, 308] on span "What do you want to happen?" at bounding box center [486, 305] width 112 height 10
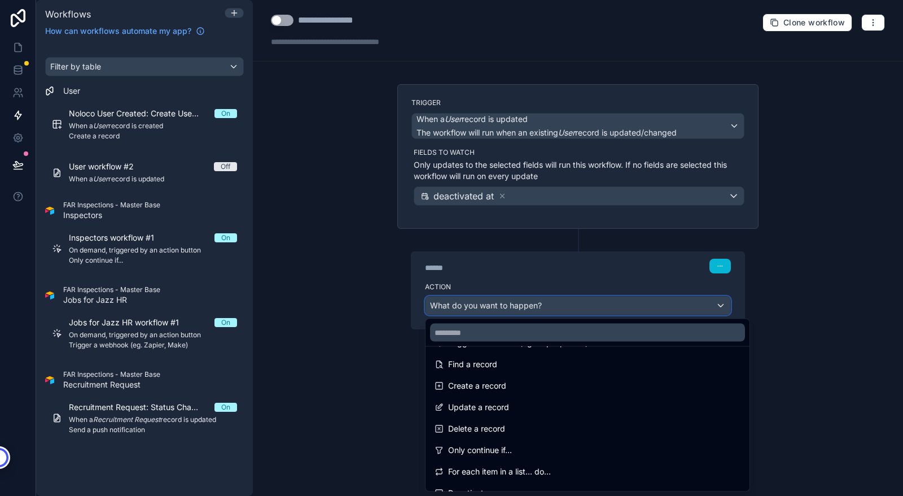
scroll to position [72, 0]
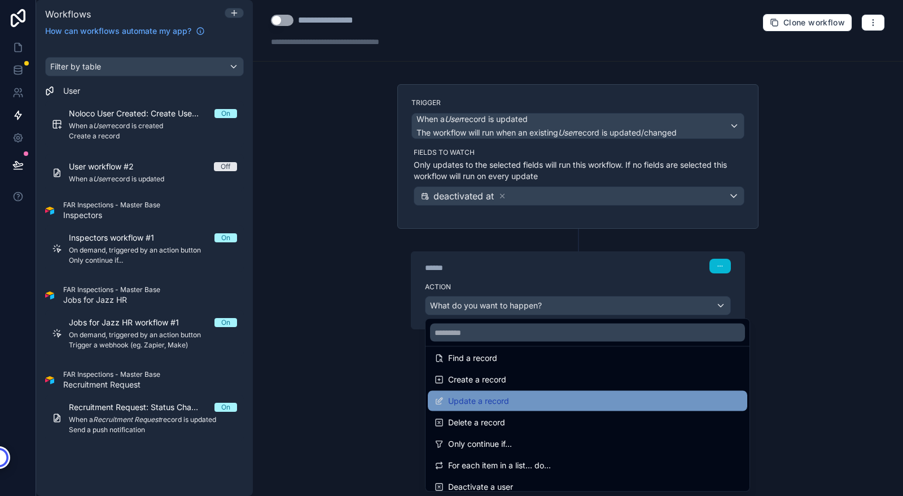
click at [536, 404] on div "Update a record" at bounding box center [588, 401] width 306 height 14
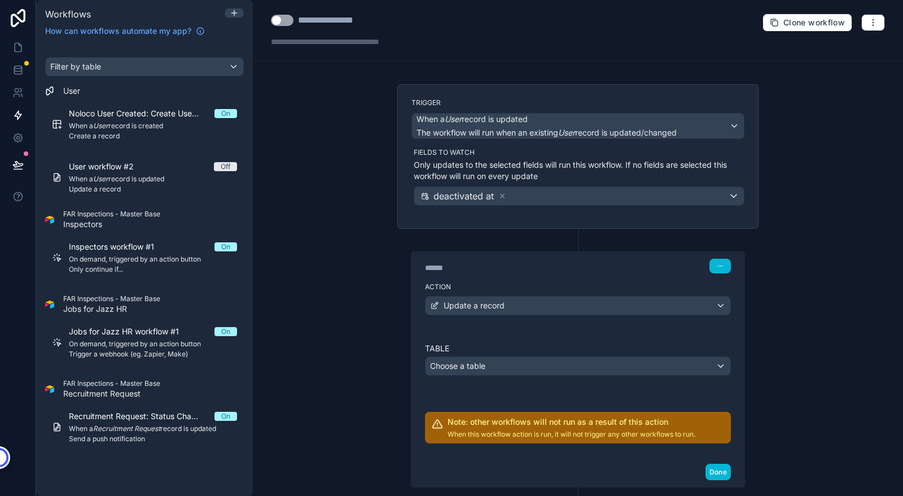
scroll to position [66, 0]
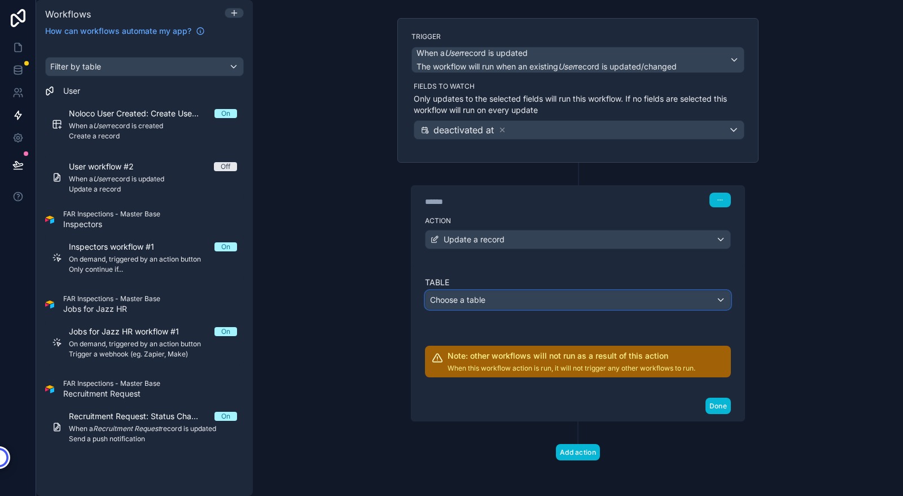
click at [547, 305] on div "Choose a table" at bounding box center [578, 300] width 305 height 18
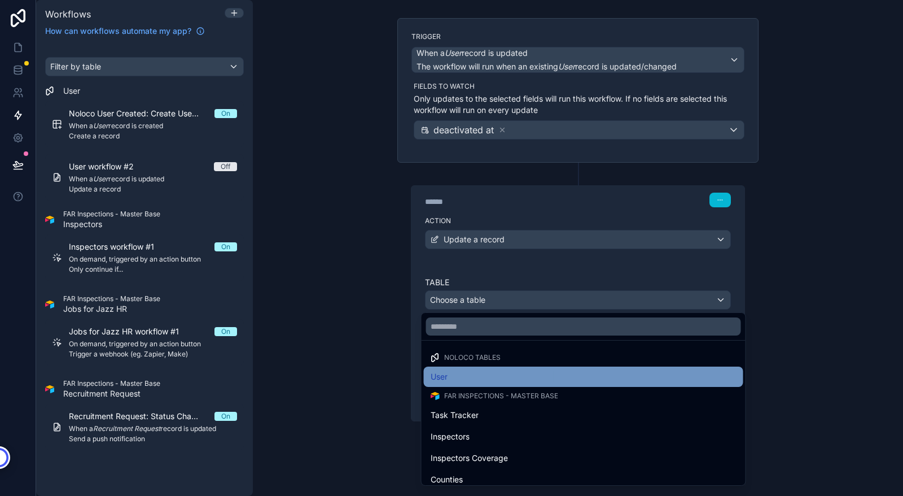
click at [462, 375] on div "User" at bounding box center [584, 377] width 306 height 14
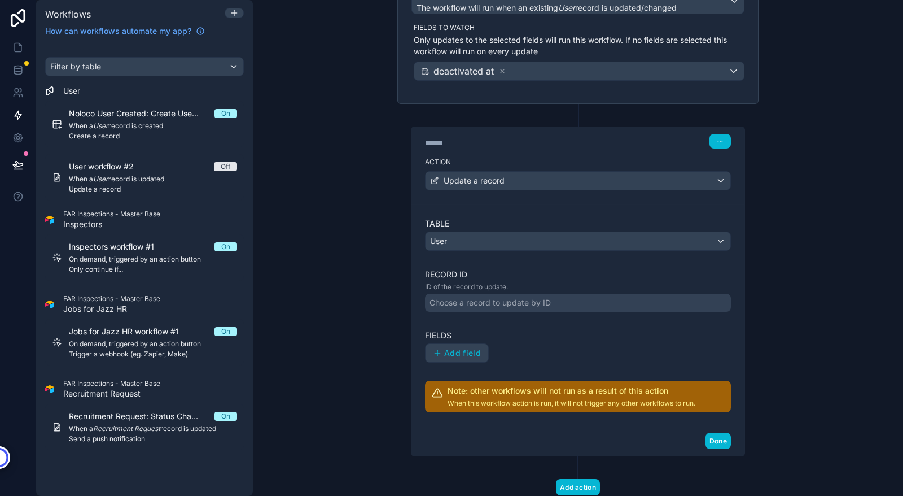
scroll to position [160, 0]
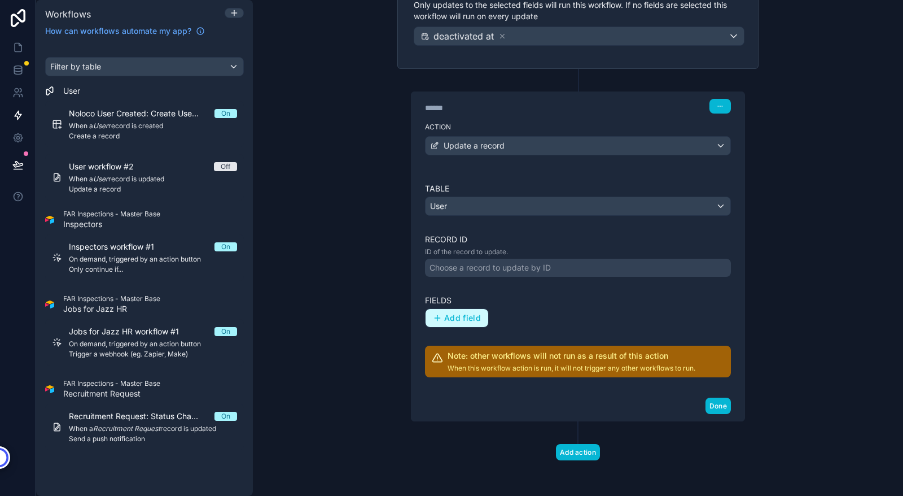
click at [461, 318] on span "Add field" at bounding box center [462, 318] width 37 height 10
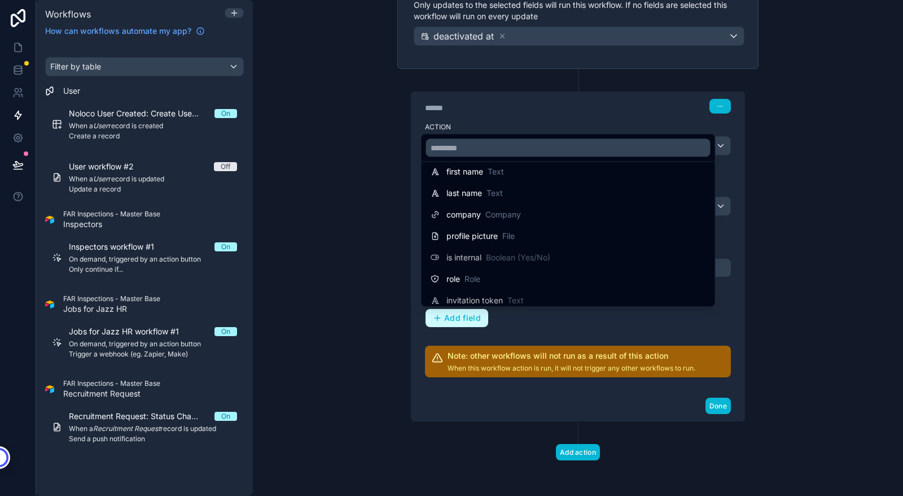
scroll to position [0, 0]
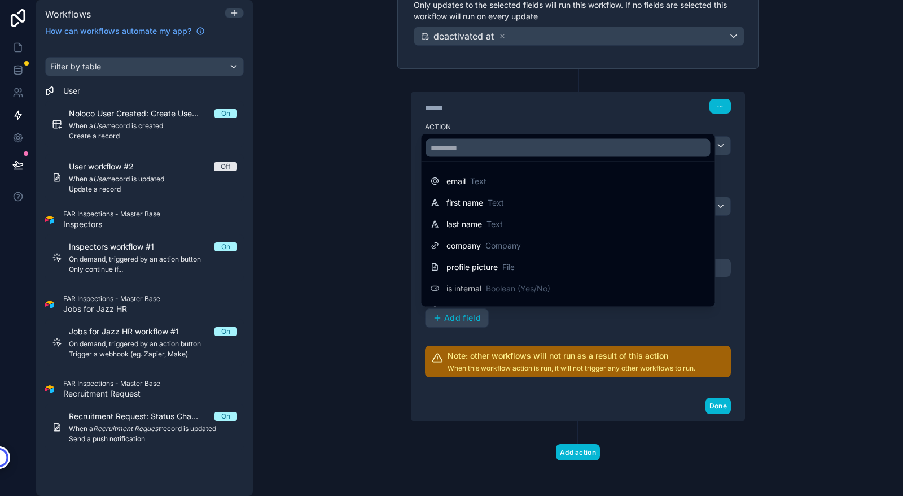
click at [639, 257] on div "profile picture File" at bounding box center [568, 267] width 289 height 20
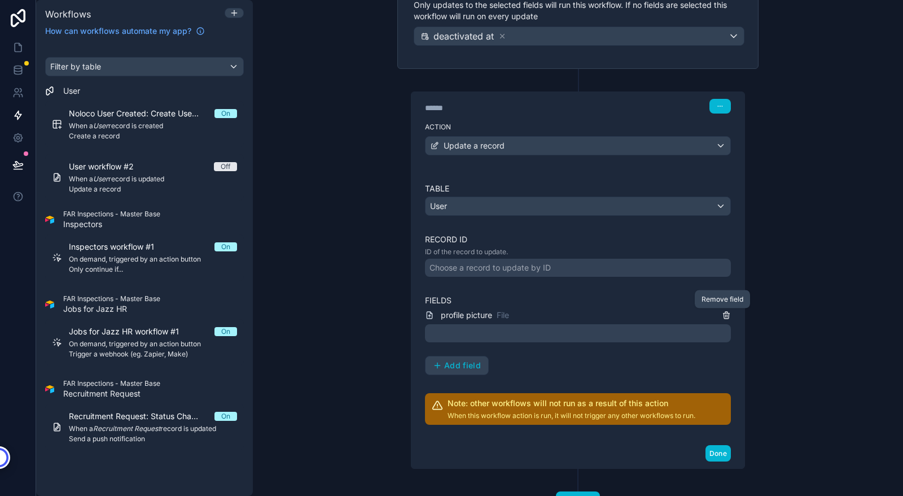
click at [722, 313] on icon at bounding box center [726, 314] width 9 height 9
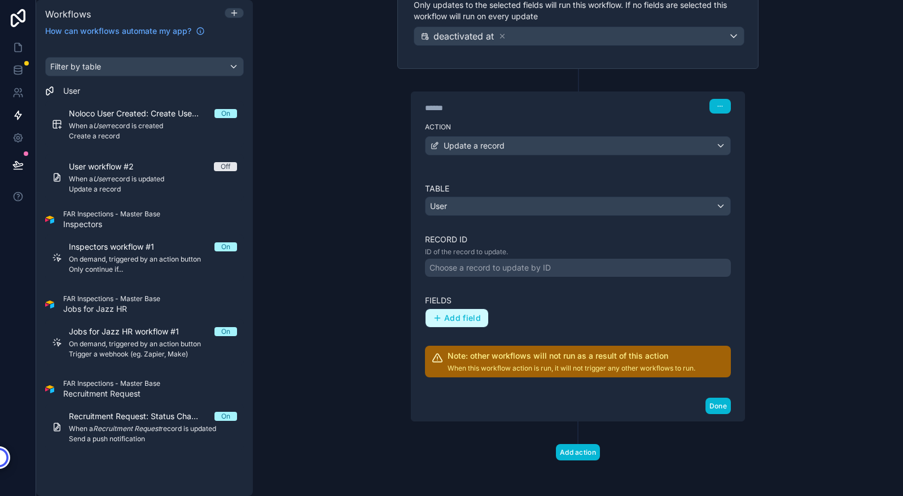
click at [448, 325] on button "Add field" at bounding box center [457, 318] width 63 height 18
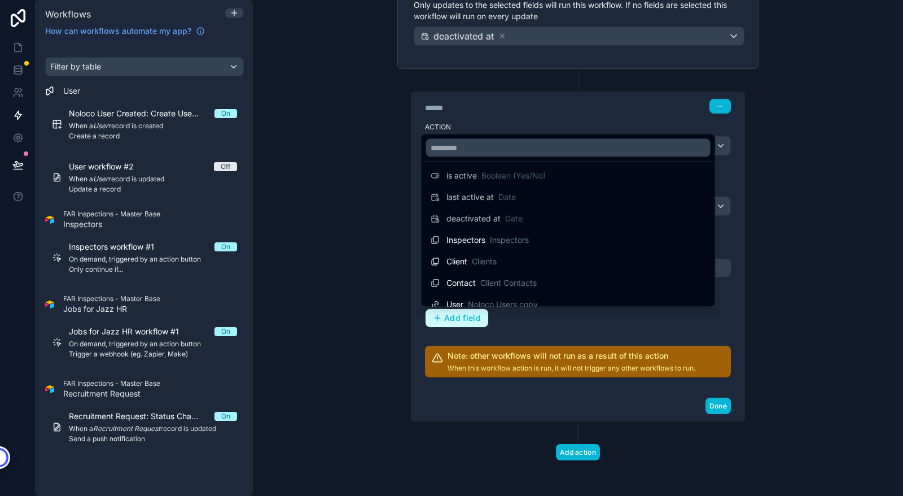
scroll to position [177, 0]
click at [335, 152] on div at bounding box center [451, 248] width 903 height 496
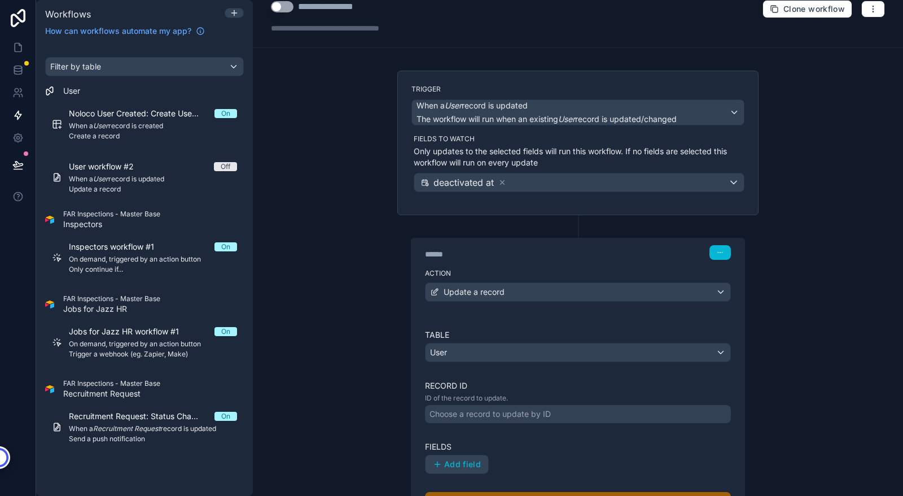
scroll to position [0, 0]
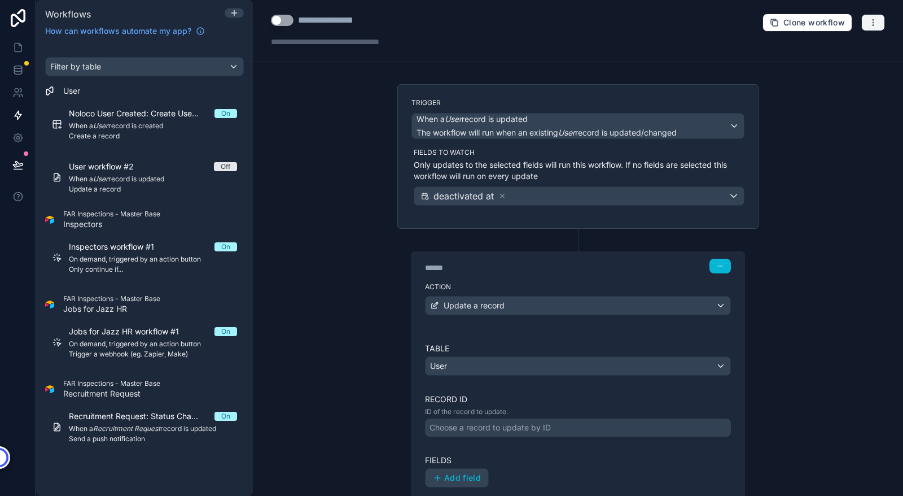
click at [869, 23] on icon "button" at bounding box center [873, 22] width 9 height 9
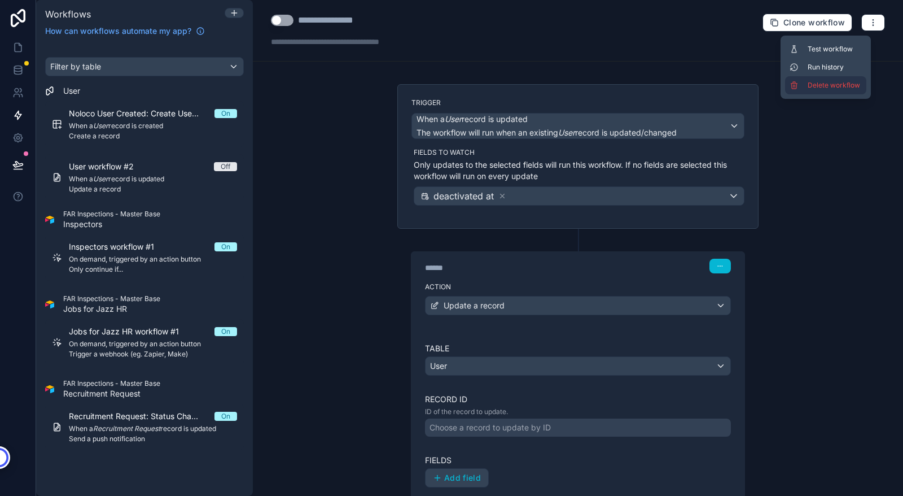
click at [827, 84] on span "Delete workflow" at bounding box center [835, 85] width 54 height 9
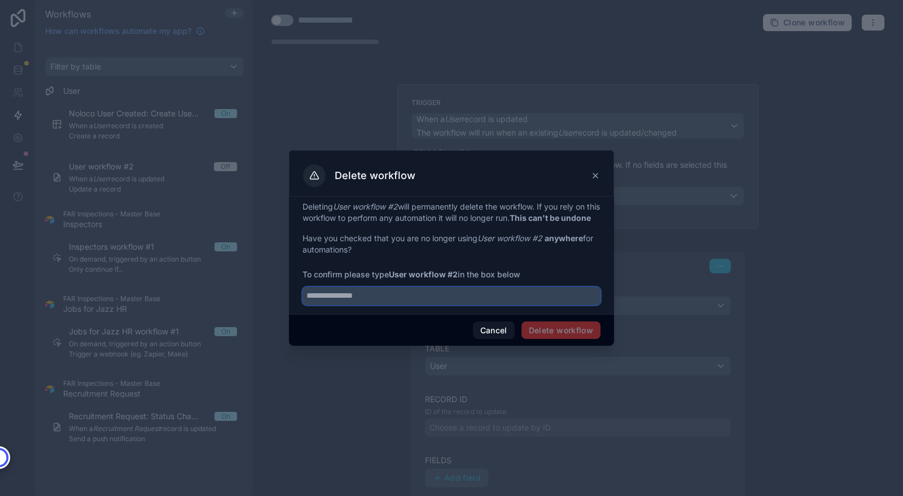
click at [502, 300] on input "text" at bounding box center [452, 296] width 298 height 18
click at [488, 280] on span "To confirm please type User workflow #2 in the box below" at bounding box center [452, 274] width 298 height 11
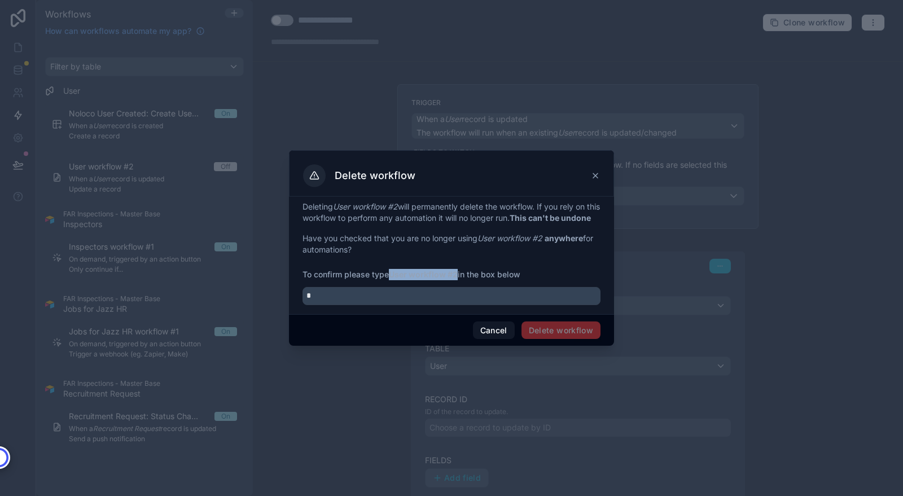
drag, startPoint x: 391, startPoint y: 278, endPoint x: 458, endPoint y: 279, distance: 67.2
click at [458, 279] on strong "User workflow #2" at bounding box center [423, 274] width 69 height 10
copy strong "User workflow #2"
click at [421, 305] on input "*" at bounding box center [452, 296] width 298 height 18
paste input "**********"
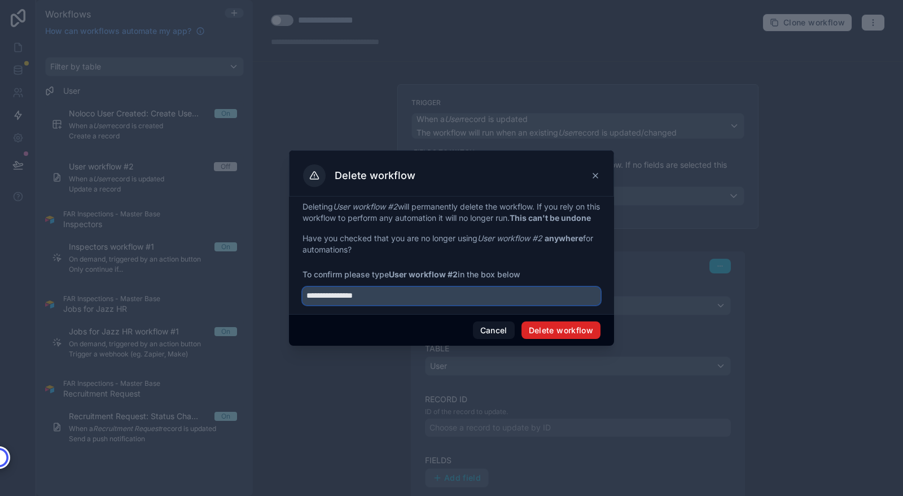
type input "**********"
click at [563, 338] on button "Delete workflow" at bounding box center [561, 330] width 79 height 18
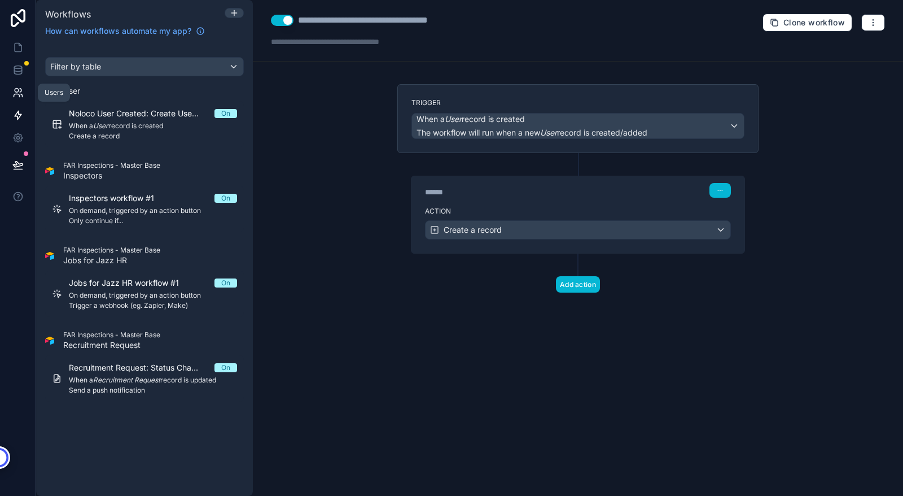
click at [19, 95] on icon at bounding box center [17, 95] width 6 height 3
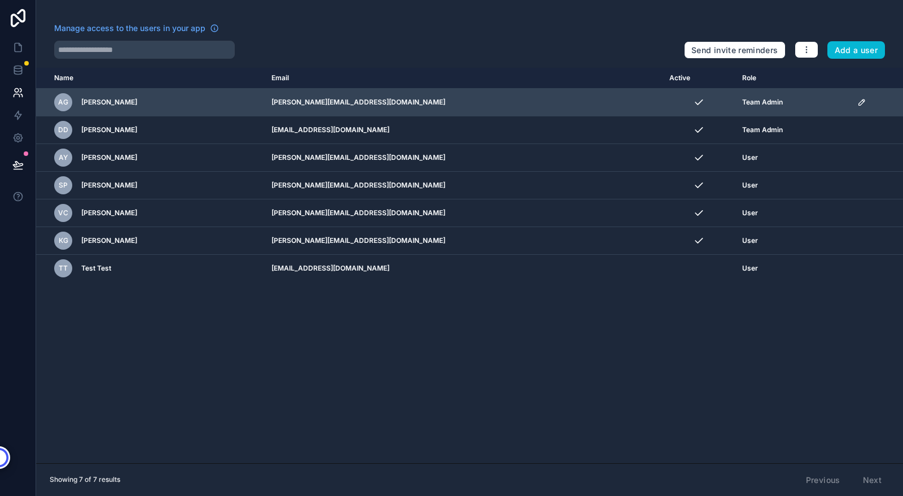
click at [857, 100] on icon "scrollable content" at bounding box center [861, 102] width 9 height 9
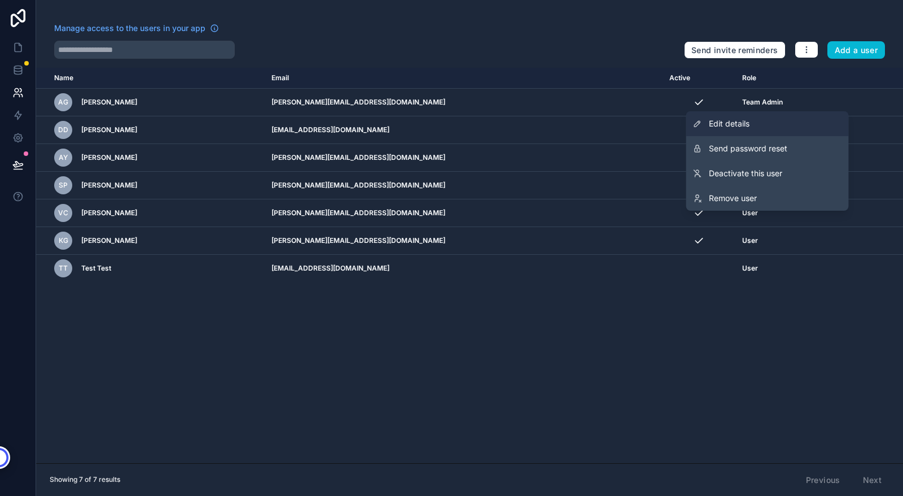
click at [720, 123] on span "Edit details" at bounding box center [729, 123] width 41 height 11
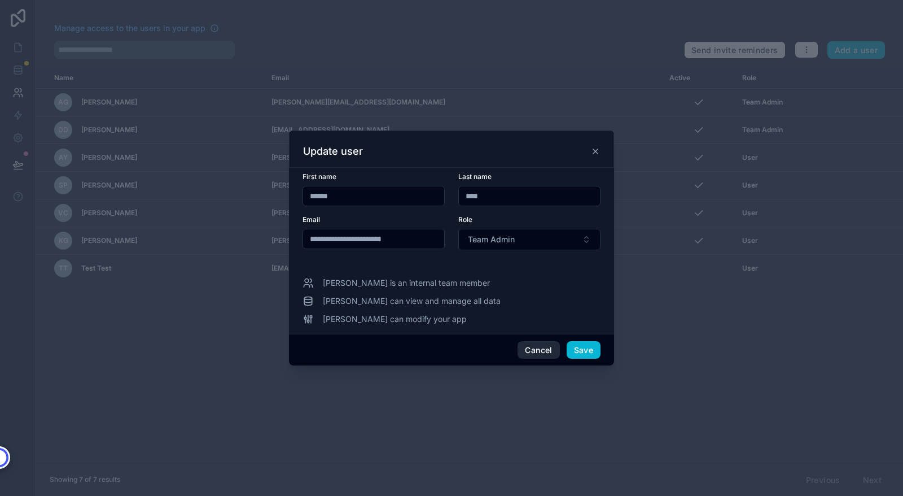
click at [528, 349] on button "Cancel" at bounding box center [539, 350] width 42 height 18
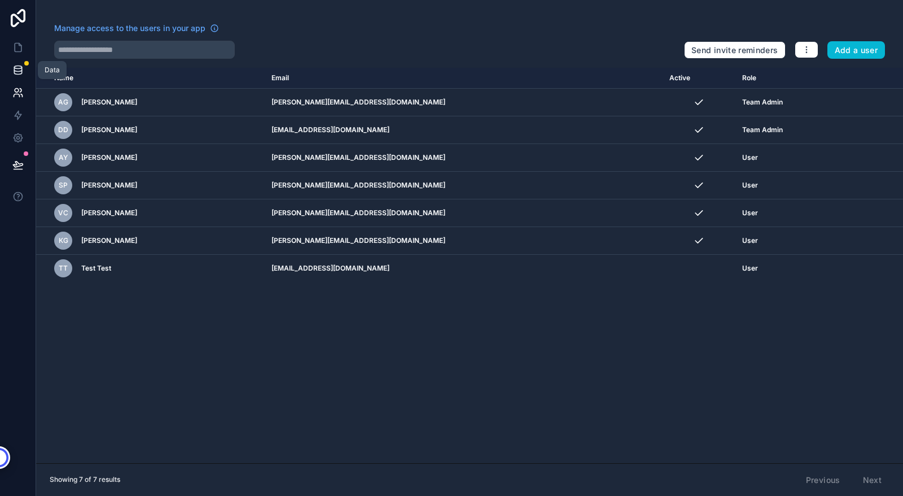
click at [19, 72] on icon at bounding box center [17, 69] width 11 height 11
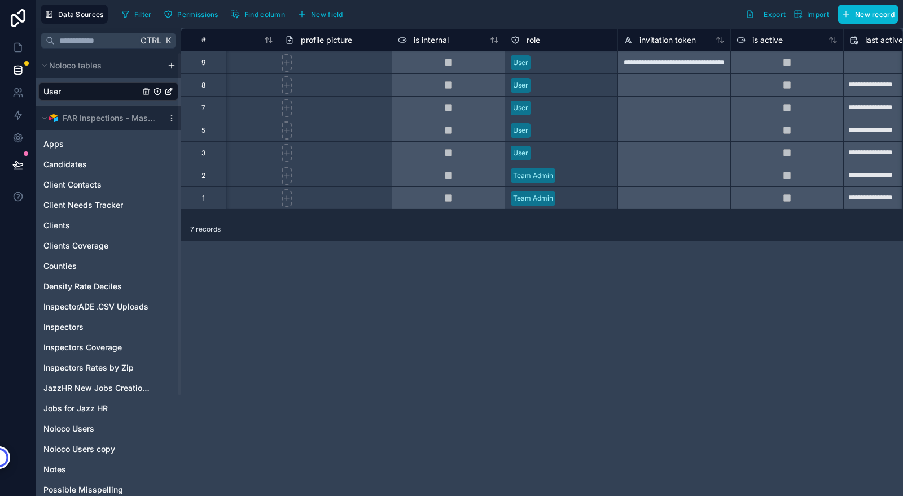
scroll to position [0, 286]
click at [346, 62] on div at bounding box center [334, 62] width 113 height 23
click at [379, 337] on div "**********" at bounding box center [542, 261] width 722 height 467
click at [16, 92] on icon at bounding box center [17, 91] width 4 height 4
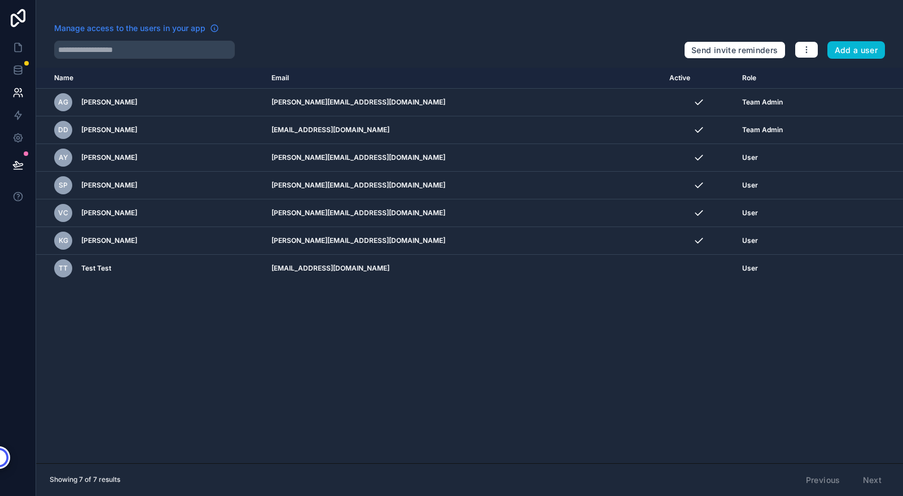
click at [183, 29] on span "Manage access to the users in your app" at bounding box center [129, 28] width 151 height 11
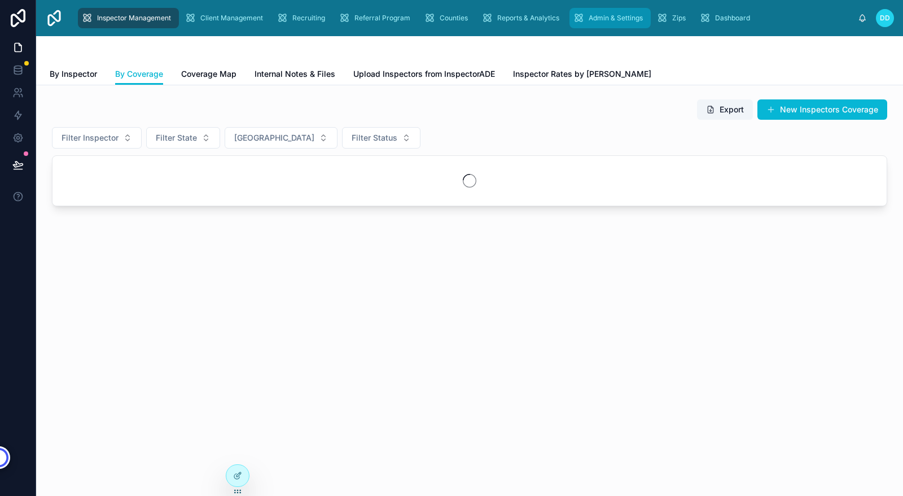
click at [603, 18] on span "Admin & Settings" at bounding box center [616, 18] width 54 height 9
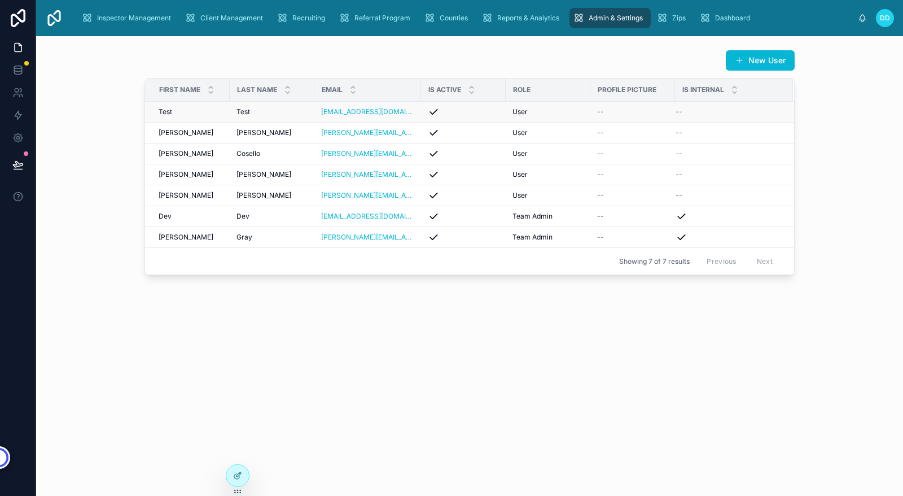
click at [714, 115] on div "--" at bounding box center [728, 111] width 104 height 9
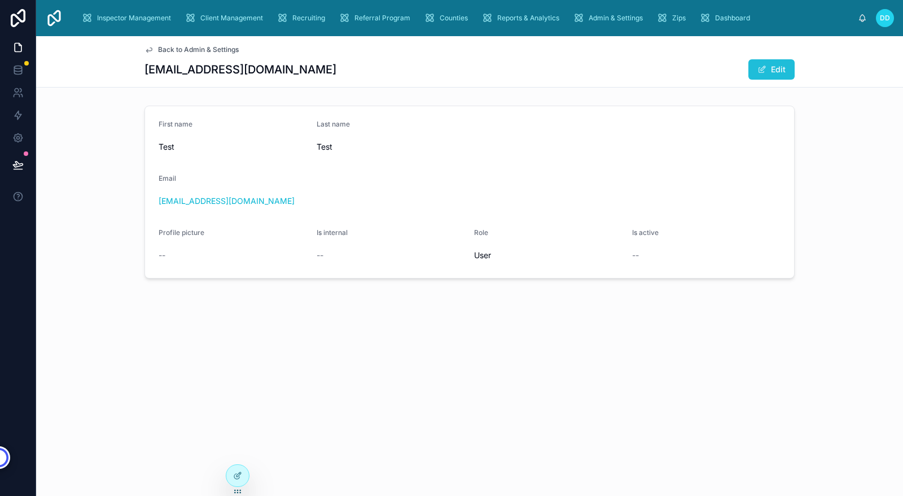
click at [779, 74] on button "Edit" at bounding box center [771, 69] width 46 height 20
click at [754, 73] on span at bounding box center [756, 69] width 9 height 9
click at [148, 48] on icon at bounding box center [148, 49] width 9 height 9
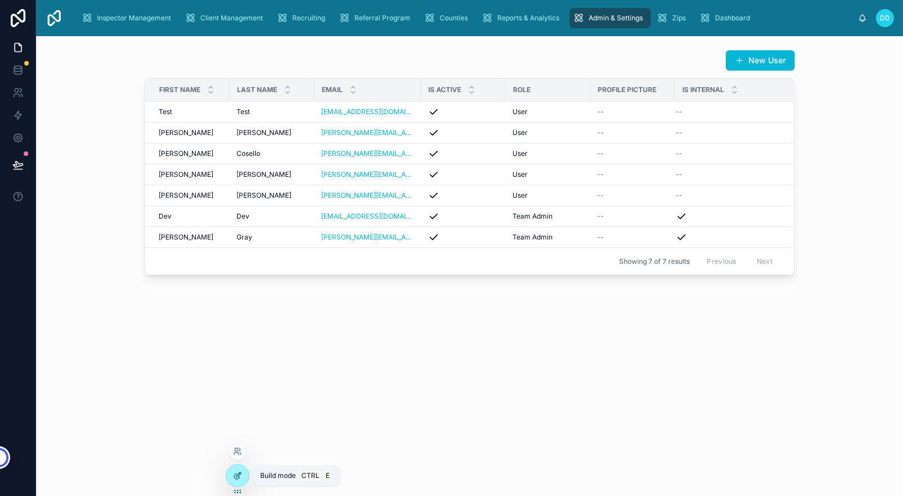
click at [238, 475] on icon at bounding box center [237, 475] width 9 height 9
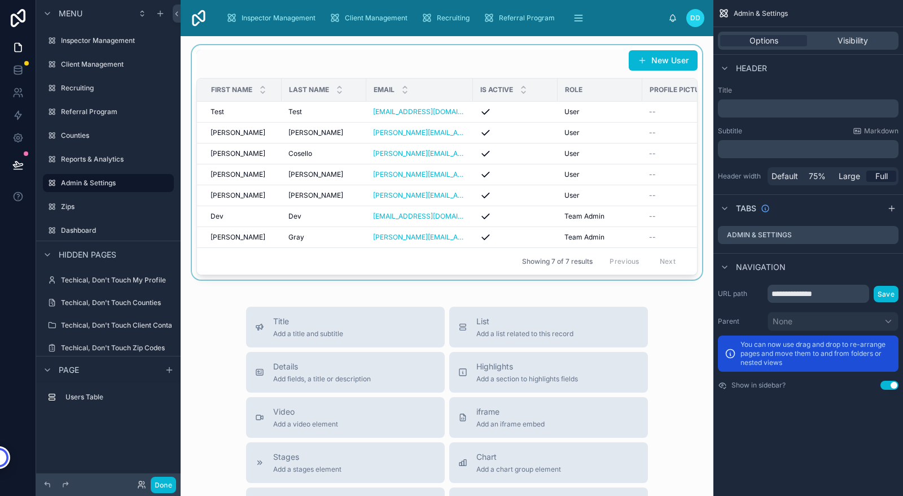
click at [533, 63] on div at bounding box center [447, 162] width 515 height 234
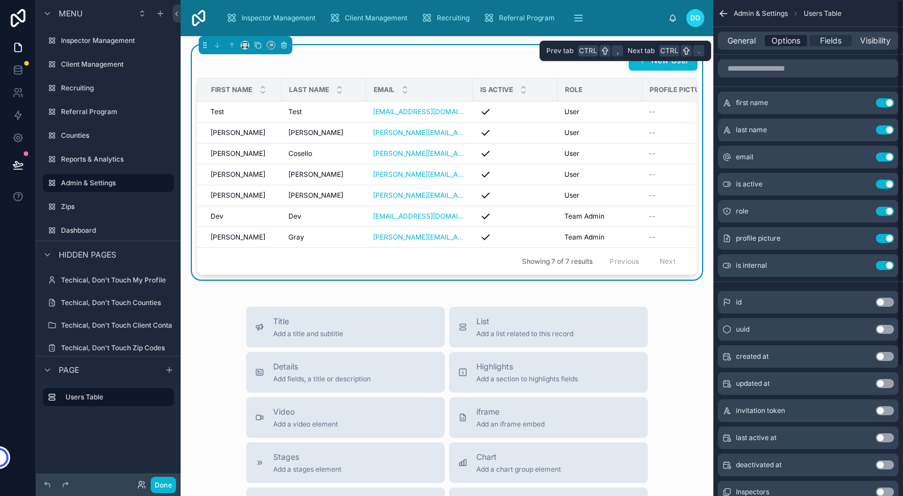
click at [786, 40] on span "Options" at bounding box center [786, 40] width 29 height 11
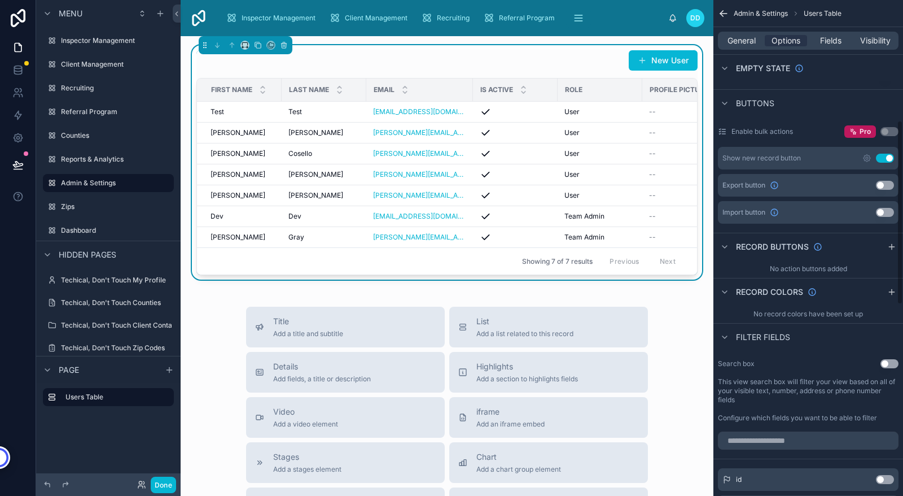
scroll to position [325, 0]
click at [892, 245] on icon "scrollable content" at bounding box center [892, 245] width 0 height 5
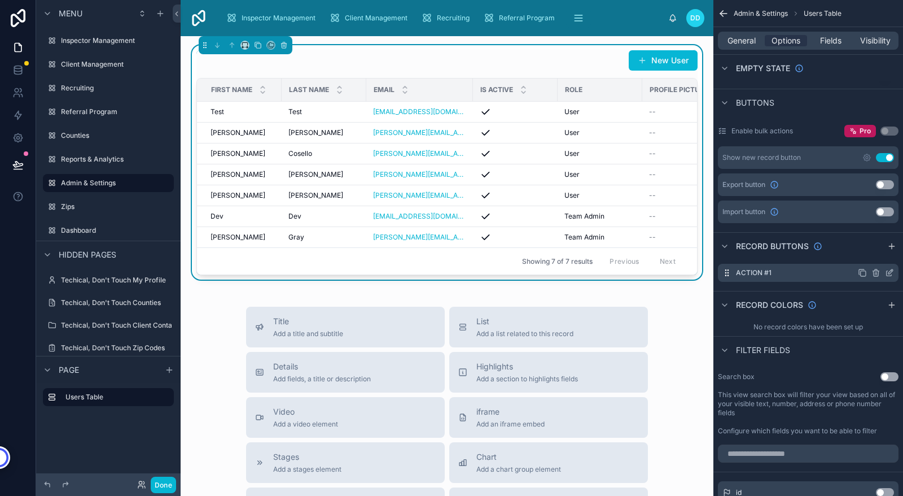
click at [893, 271] on icon "scrollable content" at bounding box center [889, 272] width 9 height 9
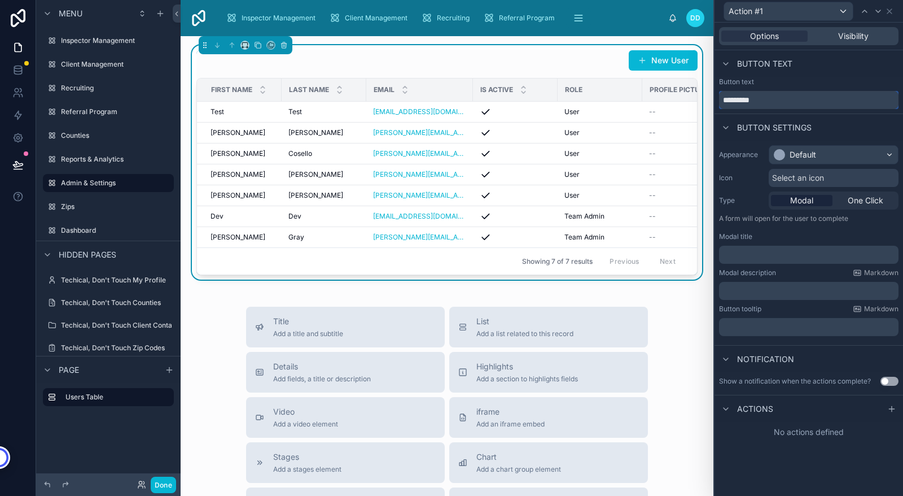
click at [773, 100] on input "*********" at bounding box center [808, 100] width 179 height 18
type input "*"
type input "**********"
click at [829, 177] on div "Select an icon" at bounding box center [834, 178] width 130 height 18
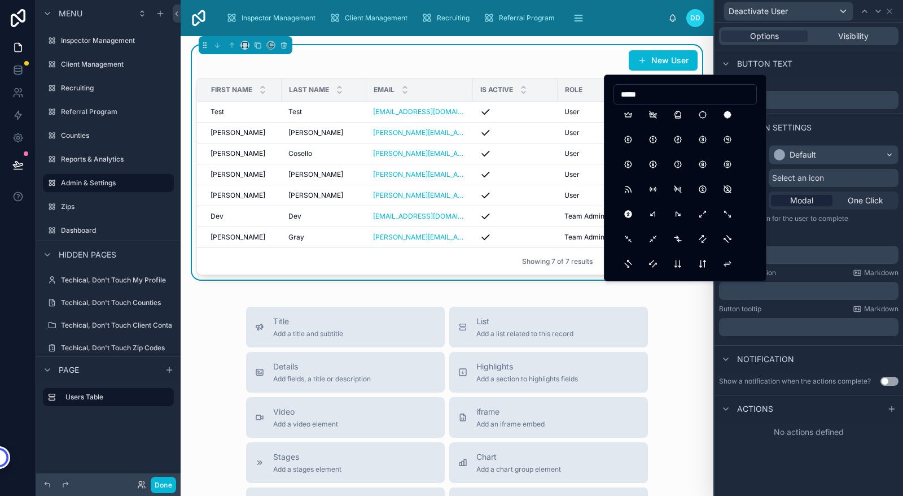
scroll to position [207, 0]
type input "*****"
click at [728, 185] on button "AccessibleOff" at bounding box center [727, 186] width 20 height 20
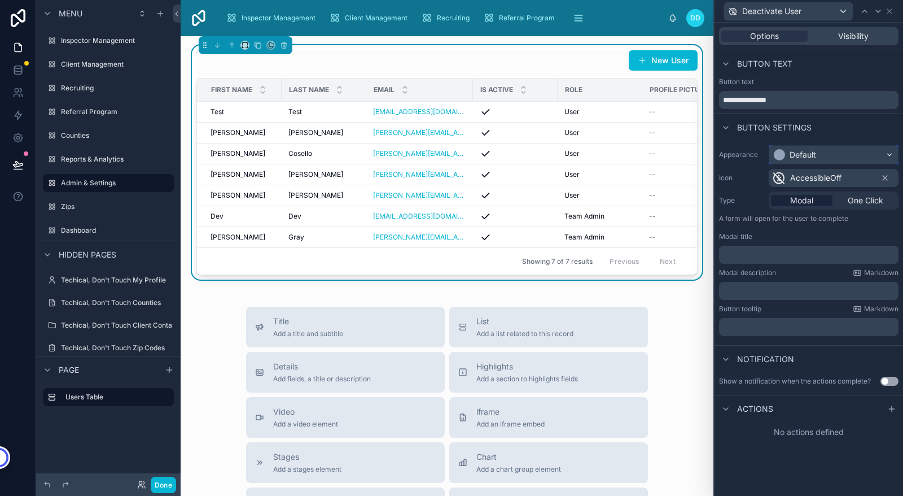
click at [842, 156] on div "Default" at bounding box center [833, 155] width 129 height 18
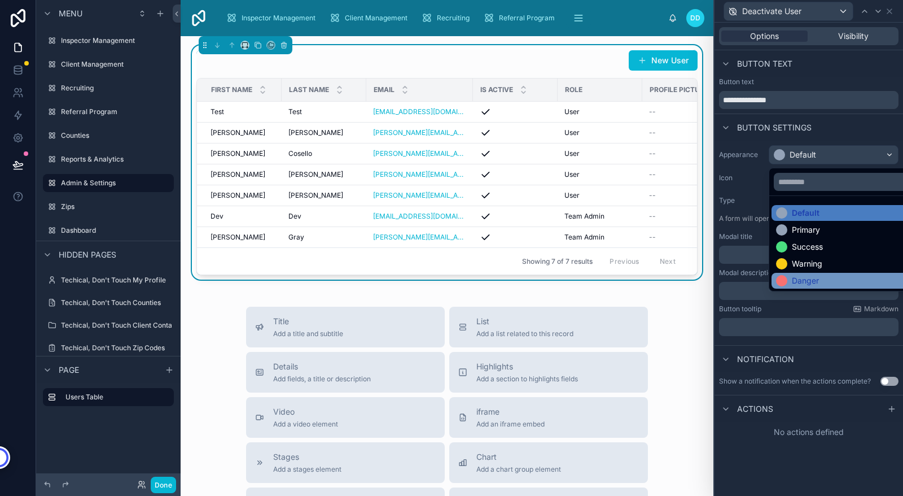
click at [801, 280] on div "Danger" at bounding box center [805, 280] width 27 height 11
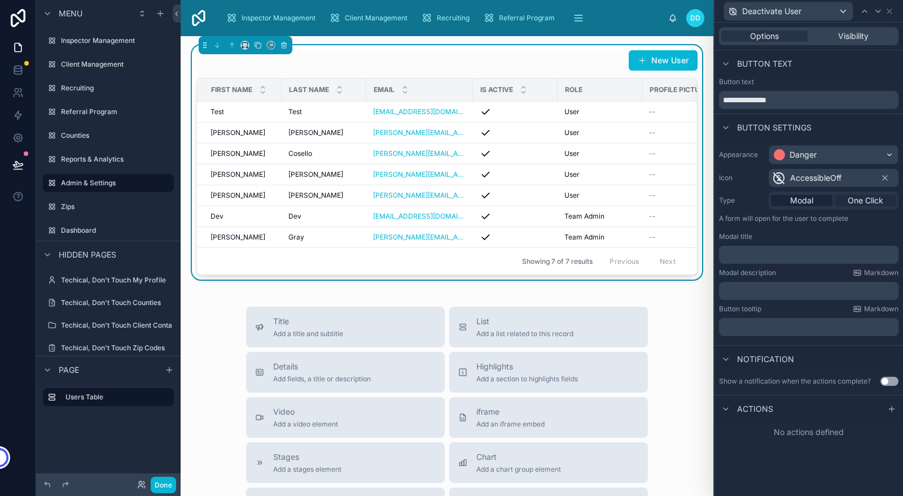
click at [862, 201] on span "One Click" at bounding box center [866, 200] width 36 height 11
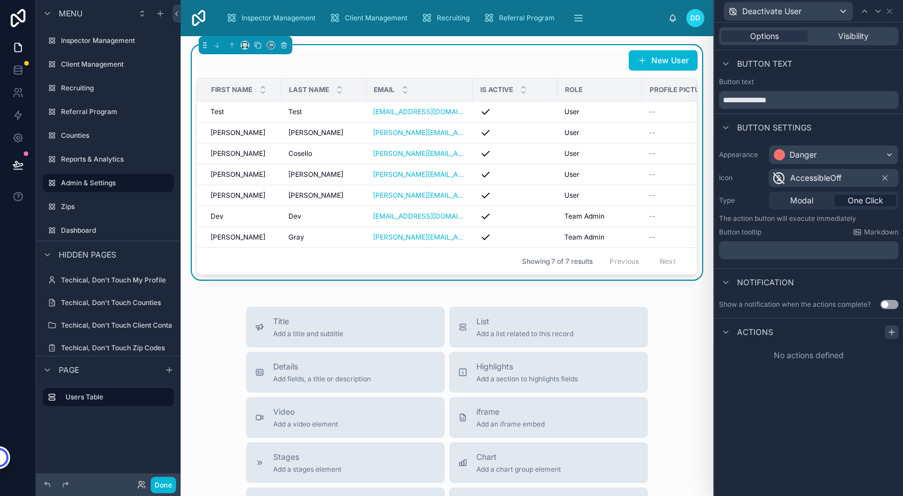
click at [892, 332] on icon at bounding box center [892, 331] width 0 height 5
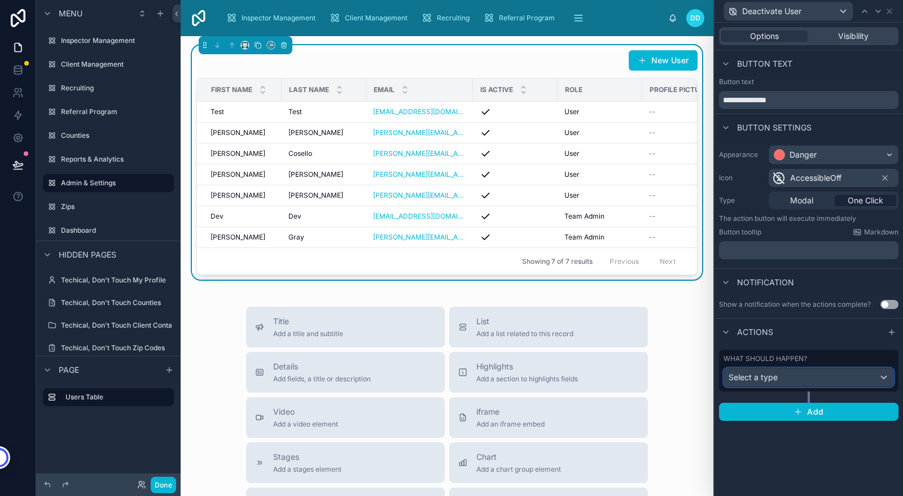
click at [766, 380] on span "Select a type" at bounding box center [753, 377] width 49 height 10
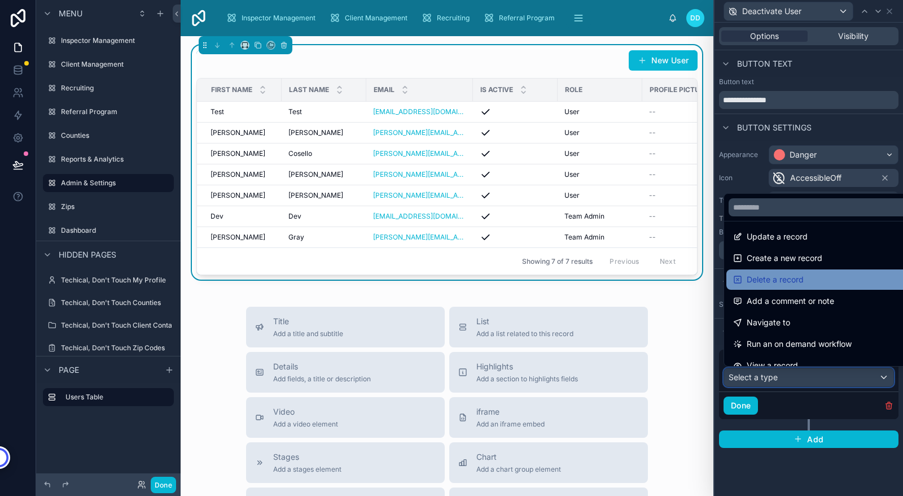
scroll to position [0, 0]
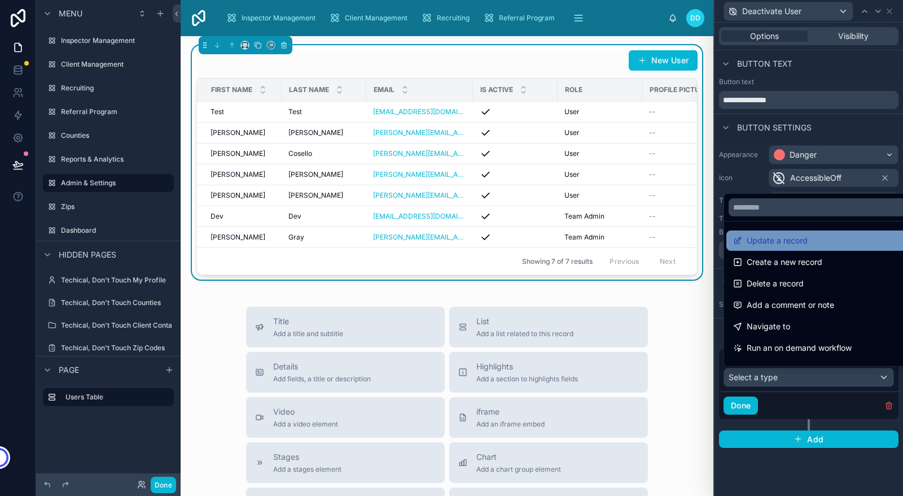
click at [773, 243] on span "Update a record" at bounding box center [777, 241] width 61 height 14
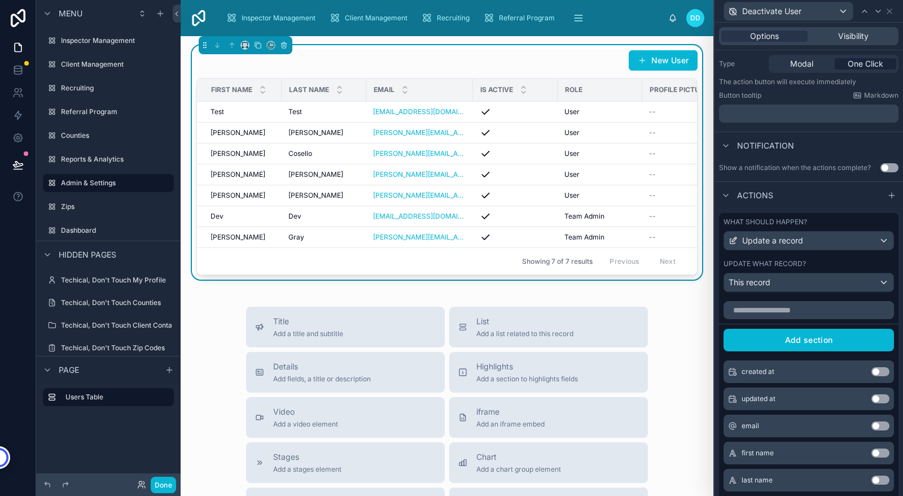
scroll to position [138, 0]
click at [788, 277] on div "This record" at bounding box center [808, 281] width 169 height 18
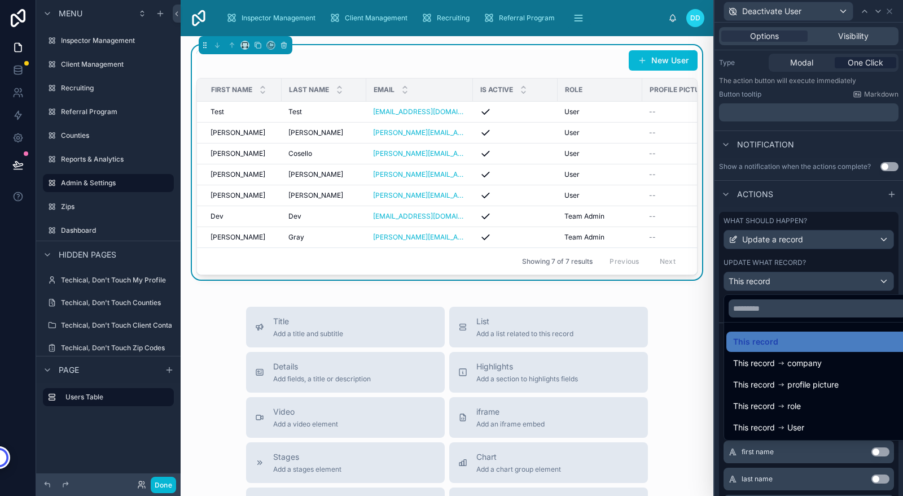
click at [719, 318] on div at bounding box center [809, 248] width 189 height 496
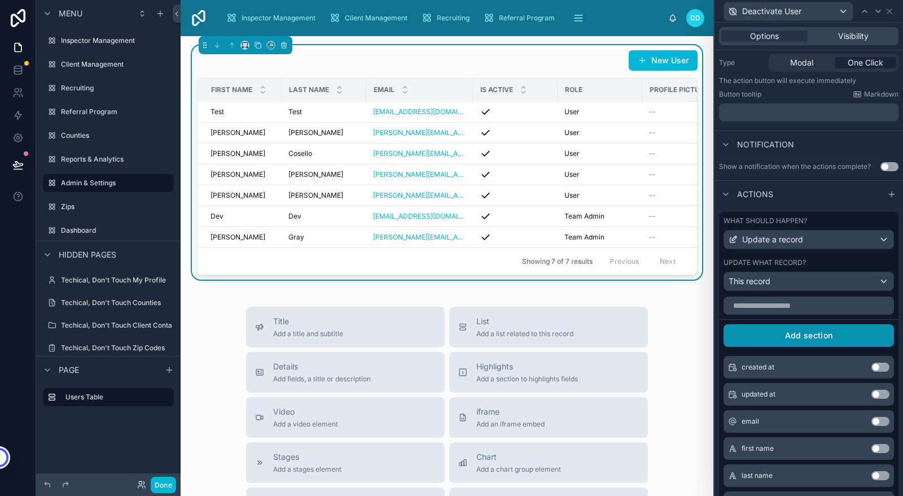
scroll to position [0, 0]
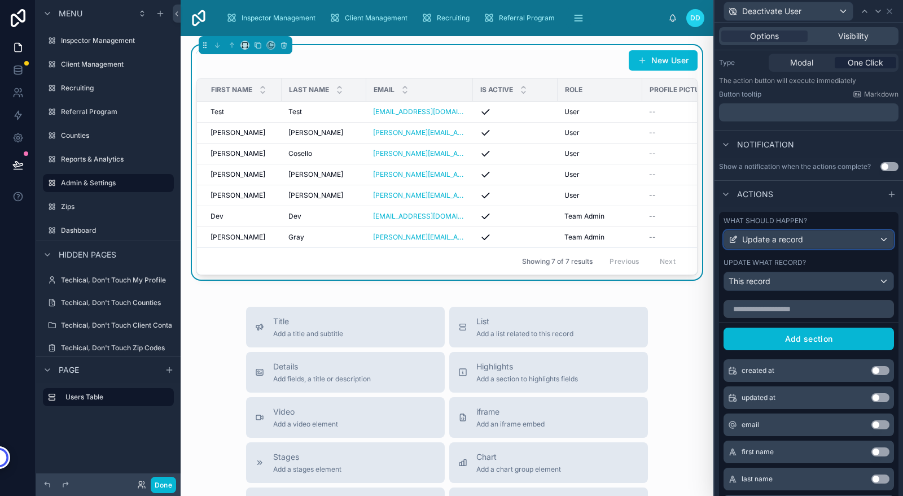
click at [826, 240] on div "Update a record" at bounding box center [808, 239] width 169 height 18
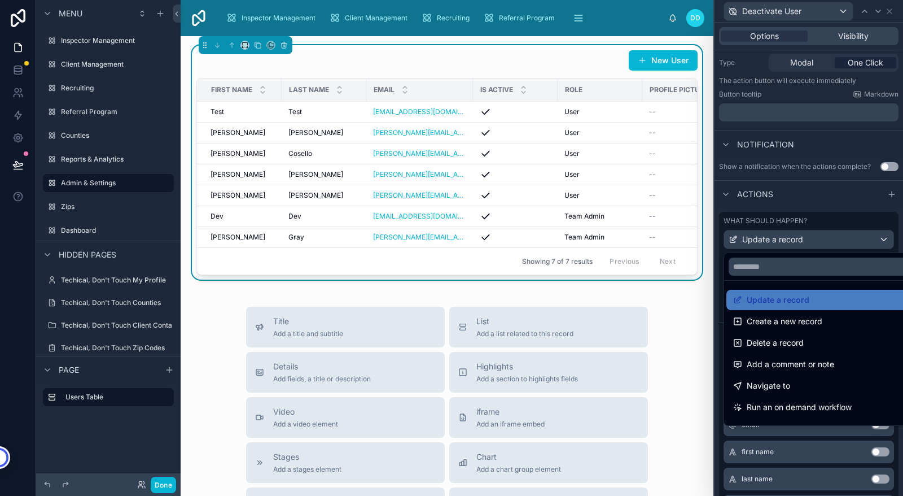
click at [719, 273] on div at bounding box center [809, 248] width 189 height 496
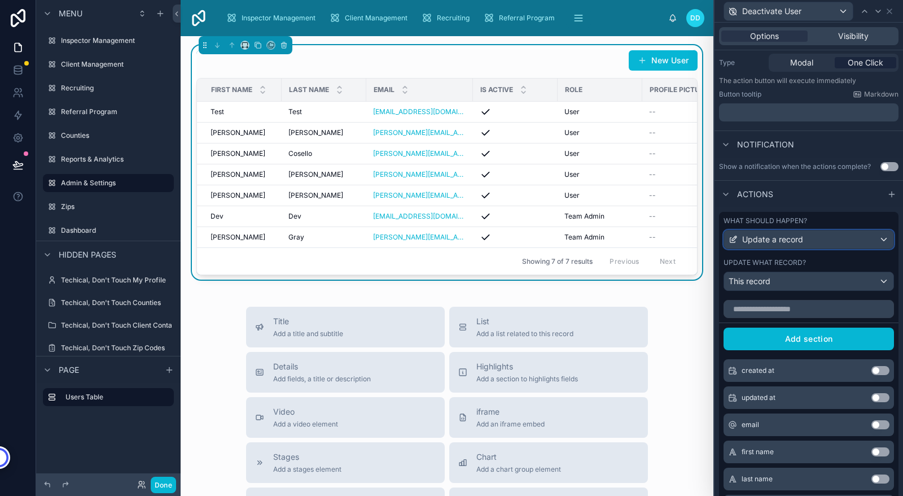
click at [878, 238] on div "Update a record" at bounding box center [808, 239] width 169 height 18
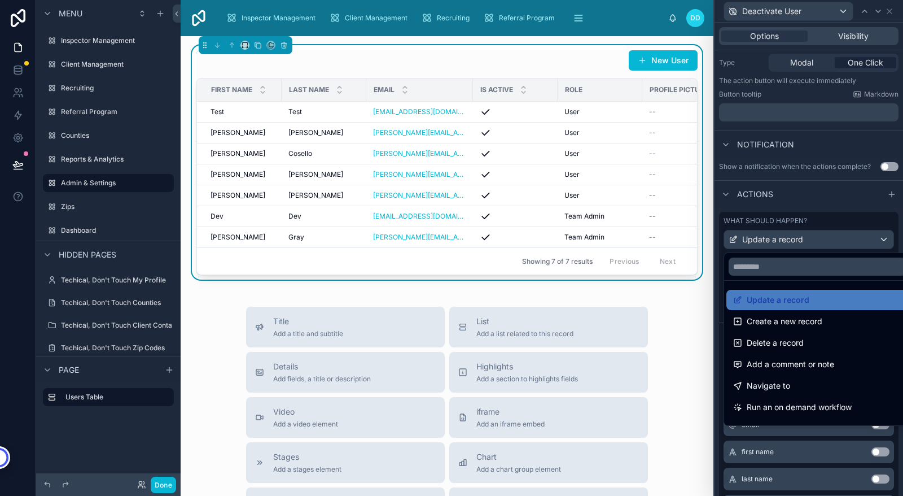
click at [833, 221] on div at bounding box center [809, 248] width 189 height 496
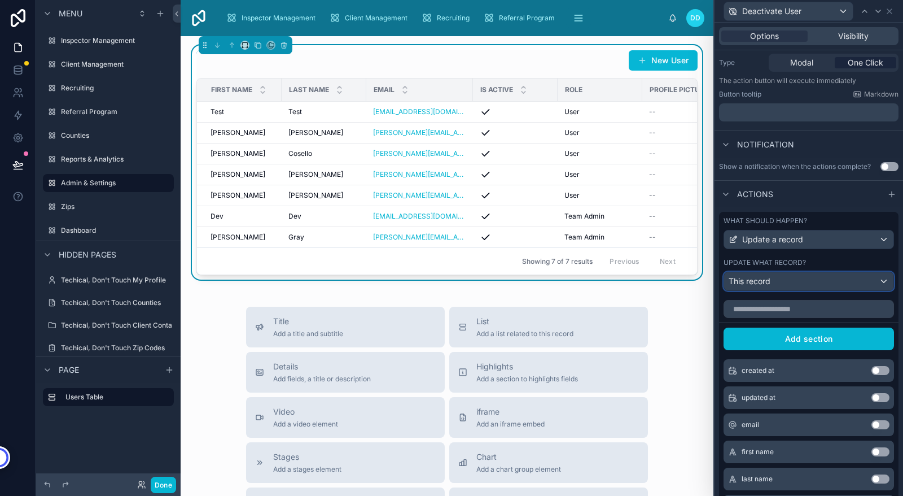
click at [805, 281] on div "This record" at bounding box center [808, 281] width 169 height 18
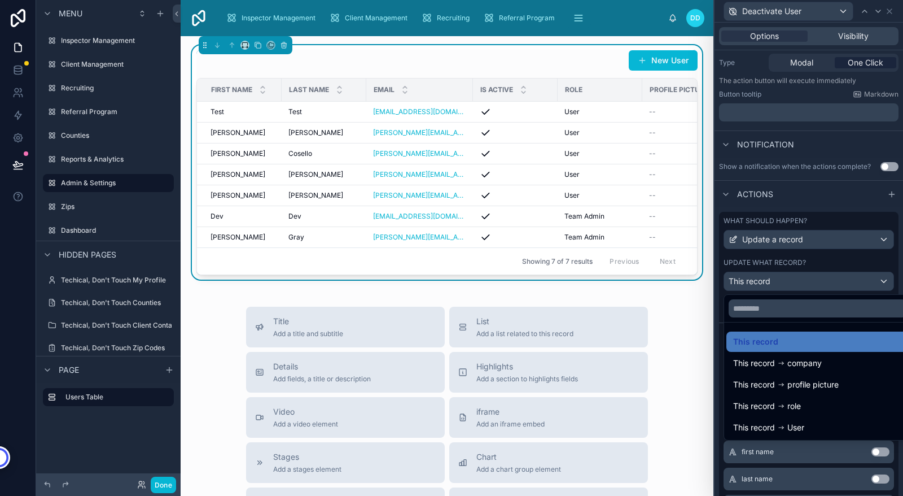
click at [722, 321] on div at bounding box center [809, 248] width 189 height 496
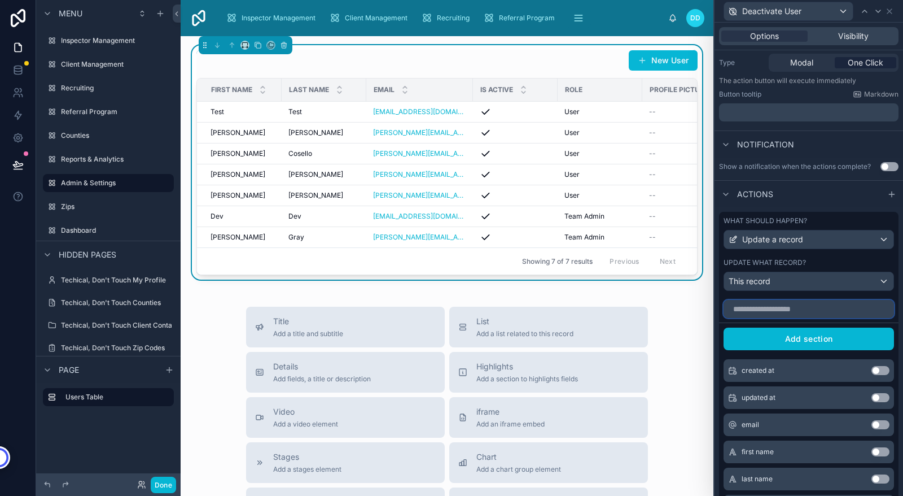
click at [806, 308] on input "text" at bounding box center [809, 309] width 170 height 18
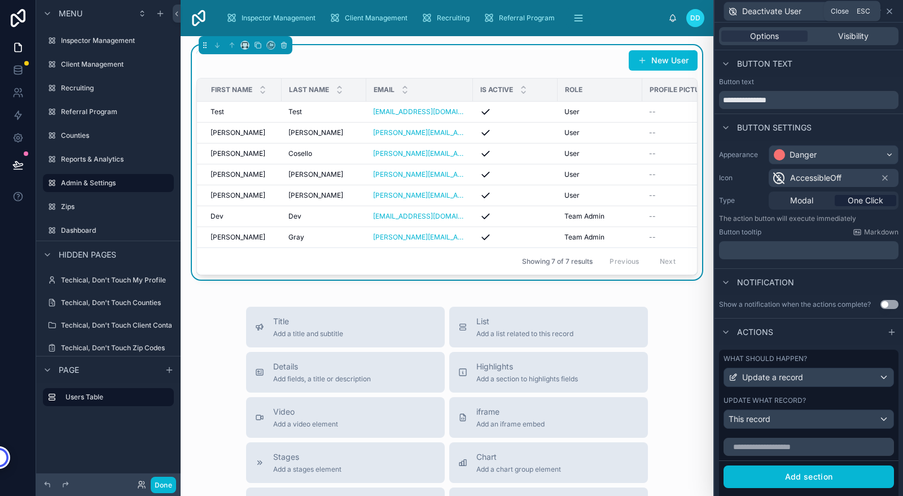
click at [890, 12] on icon at bounding box center [889, 11] width 9 height 9
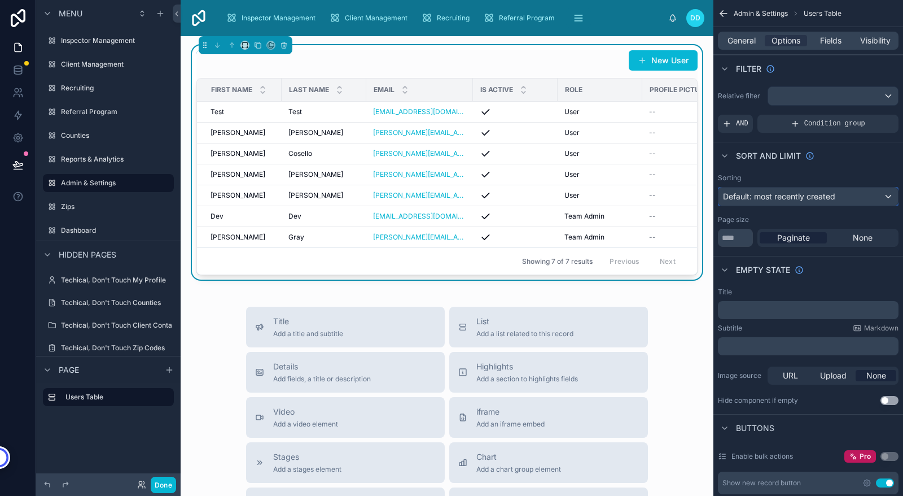
click at [850, 199] on div "Default: most recently created" at bounding box center [808, 196] width 179 height 18
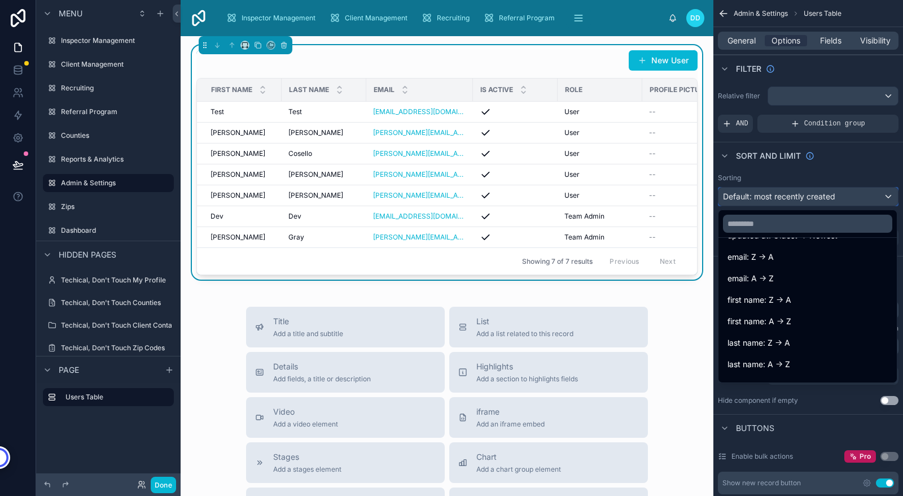
scroll to position [108, 0]
click at [827, 317] on div "first name: A -> Z" at bounding box center [808, 321] width 160 height 14
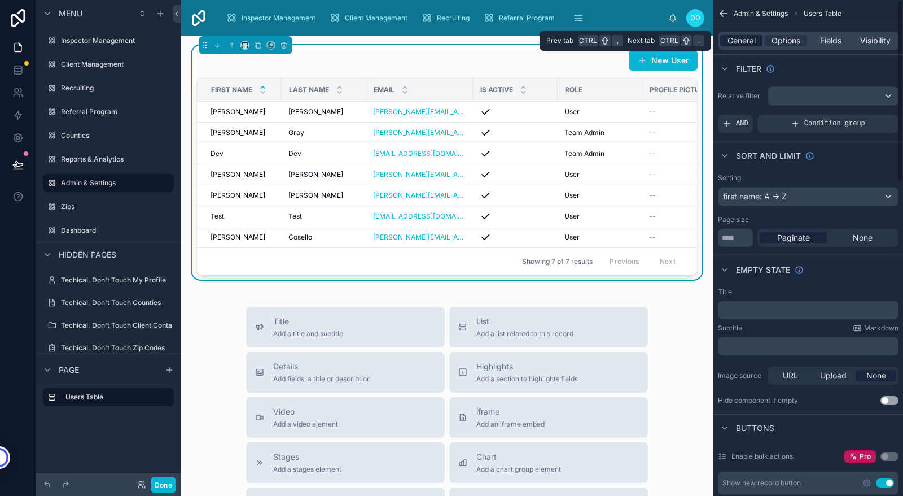
click at [737, 38] on span "General" at bounding box center [742, 40] width 28 height 11
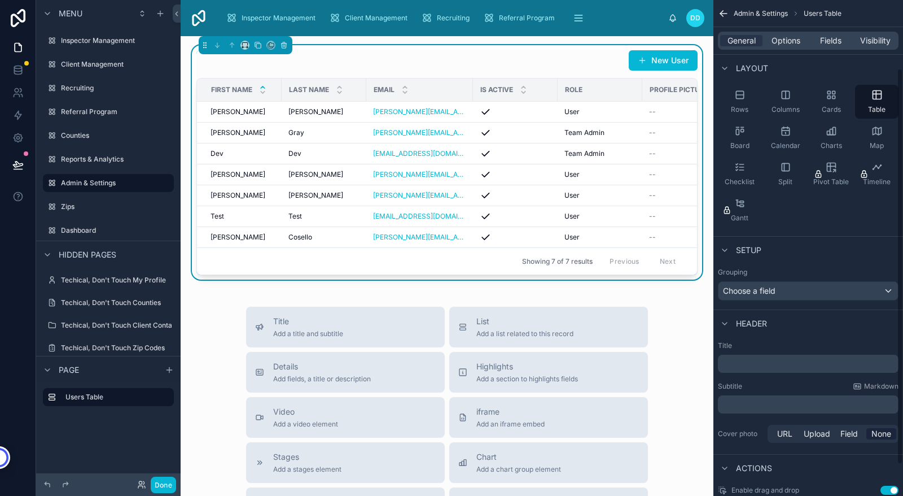
scroll to position [0, 0]
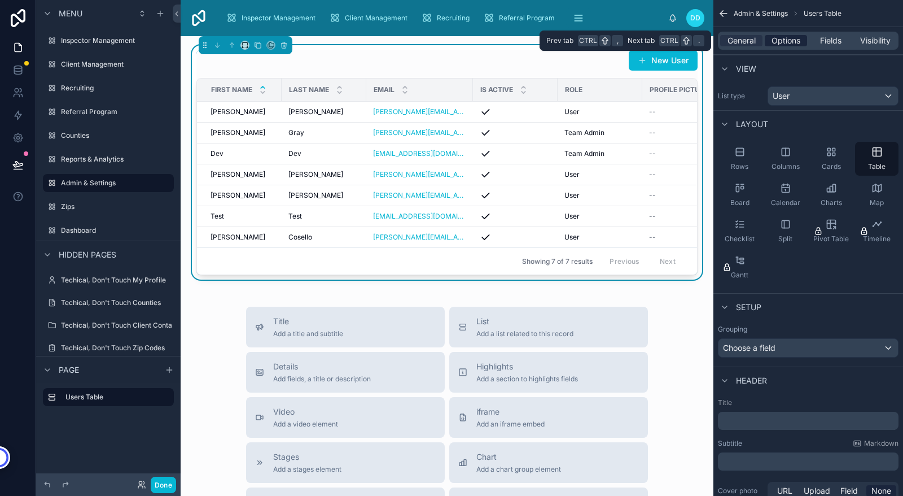
click at [784, 43] on span "Options" at bounding box center [786, 40] width 29 height 11
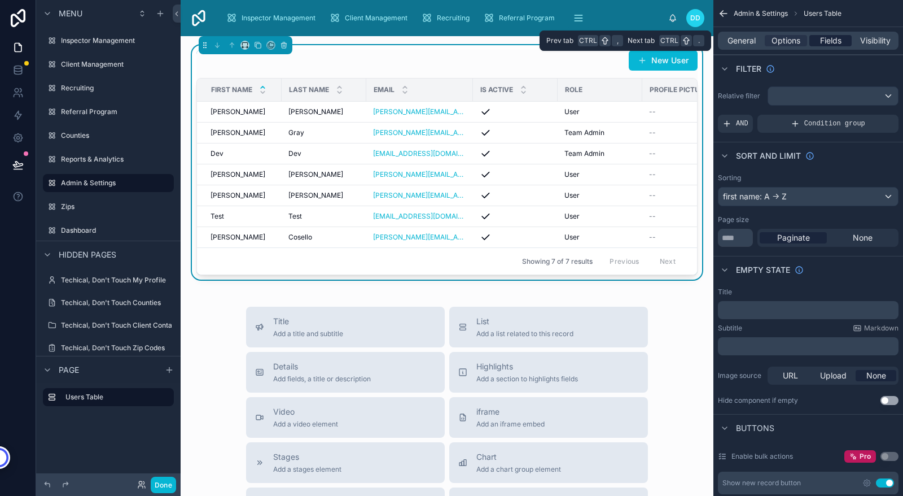
click at [829, 42] on span "Fields" at bounding box center [830, 40] width 21 height 11
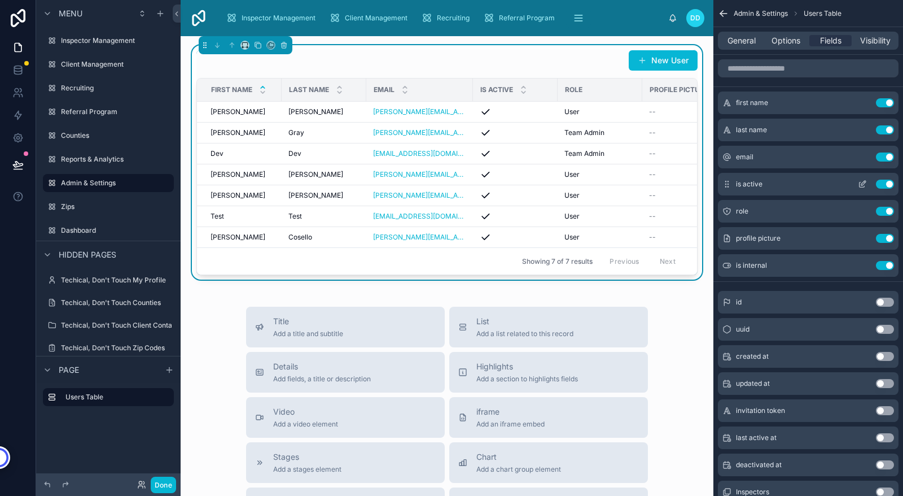
click at [862, 184] on icon "scrollable content" at bounding box center [862, 183] width 9 height 9
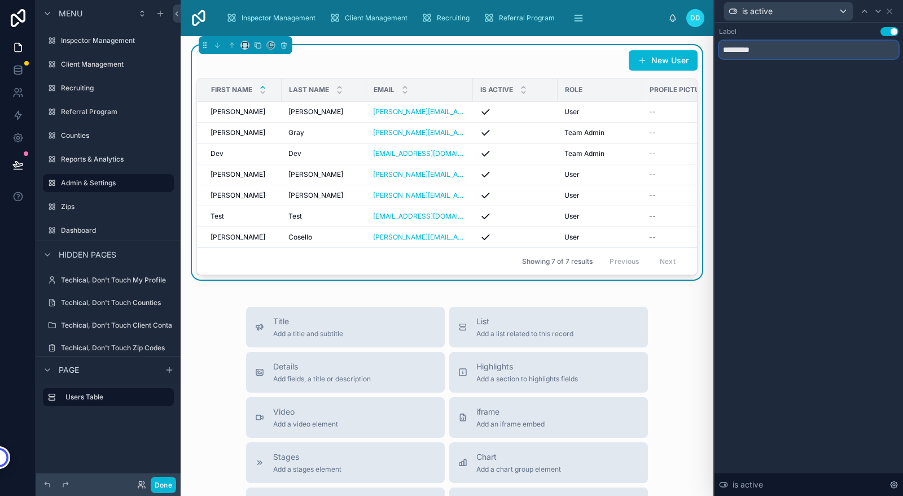
click at [798, 49] on input "*********" at bounding box center [808, 50] width 179 height 18
click at [889, 9] on icon at bounding box center [889, 11] width 9 height 9
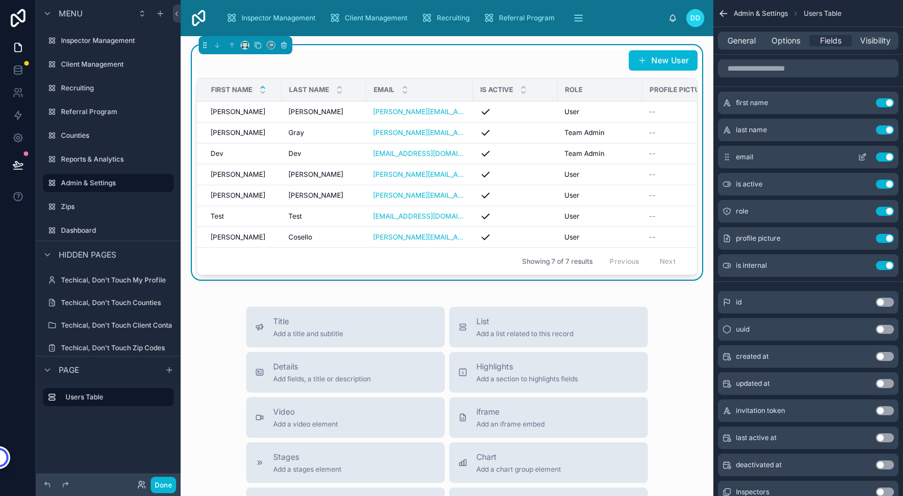
click at [862, 156] on icon "scrollable content" at bounding box center [863, 156] width 5 height 5
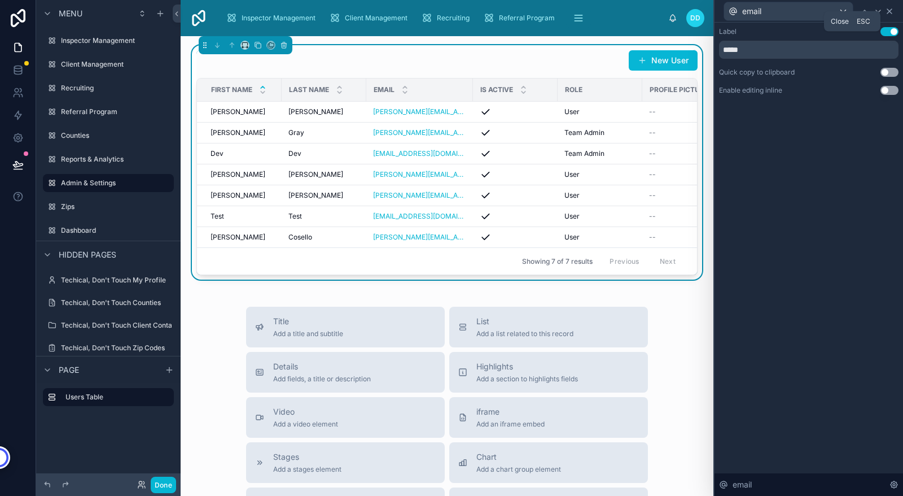
click at [890, 11] on icon at bounding box center [889, 11] width 5 height 5
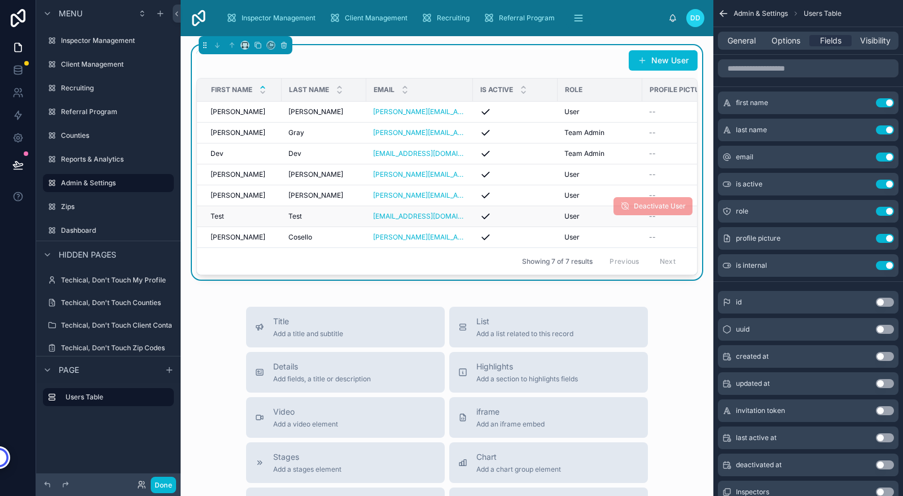
scroll to position [0, 123]
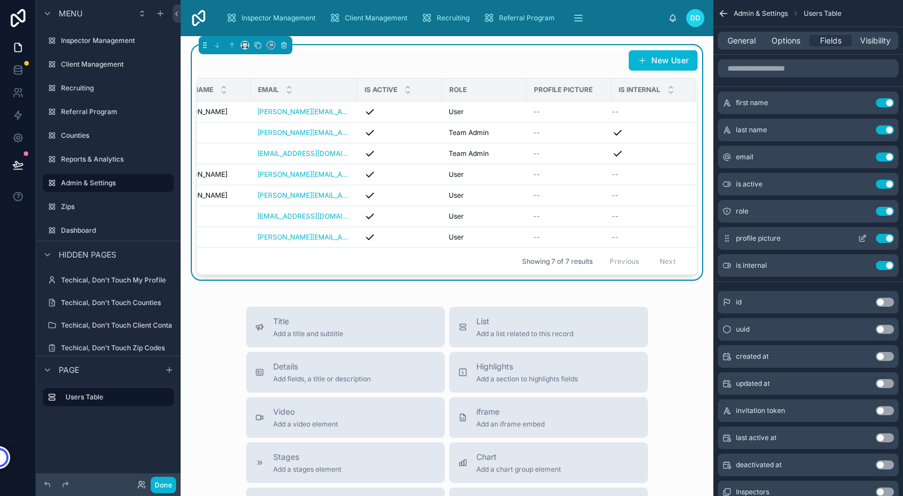
click at [889, 236] on button "Use setting" at bounding box center [885, 238] width 18 height 9
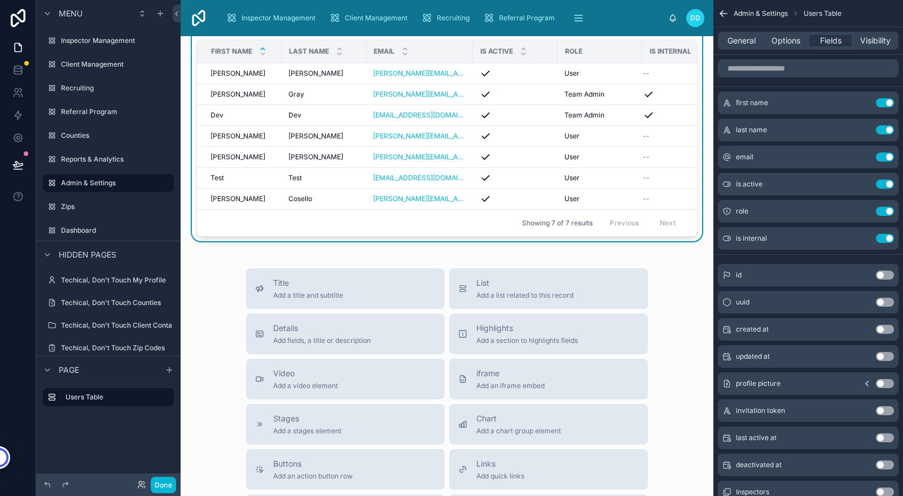
scroll to position [39, 0]
click at [550, 384] on div "iframe Add an iframe embed" at bounding box center [548, 378] width 181 height 23
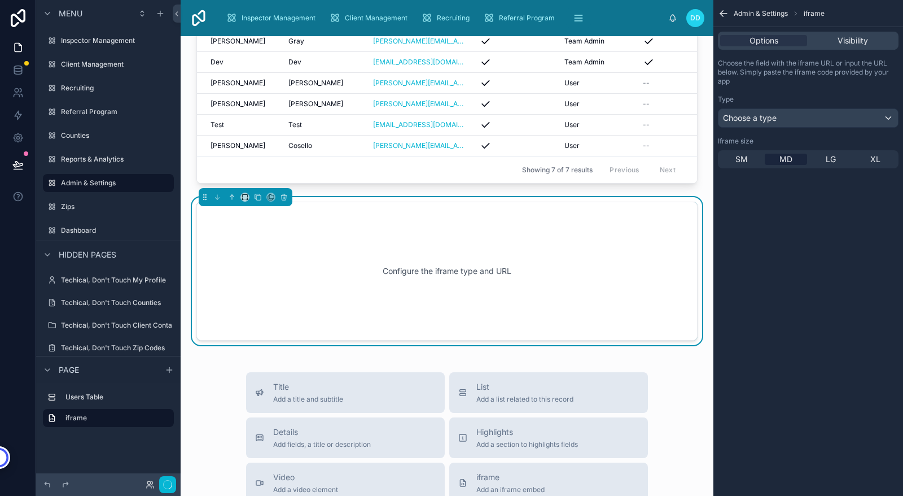
scroll to position [105, 0]
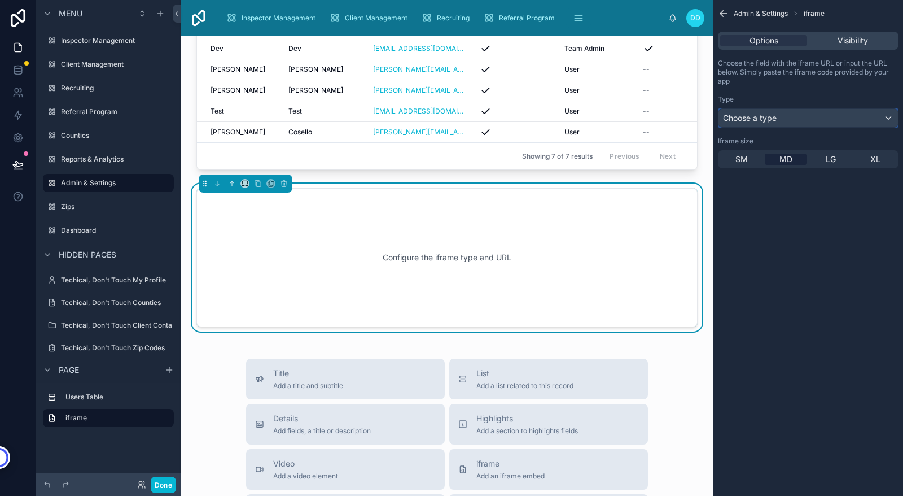
click at [818, 119] on div "Choose a type" at bounding box center [808, 118] width 179 height 18
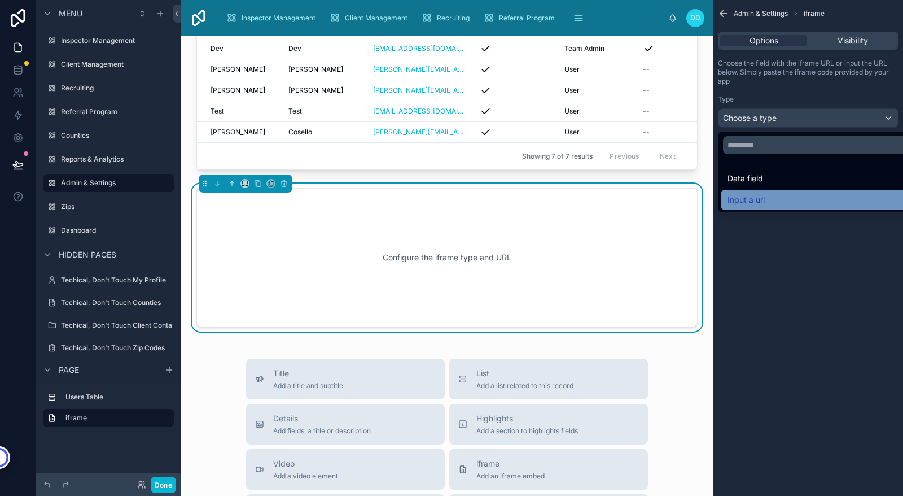
click at [753, 203] on span "Input a url" at bounding box center [746, 200] width 37 height 14
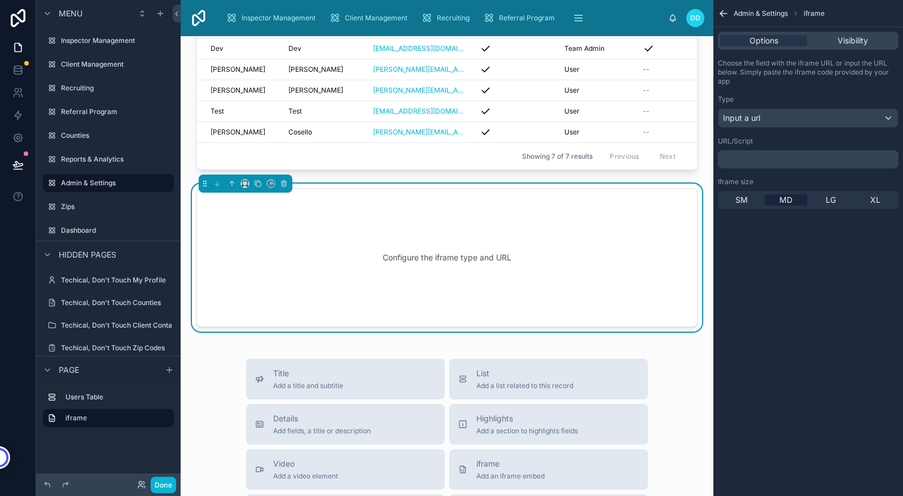
click at [766, 157] on p "﻿" at bounding box center [809, 159] width 174 height 9
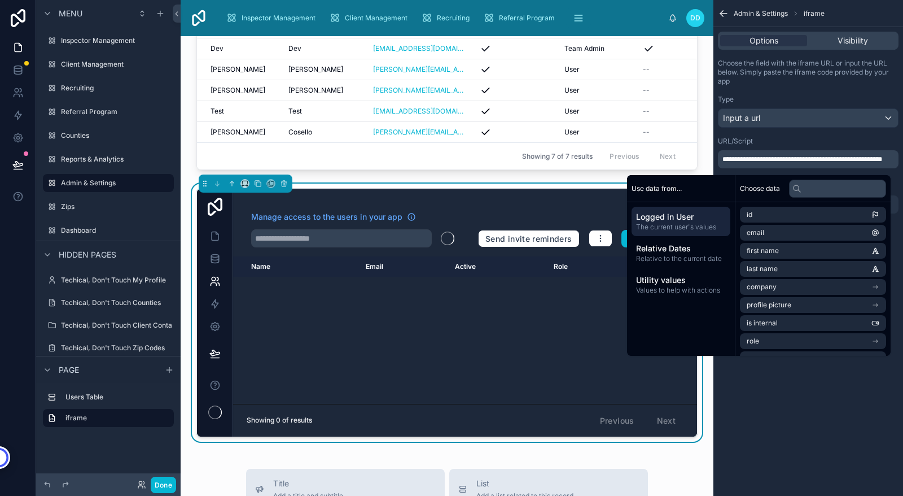
scroll to position [0, 0]
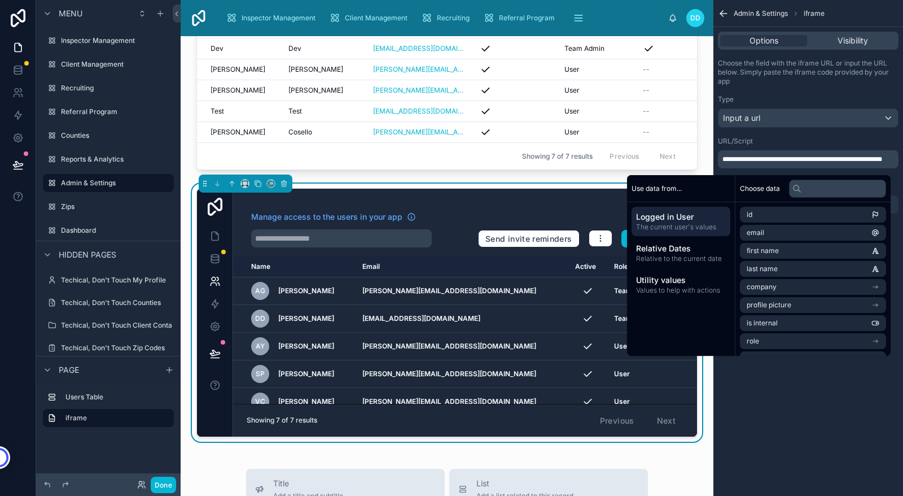
click at [790, 396] on div "**********" at bounding box center [808, 248] width 190 height 496
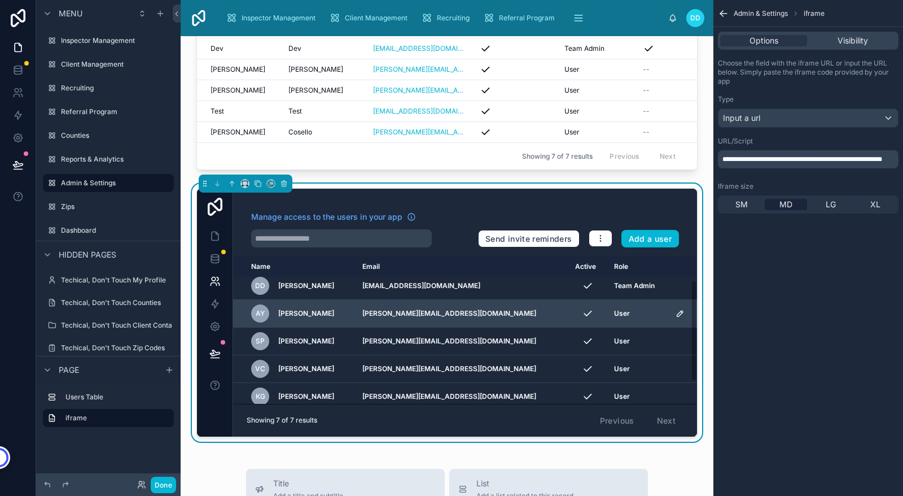
scroll to position [67, 0]
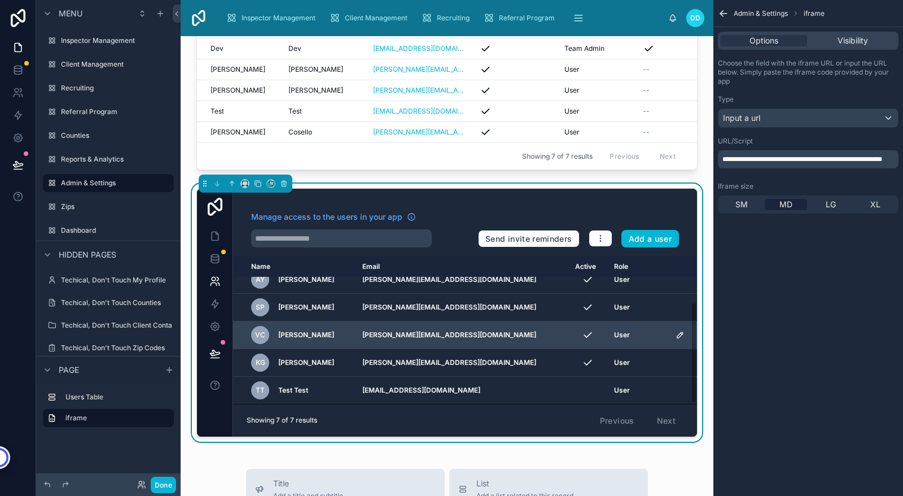
click at [676, 335] on icon "scrollable content" at bounding box center [680, 334] width 9 height 9
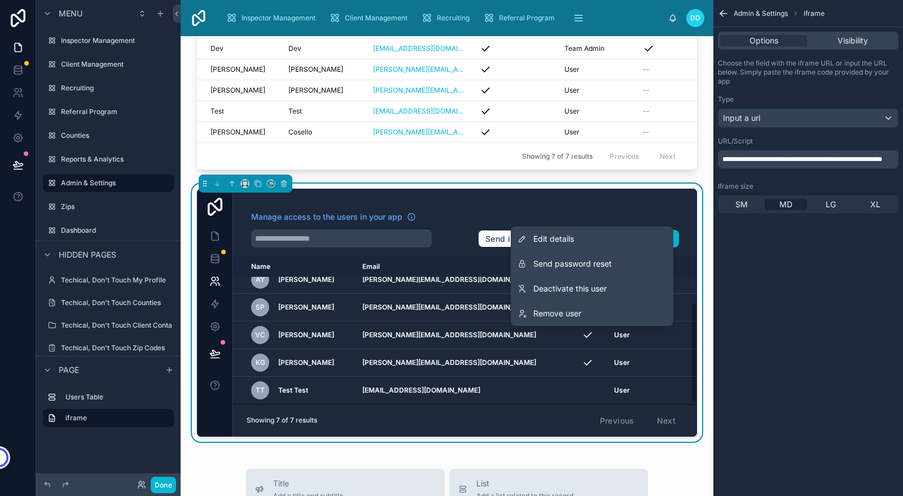
click at [699, 285] on div "New User First name Last name Email Is active Role Is internal Anna Anna Yanush…" at bounding box center [447, 446] width 533 height 1030
click at [697, 133] on div "New User First name Last name Email Is active Role Is internal Anna Anna Yanush…" at bounding box center [447, 446] width 533 height 1030
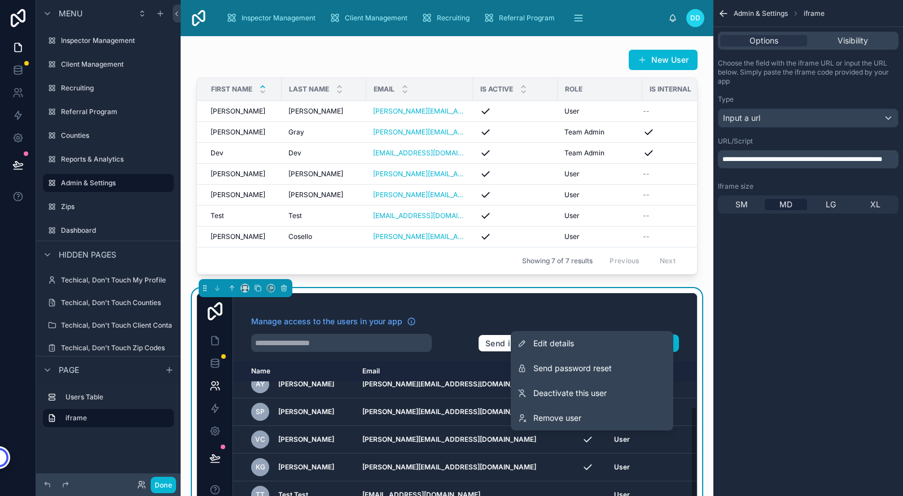
scroll to position [0, 0]
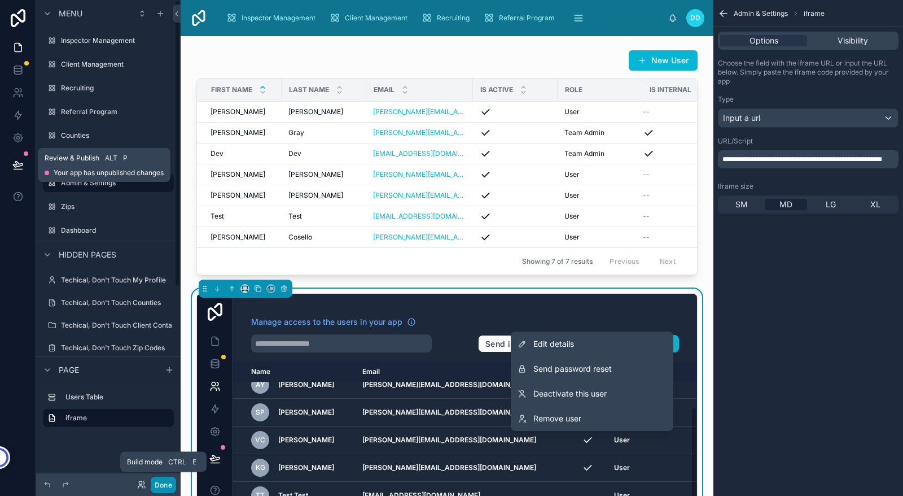
click at [159, 485] on button "Done" at bounding box center [163, 484] width 25 height 16
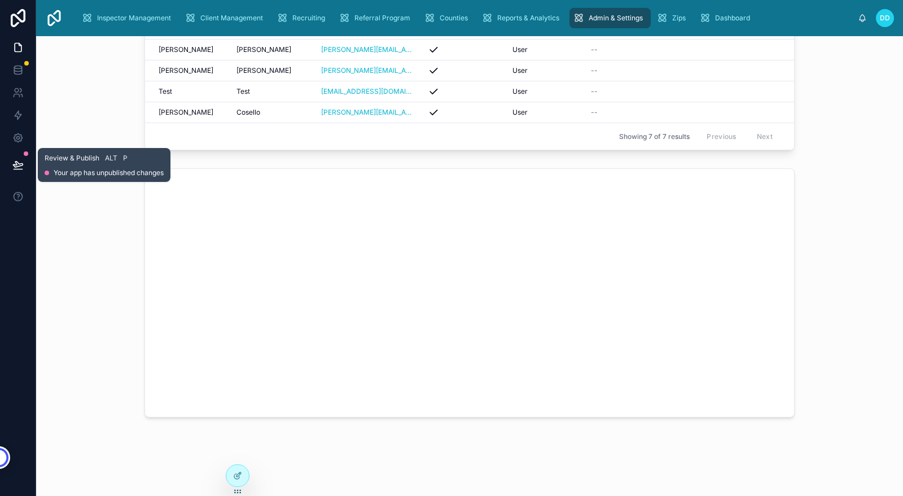
scroll to position [141, 0]
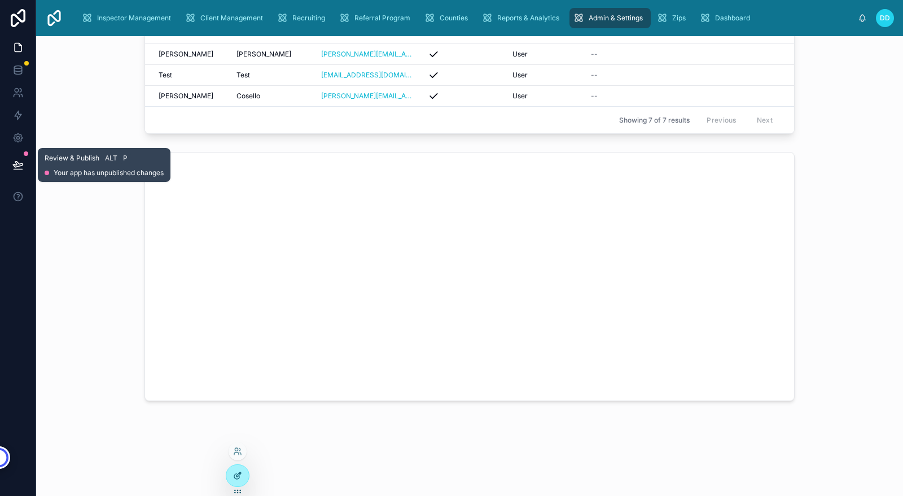
click at [239, 473] on icon at bounding box center [238, 474] width 5 height 5
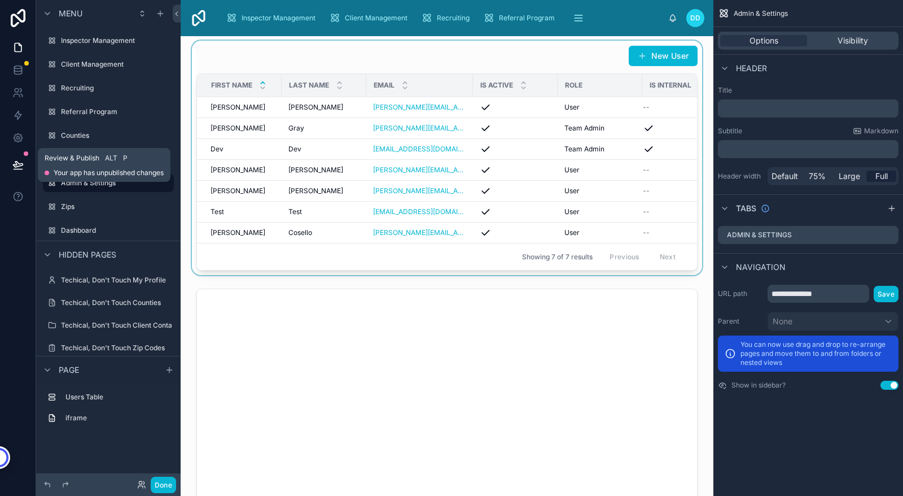
scroll to position [0, 0]
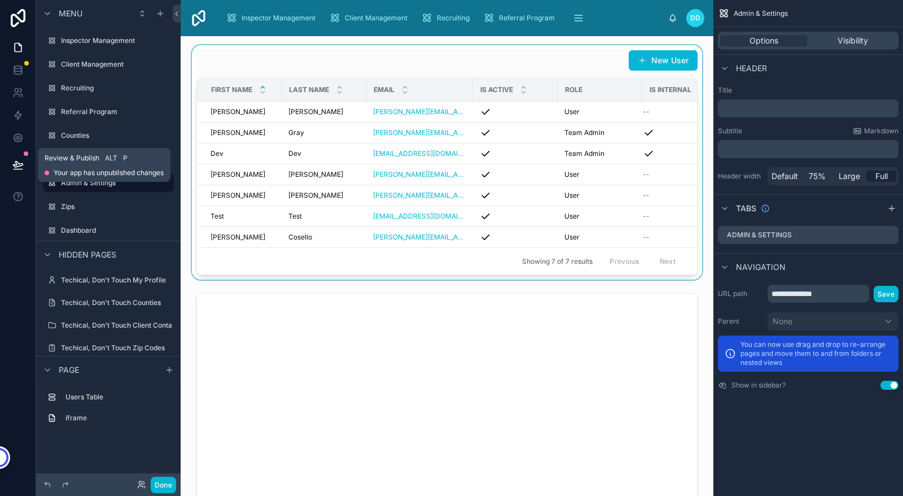
click at [514, 58] on div at bounding box center [447, 162] width 515 height 234
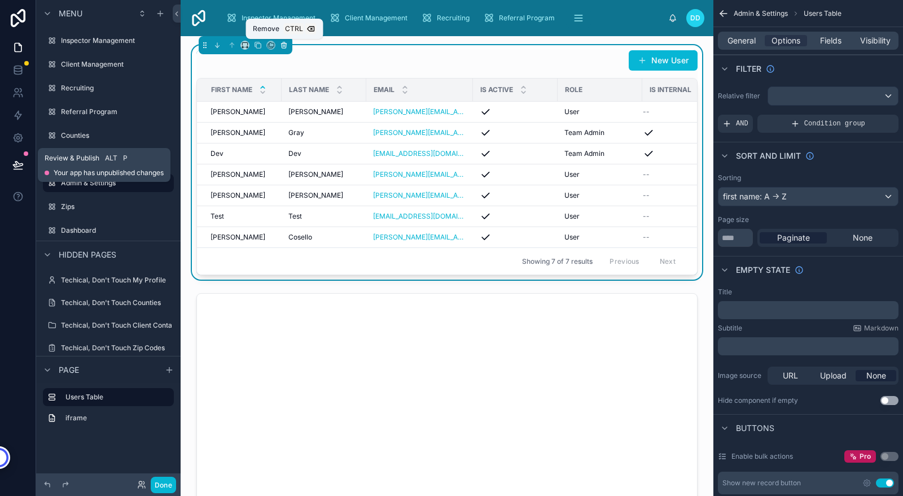
click at [284, 45] on icon at bounding box center [284, 45] width 8 height 8
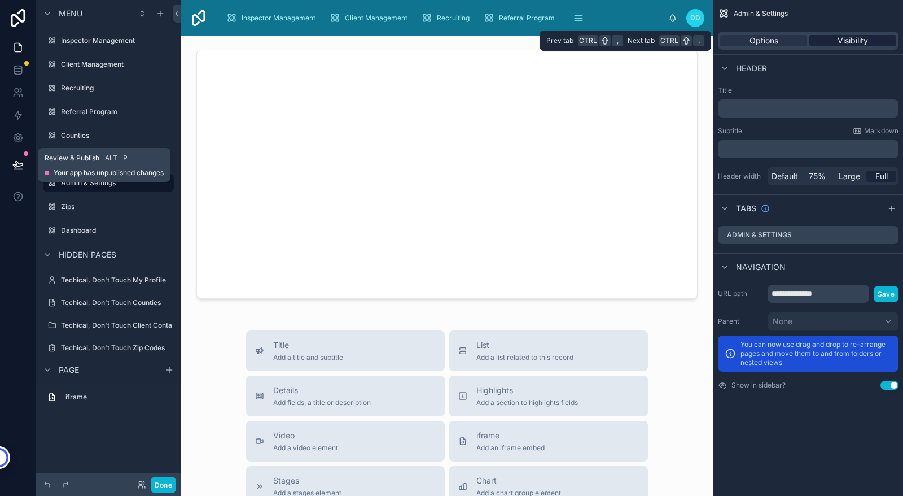
click at [860, 41] on span "Visibility" at bounding box center [853, 40] width 30 height 11
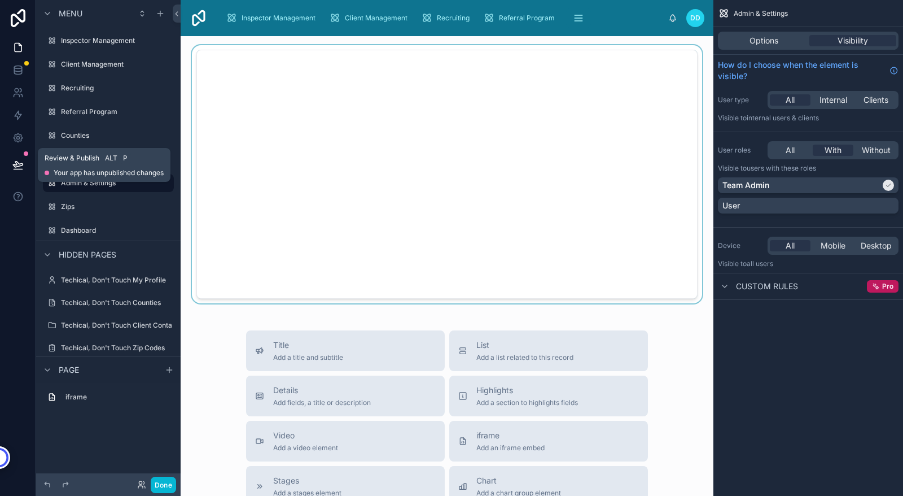
click at [695, 184] on div at bounding box center [447, 174] width 515 height 258
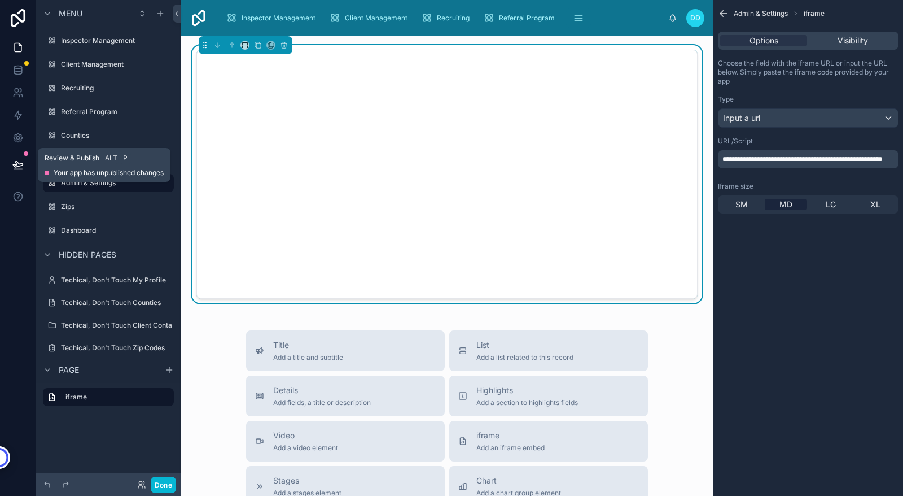
click at [702, 185] on div "Title Add a title and subtitle List Add a list related to this record Details A…" at bounding box center [447, 429] width 533 height 786
click at [724, 12] on icon "scrollable content" at bounding box center [723, 13] width 11 height 11
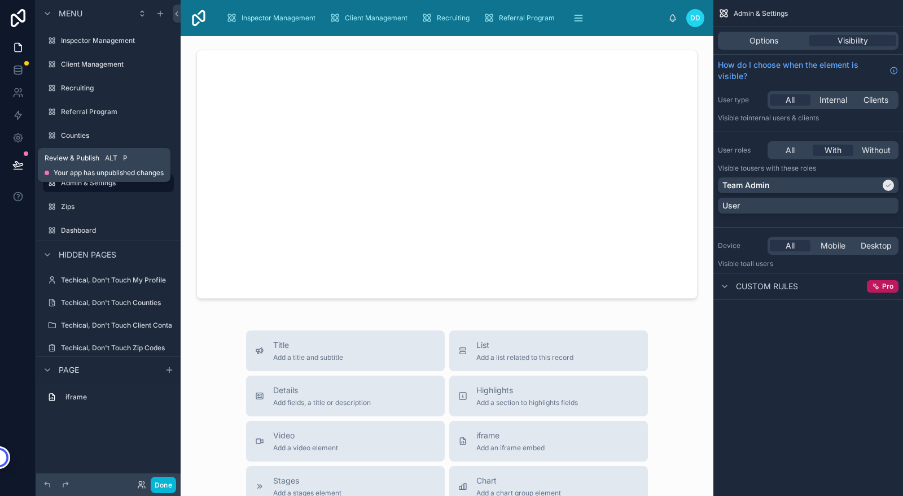
click at [17, 166] on icon at bounding box center [18, 164] width 10 height 6
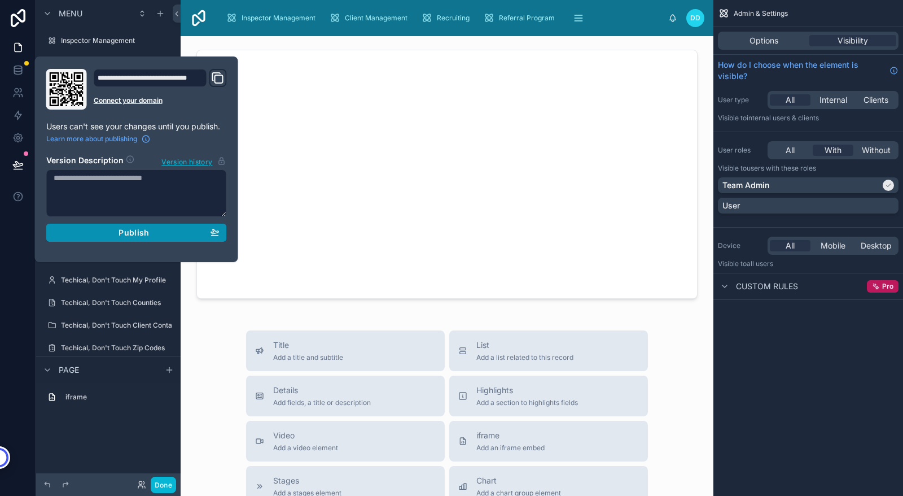
click at [118, 229] on div "Publish" at bounding box center [137, 232] width 166 height 10
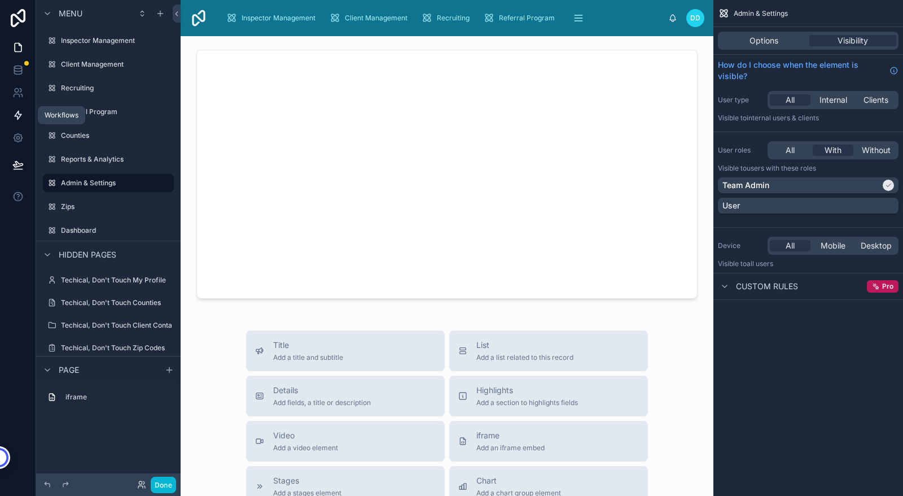
click at [19, 114] on icon at bounding box center [18, 115] width 7 height 8
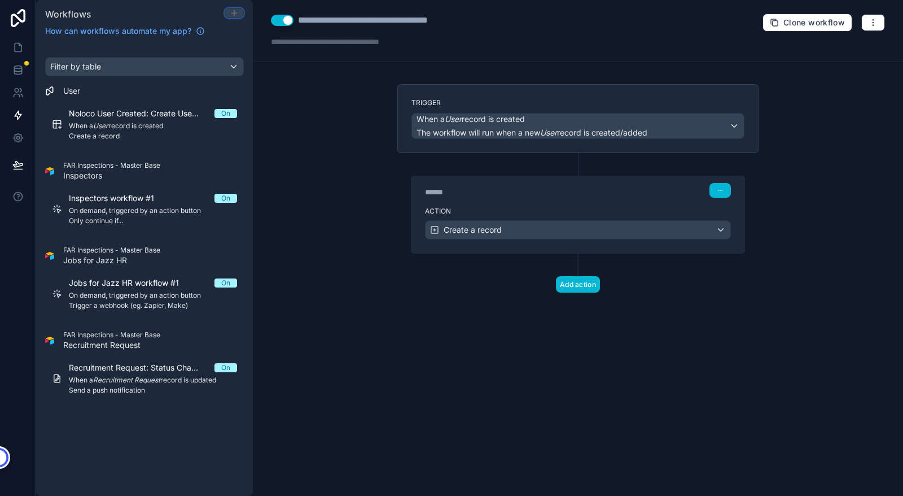
click at [234, 12] on icon at bounding box center [234, 12] width 0 height 5
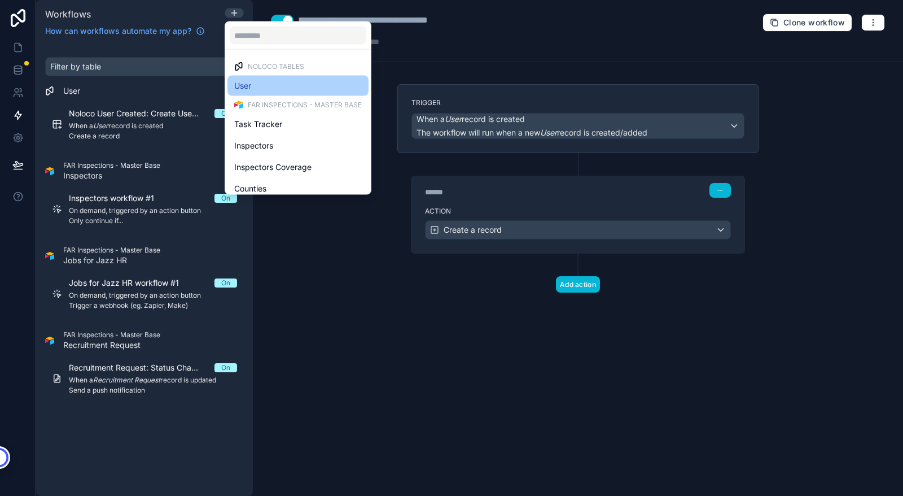
click at [240, 82] on span "User" at bounding box center [242, 86] width 17 height 14
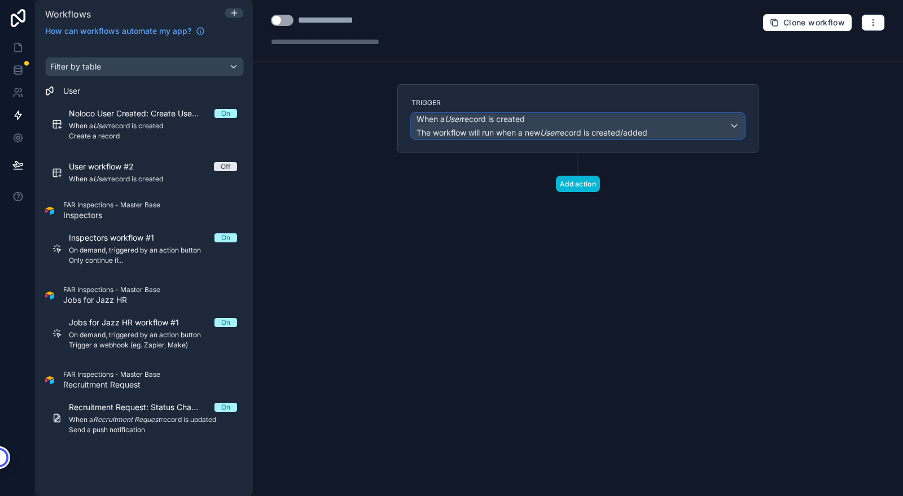
click at [594, 119] on span "When a User record is created" at bounding box center [532, 118] width 231 height 11
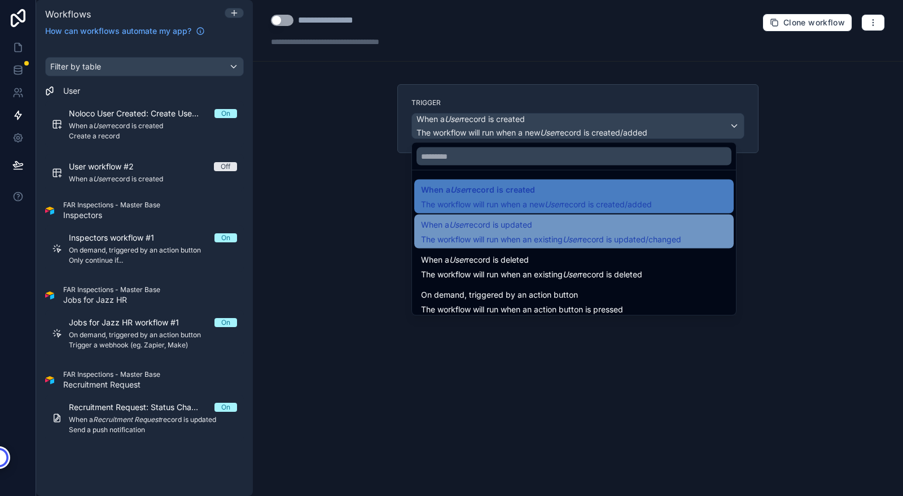
click at [523, 229] on span "When a User record is updated" at bounding box center [476, 225] width 111 height 14
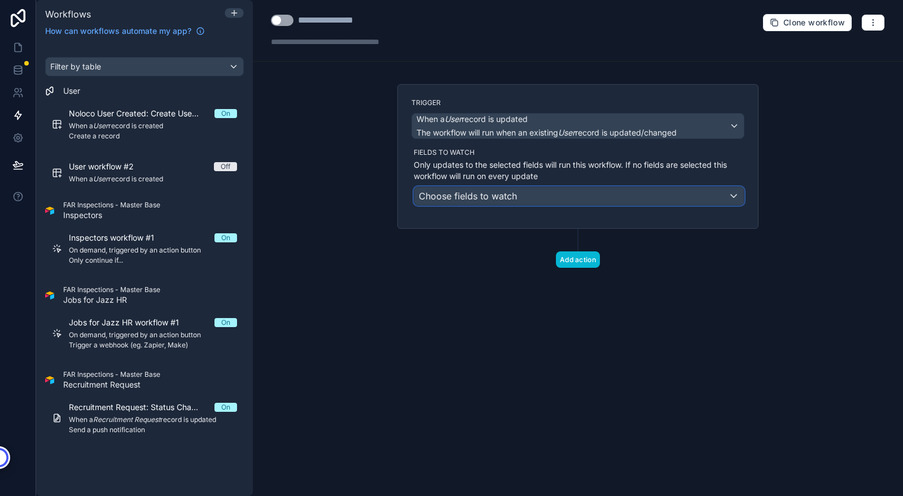
click at [495, 196] on span "Choose fields to watch" at bounding box center [468, 195] width 98 height 11
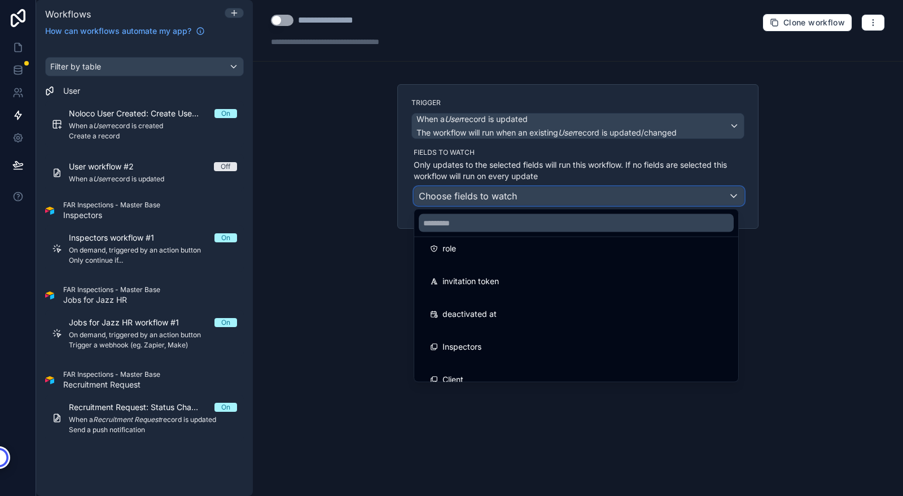
scroll to position [178, 0]
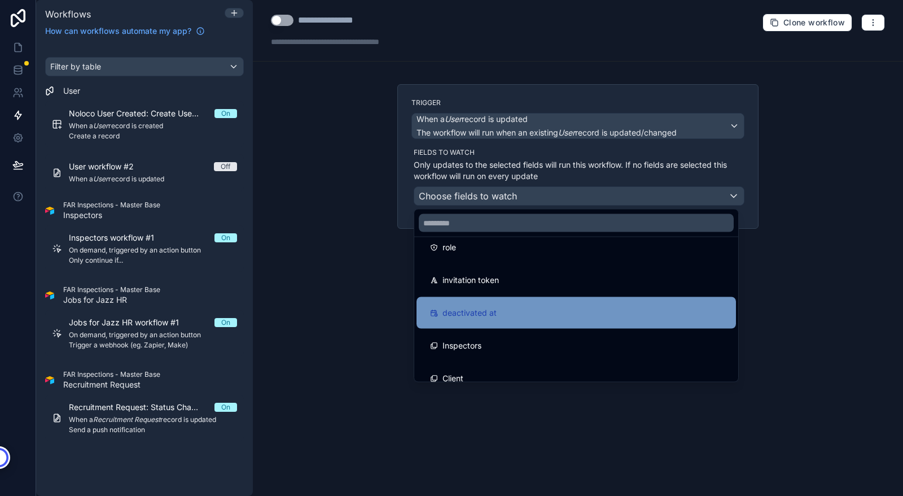
click at [505, 312] on div "deactivated at" at bounding box center [576, 313] width 292 height 14
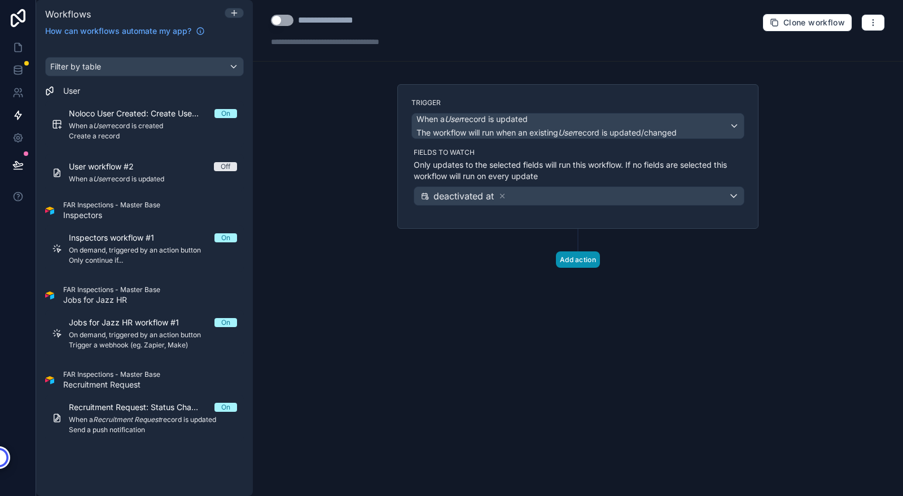
click at [570, 259] on button "Add action" at bounding box center [578, 259] width 44 height 16
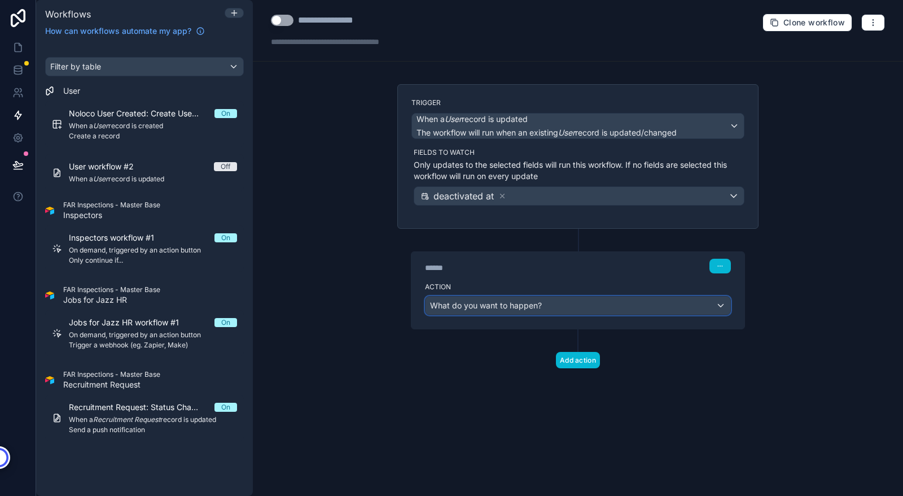
click at [489, 305] on span "What do you want to happen?" at bounding box center [486, 305] width 112 height 10
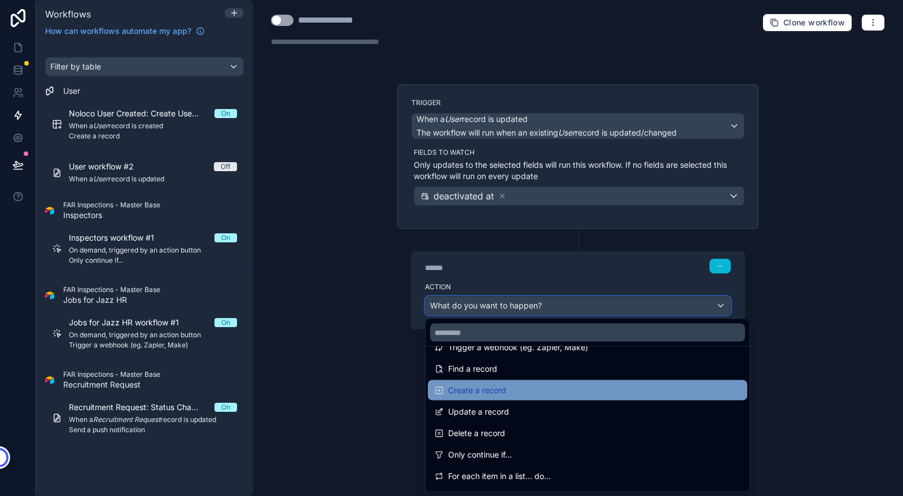
scroll to position [70, 0]
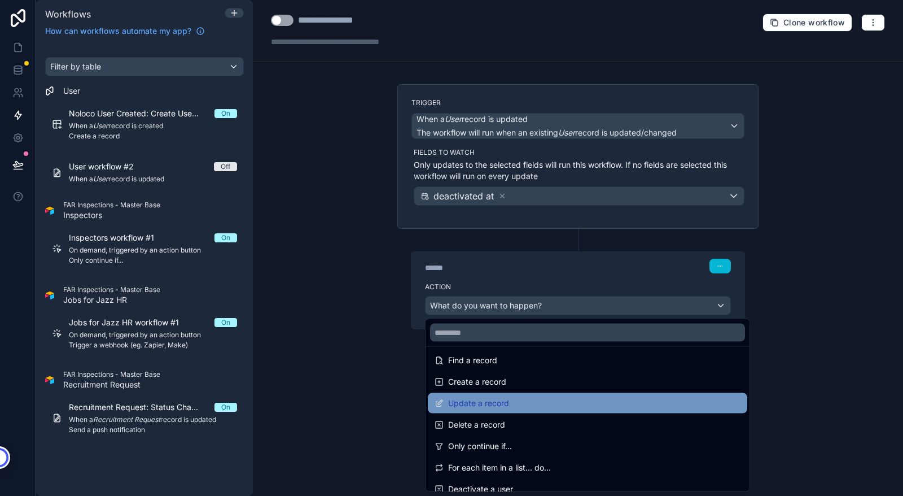
click at [529, 404] on div "Update a record" at bounding box center [588, 403] width 306 height 14
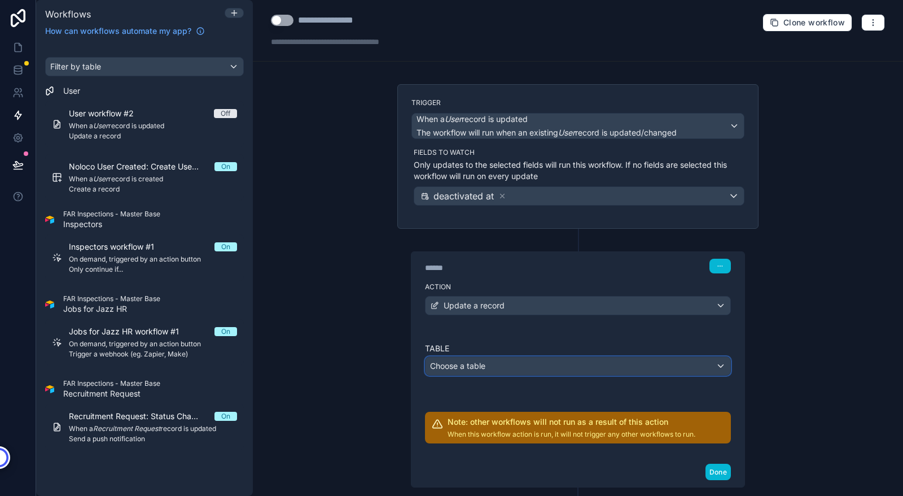
click at [478, 366] on span "Choose a table" at bounding box center [457, 366] width 55 height 10
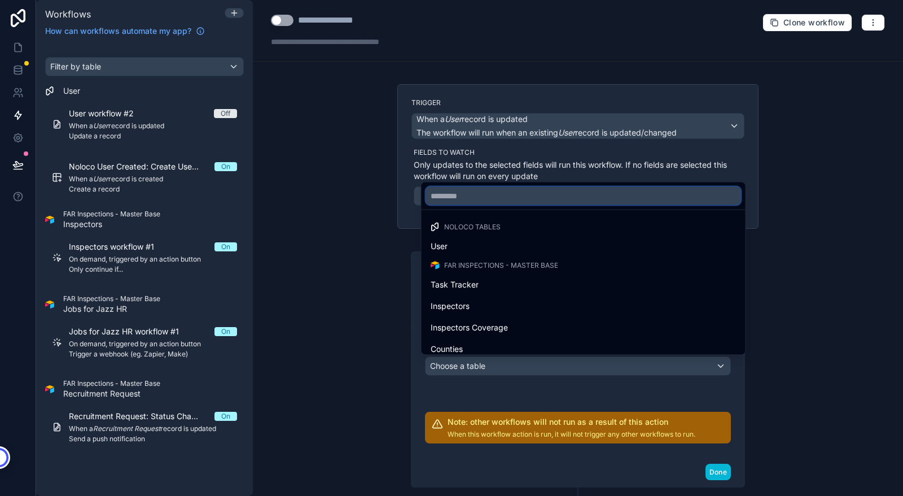
click at [492, 194] on input "text" at bounding box center [583, 196] width 315 height 18
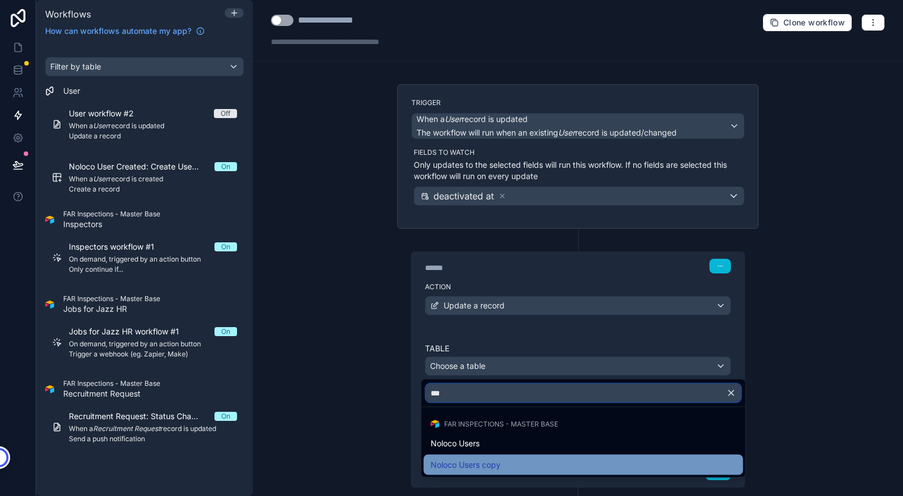
type input "***"
click at [474, 467] on span "Noloco Users copy" at bounding box center [466, 465] width 70 height 14
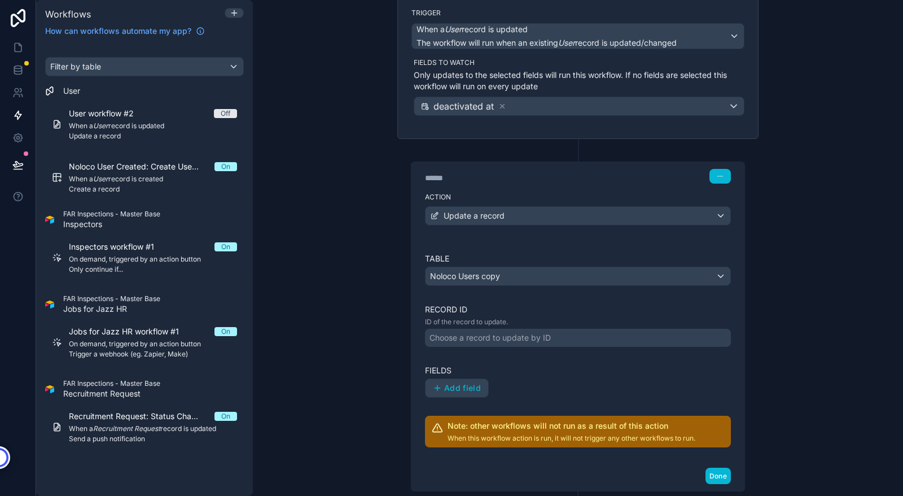
scroll to position [160, 0]
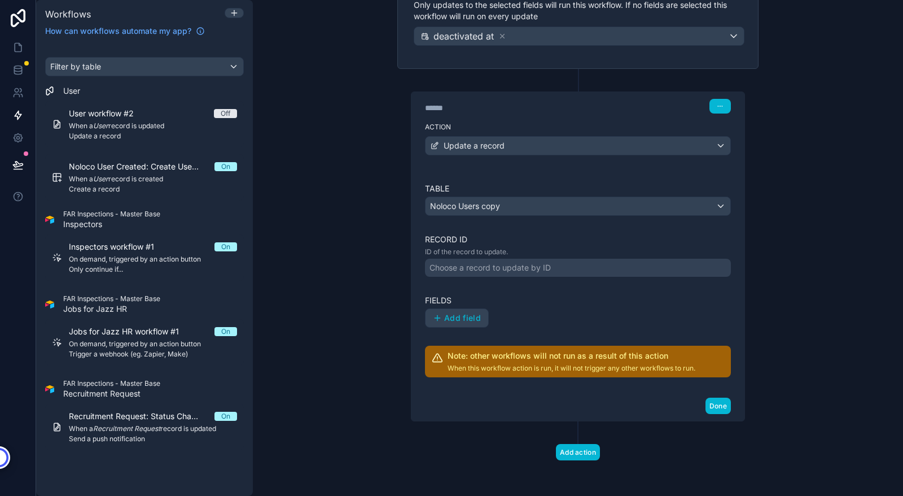
click at [576, 267] on div "Choose a record to update by ID" at bounding box center [578, 268] width 306 height 18
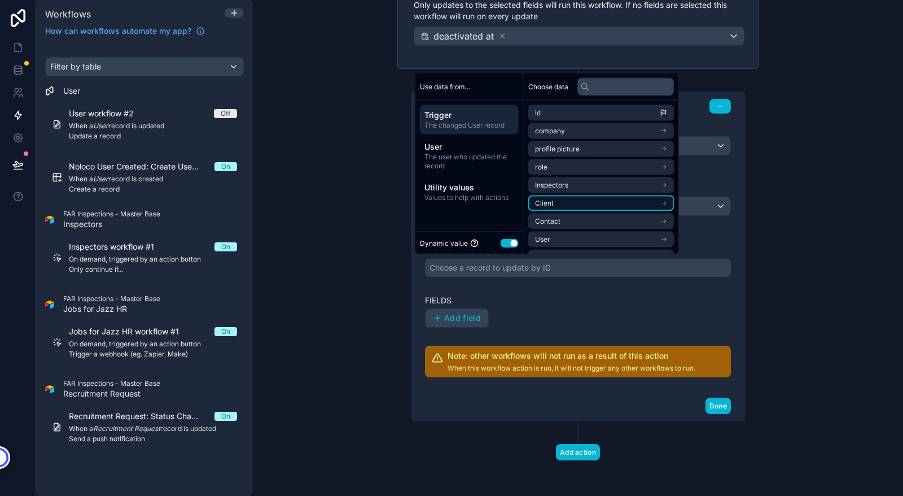
scroll to position [34, 0]
click at [595, 203] on li "User" at bounding box center [601, 206] width 146 height 16
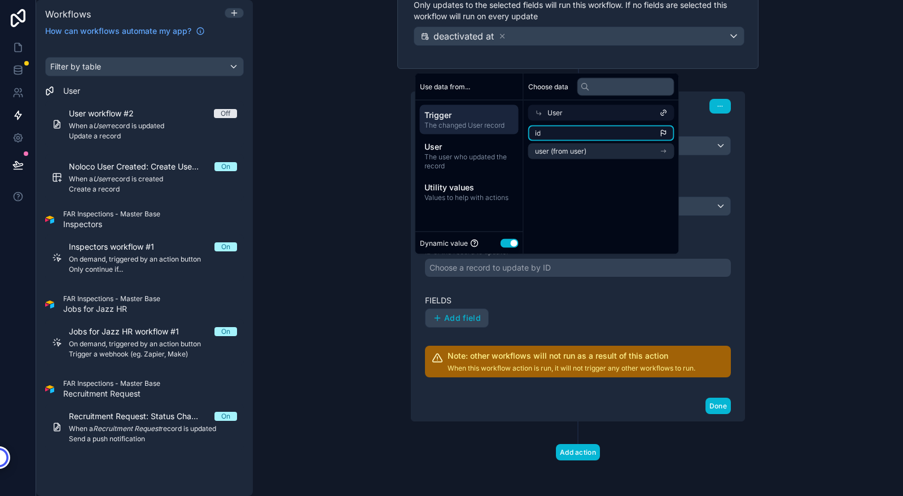
click at [590, 130] on li "id" at bounding box center [601, 133] width 146 height 16
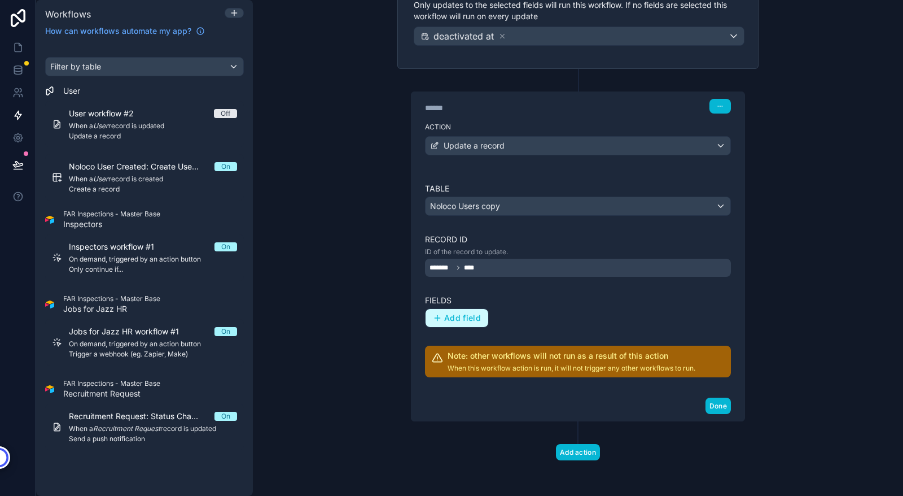
click at [451, 318] on span "Add field" at bounding box center [462, 318] width 37 height 10
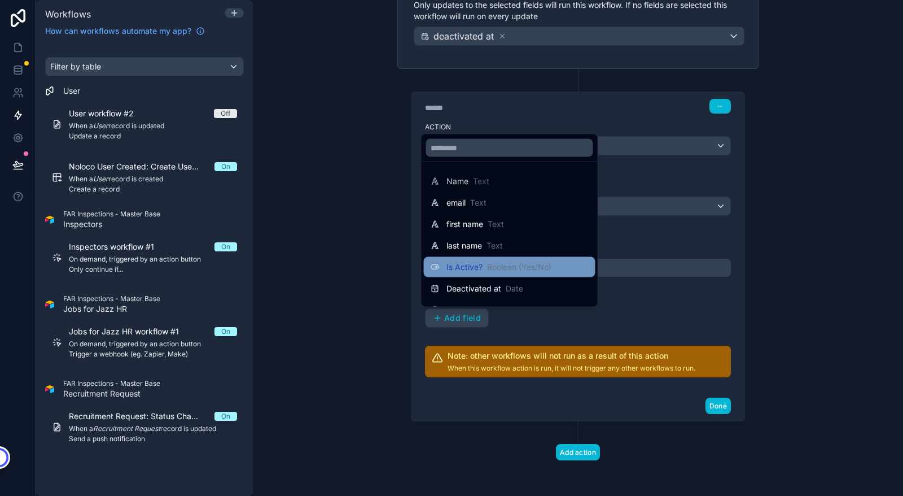
click at [462, 265] on span "Is Active?" at bounding box center [464, 266] width 36 height 11
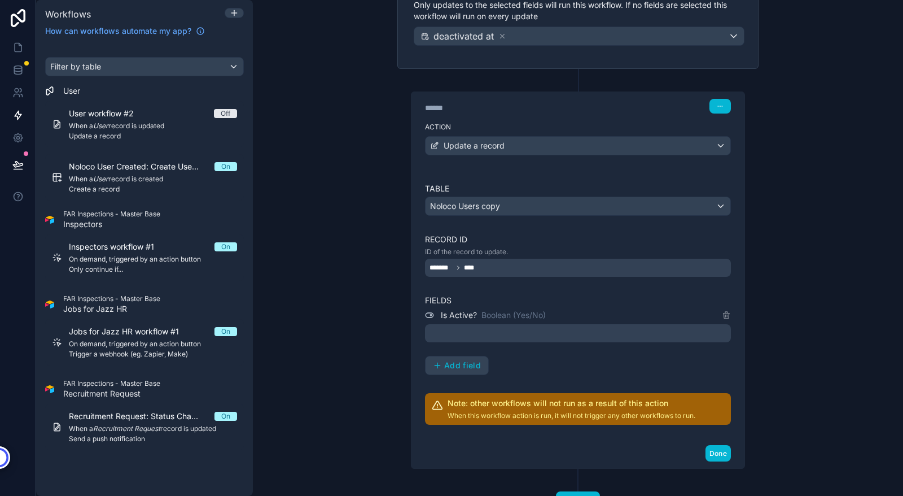
click at [595, 331] on div at bounding box center [578, 333] width 306 height 18
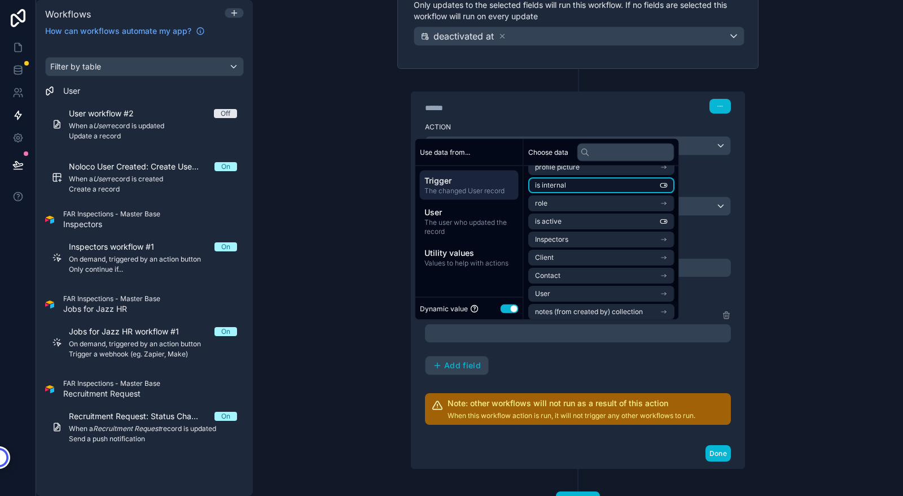
scroll to position [30, 0]
click at [587, 217] on li "is active" at bounding box center [601, 221] width 146 height 16
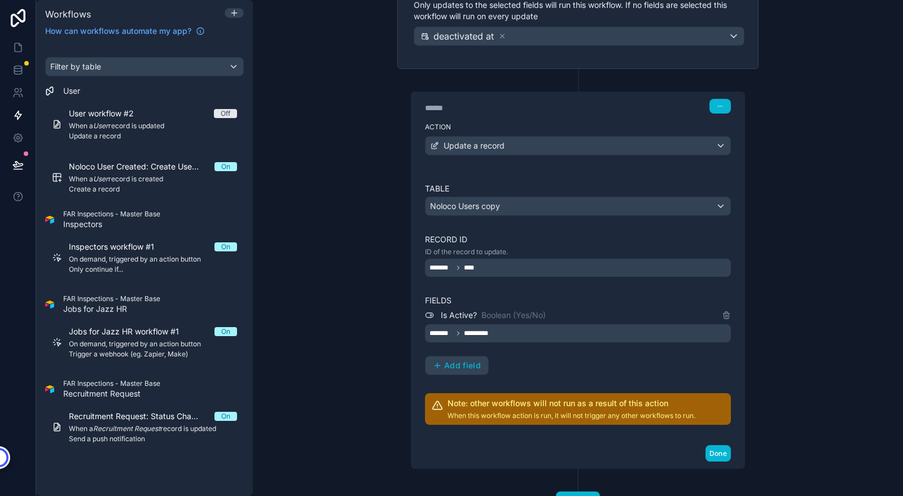
click at [563, 348] on div "Is Active? Boolean (Yes/No) ******* ********* Add field" at bounding box center [578, 341] width 306 height 67
click at [450, 366] on span "Add field" at bounding box center [462, 365] width 37 height 10
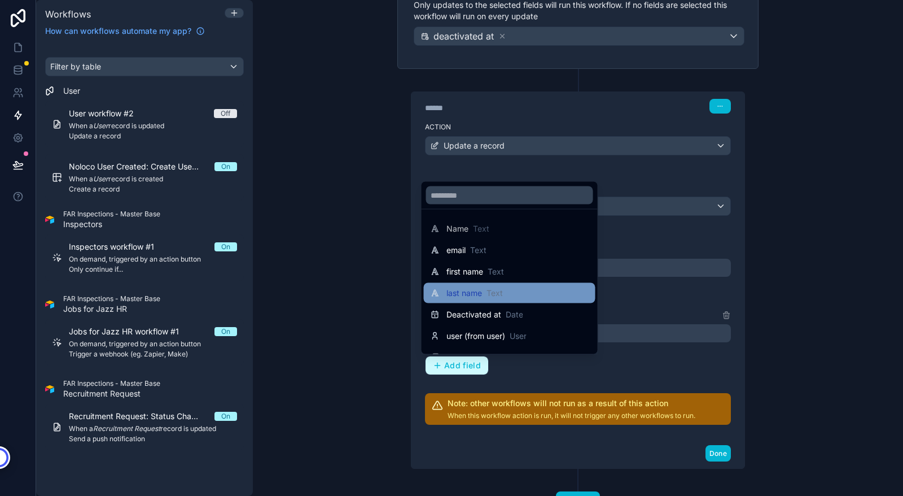
scroll to position [16, 0]
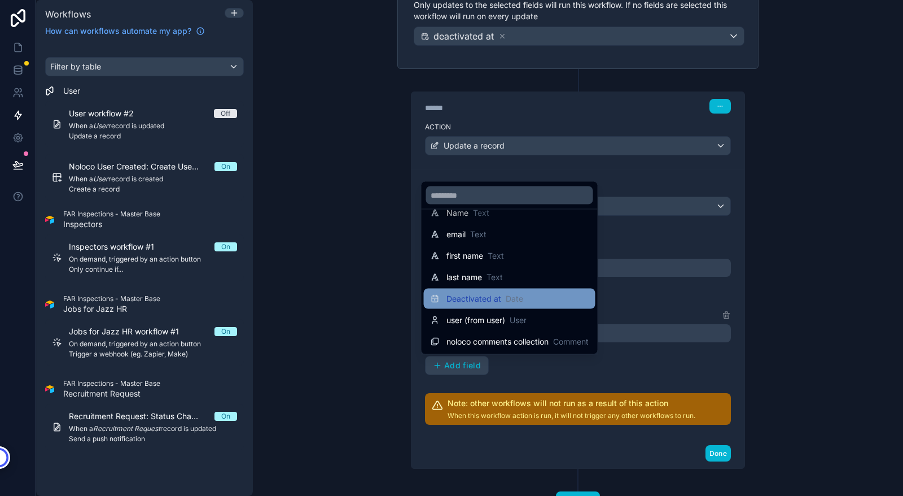
click at [475, 300] on span "Deactivated at" at bounding box center [473, 298] width 55 height 11
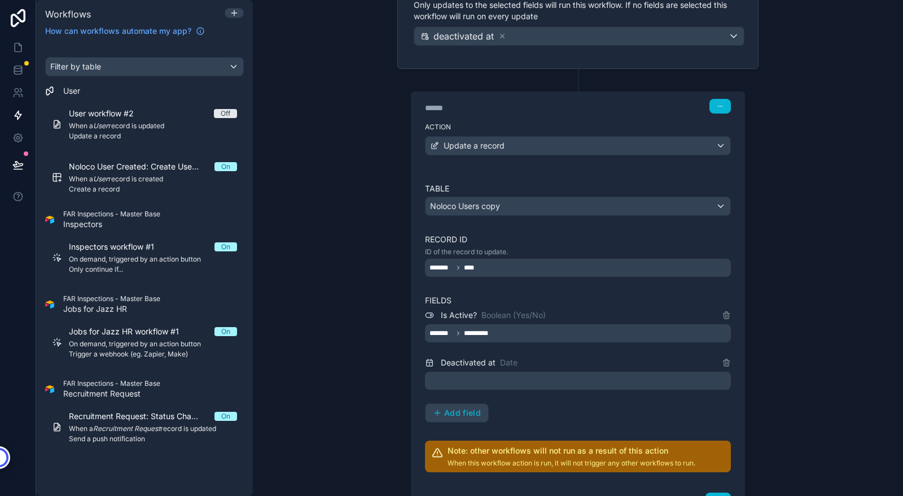
click at [608, 376] on div at bounding box center [578, 380] width 306 height 18
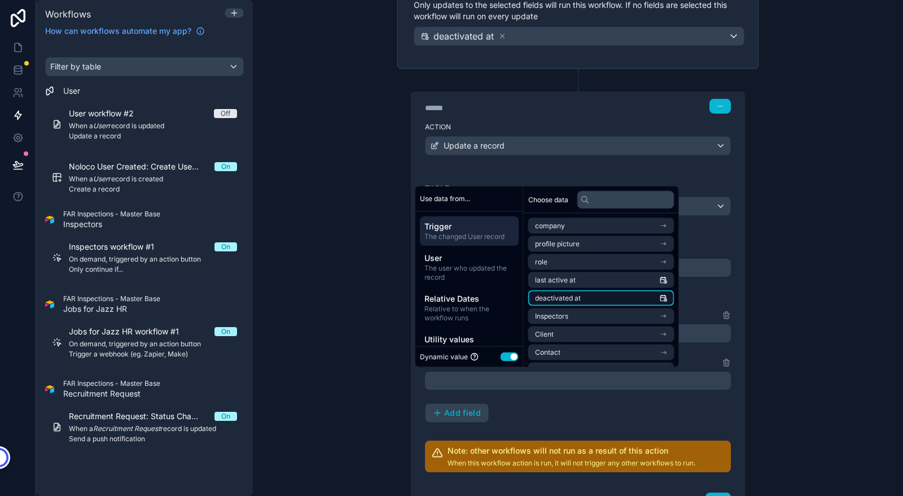
click at [568, 301] on span "deactivated at" at bounding box center [558, 297] width 46 height 9
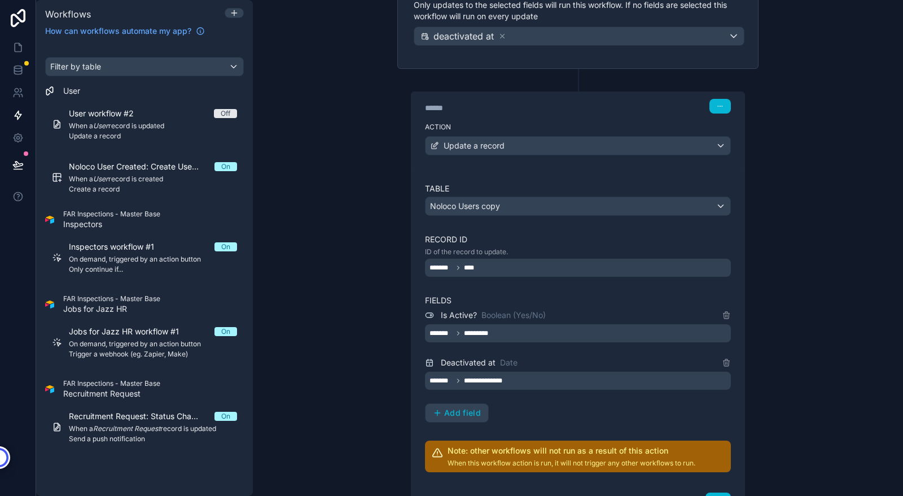
click at [614, 404] on div "**********" at bounding box center [578, 365] width 306 height 114
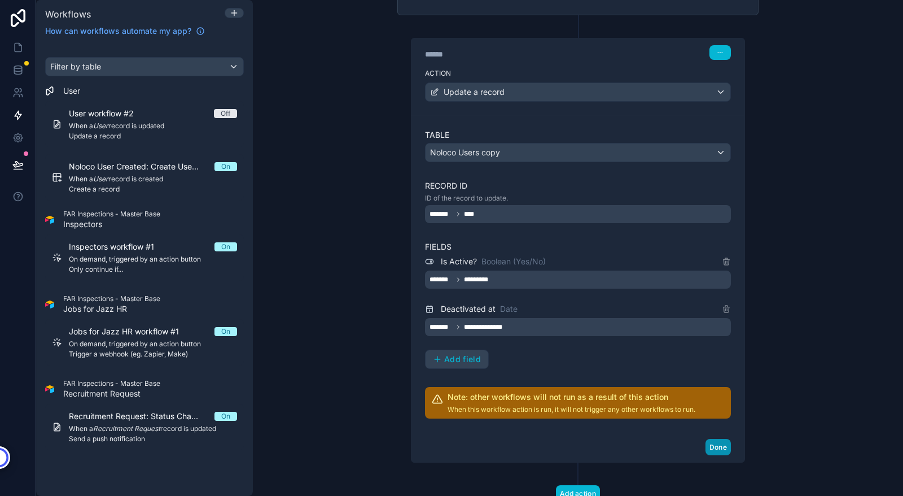
scroll to position [214, 0]
click at [716, 445] on button "Done" at bounding box center [718, 446] width 25 height 16
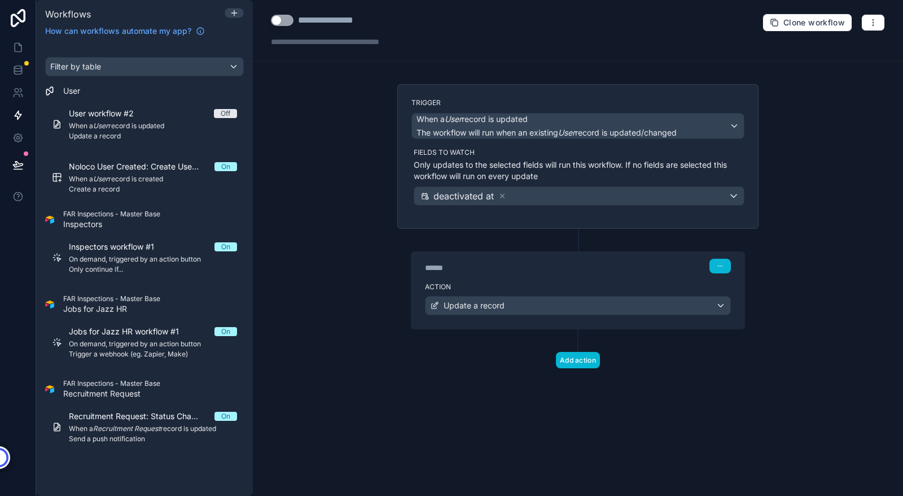
scroll to position [0, 0]
click at [334, 15] on div "**********" at bounding box center [340, 21] width 85 height 14
type div "**********"
click at [334, 230] on div "**********" at bounding box center [578, 248] width 650 height 496
click at [280, 24] on button "Use setting" at bounding box center [282, 20] width 23 height 11
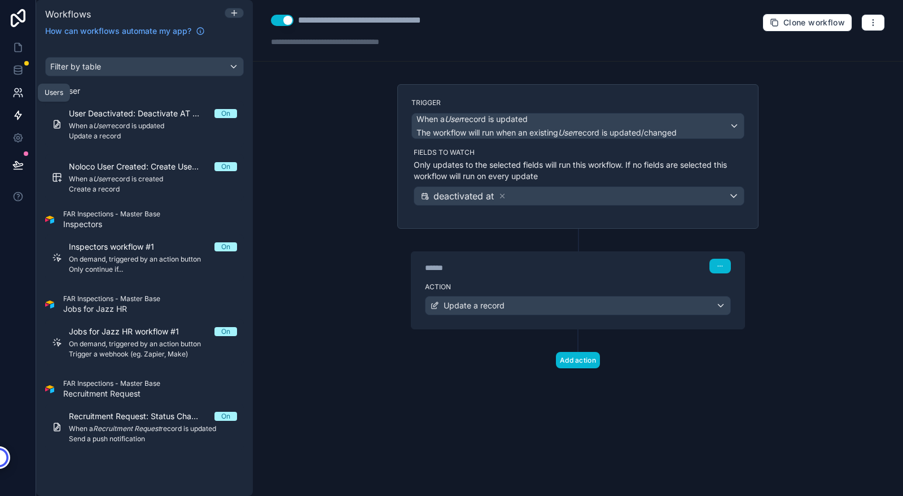
click at [15, 99] on link at bounding box center [18, 92] width 36 height 23
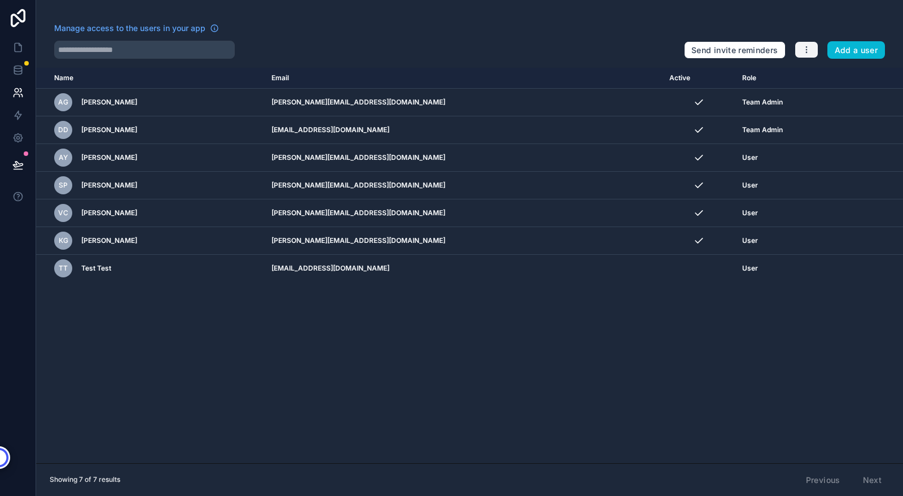
click at [804, 46] on icon "button" at bounding box center [806, 49] width 9 height 9
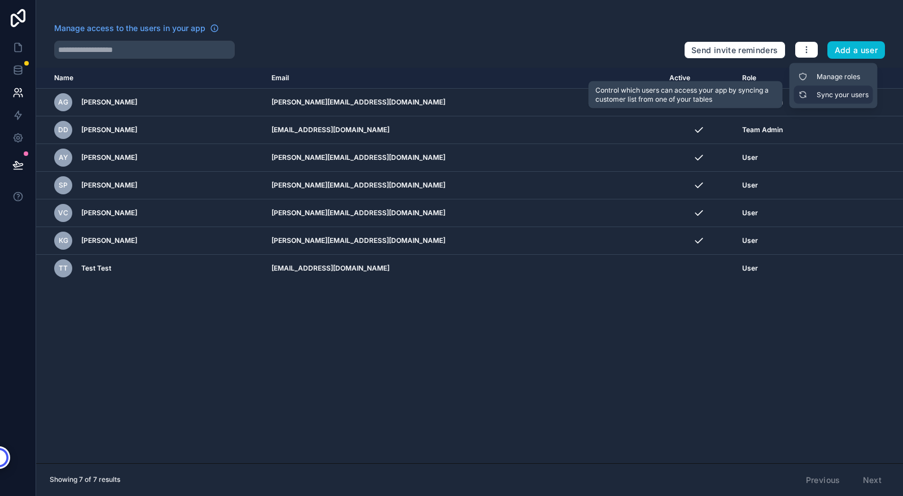
click at [835, 97] on link "Sync your users" at bounding box center [833, 95] width 79 height 18
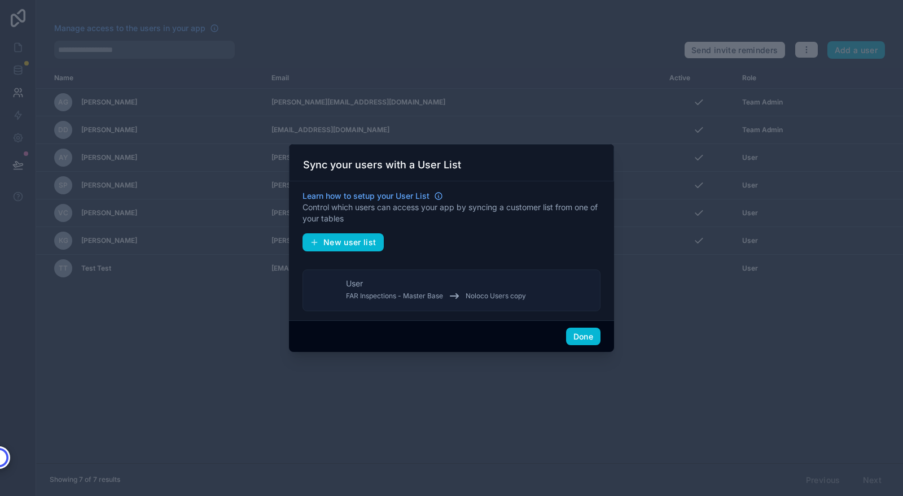
click at [566, 291] on button "User FAR Inspections - Master Base Noloco Users copy" at bounding box center [452, 290] width 298 height 42
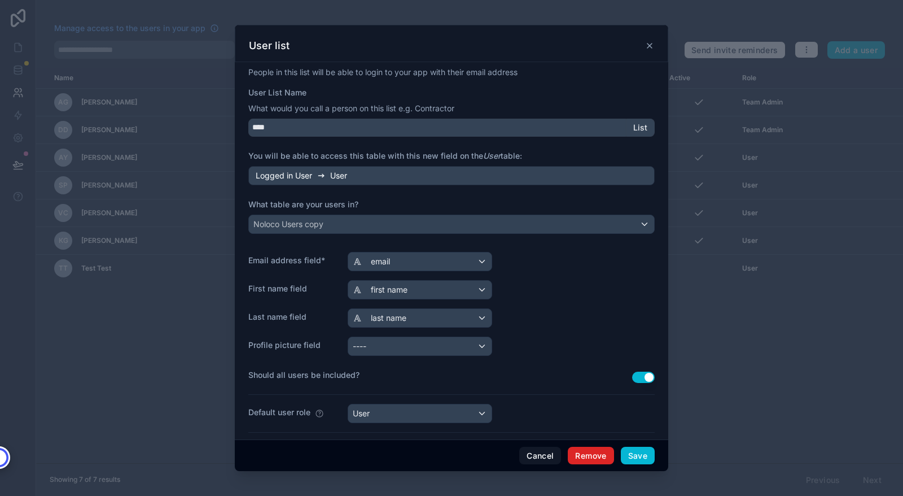
click at [585, 456] on button "Remove" at bounding box center [591, 455] width 46 height 18
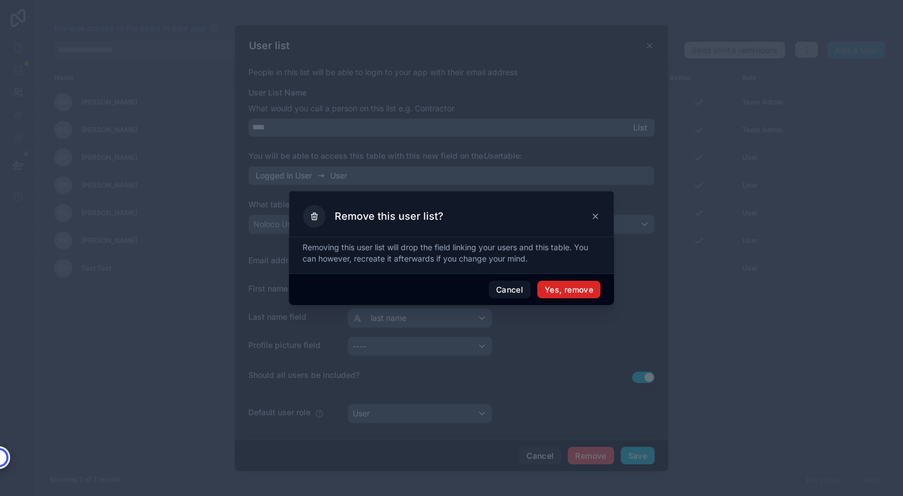
click at [561, 287] on button "Yes, remove" at bounding box center [568, 290] width 63 height 18
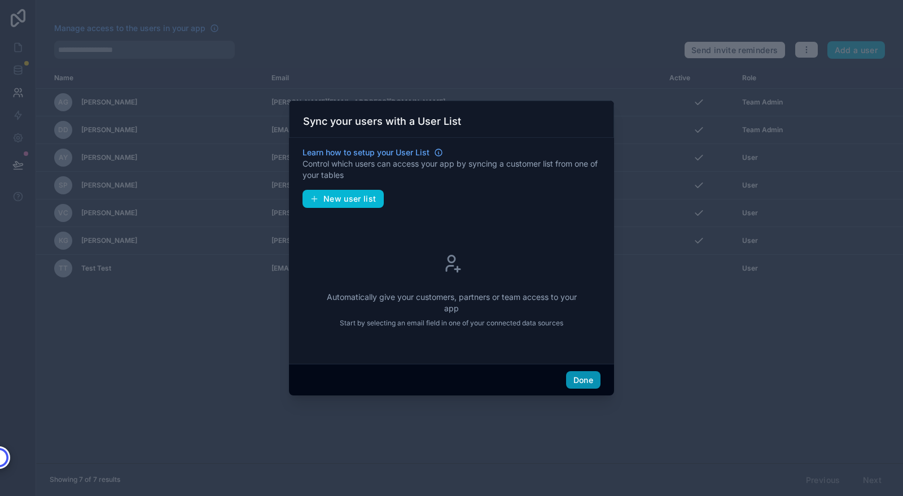
click at [582, 376] on button "Done" at bounding box center [583, 380] width 34 height 18
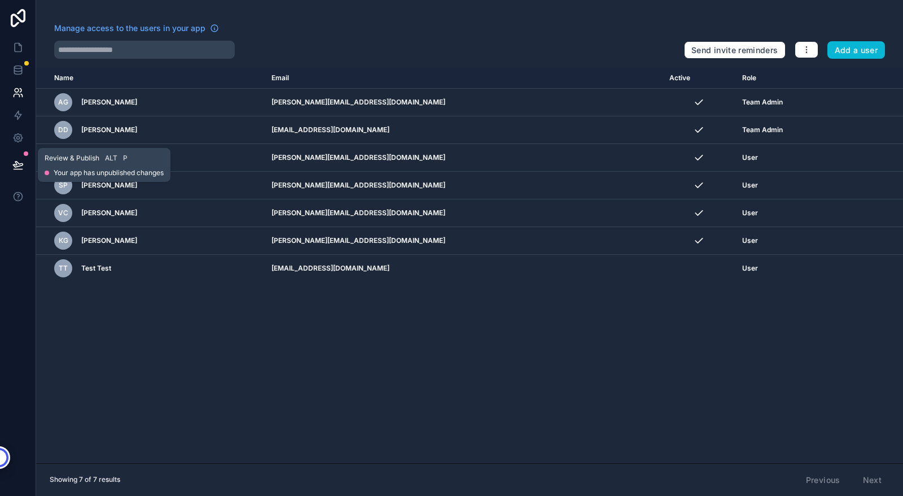
click at [17, 165] on icon at bounding box center [17, 164] width 11 height 11
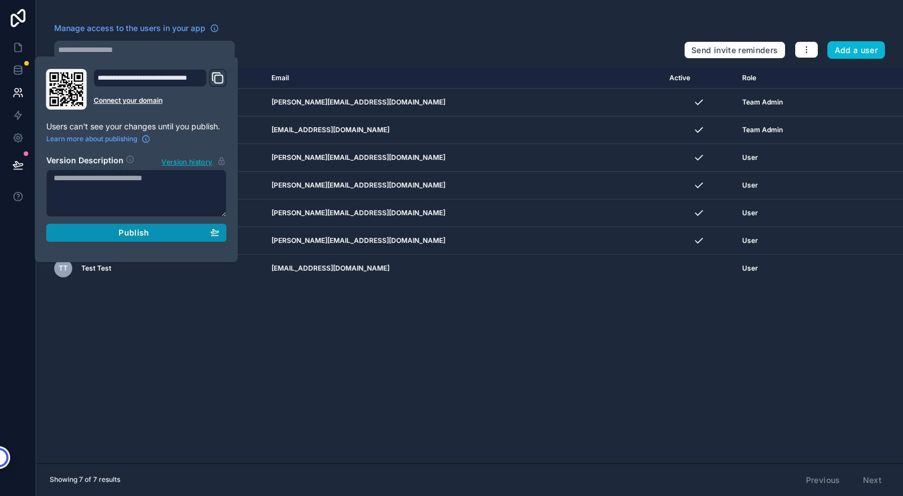
click at [133, 235] on span "Publish" at bounding box center [134, 232] width 30 height 10
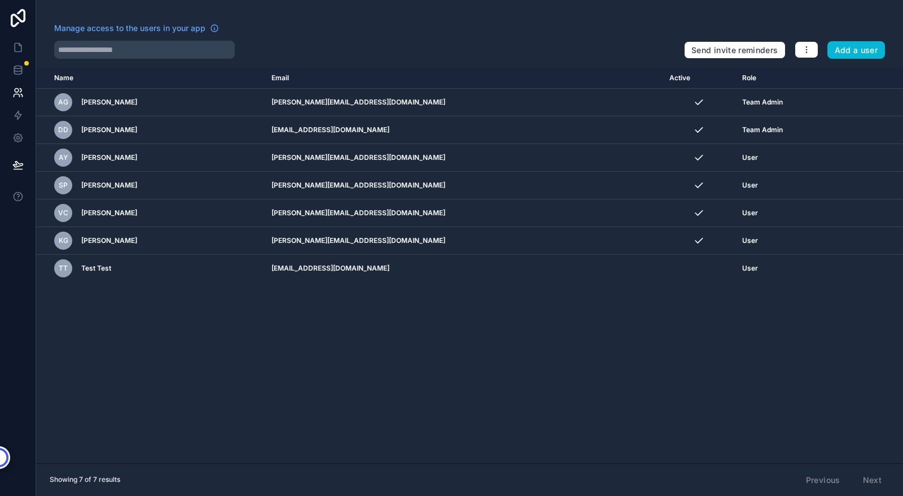
click at [154, 334] on div "Name Email Active Role userTable.email AG Ashley Gray ashley@farinspections.com…" at bounding box center [469, 265] width 867 height 395
click at [17, 113] on icon at bounding box center [17, 114] width 11 height 11
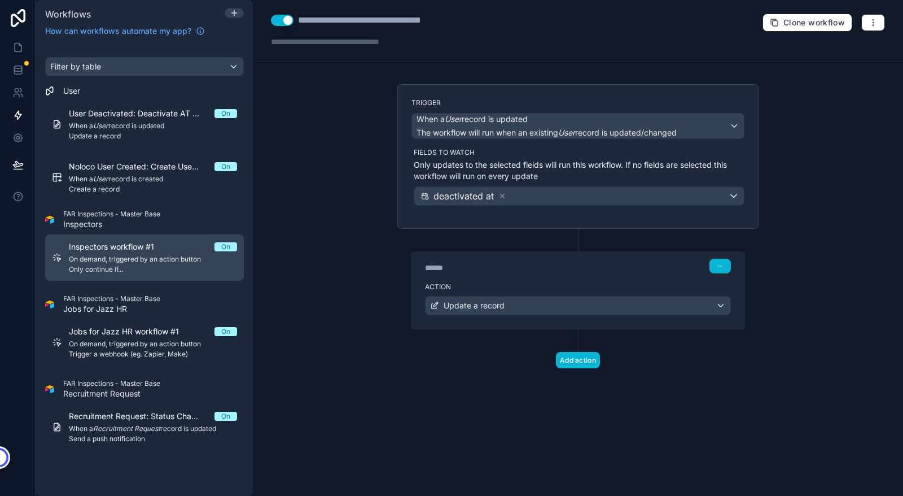
click at [148, 271] on span "Only continue if..." at bounding box center [153, 269] width 168 height 9
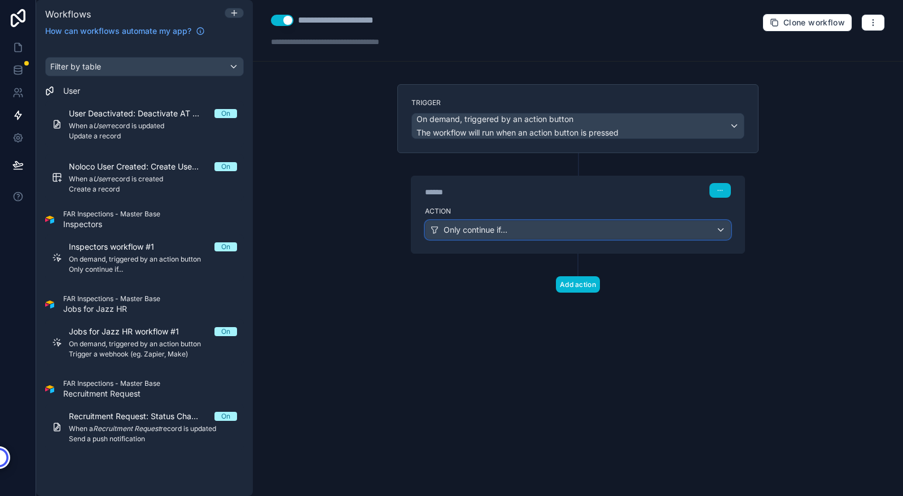
click at [584, 225] on div "Only continue if..." at bounding box center [578, 230] width 305 height 18
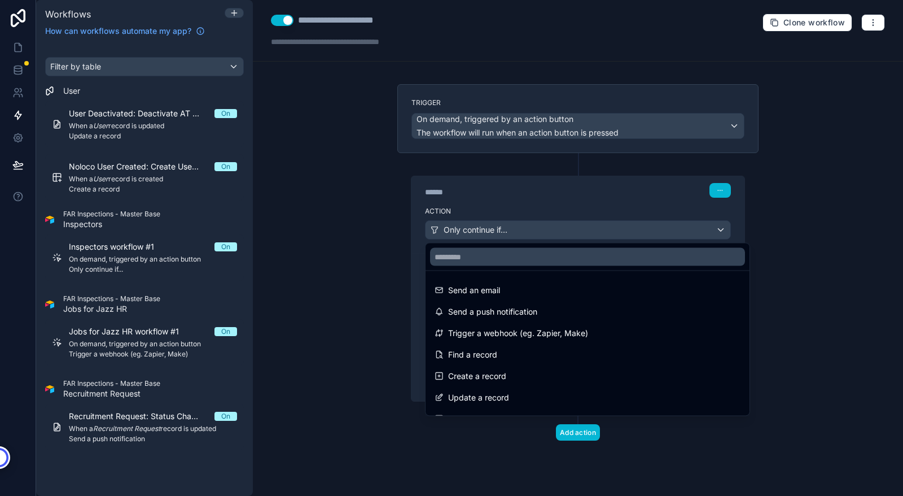
click at [573, 188] on div at bounding box center [451, 248] width 903 height 496
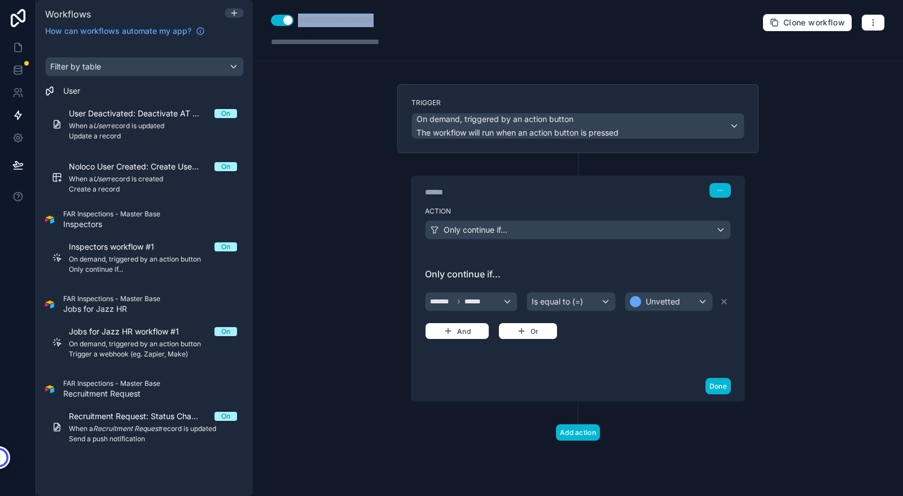
drag, startPoint x: 400, startPoint y: 21, endPoint x: 297, endPoint y: 20, distance: 102.2
click at [297, 20] on div "**********" at bounding box center [350, 21] width 158 height 14
type div "**********"
copy div "**********"
click at [876, 21] on icon "button" at bounding box center [873, 22] width 9 height 9
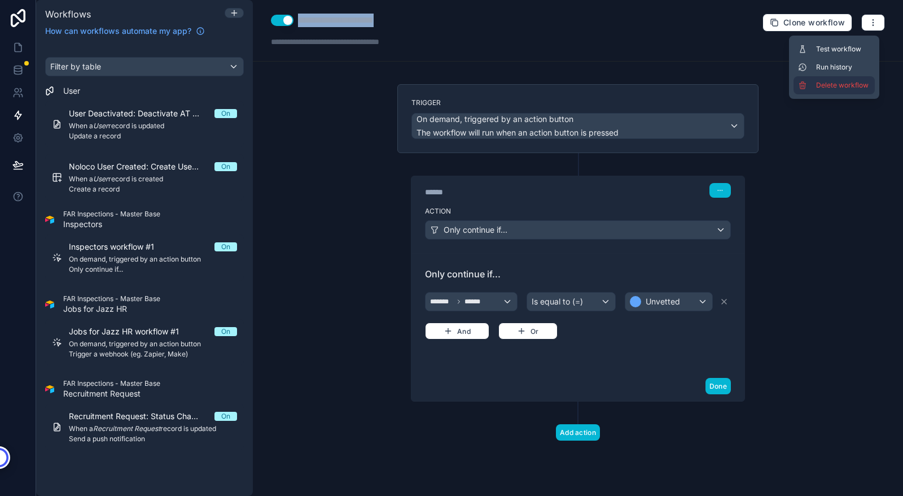
click at [838, 85] on span "Delete workflow" at bounding box center [843, 85] width 54 height 9
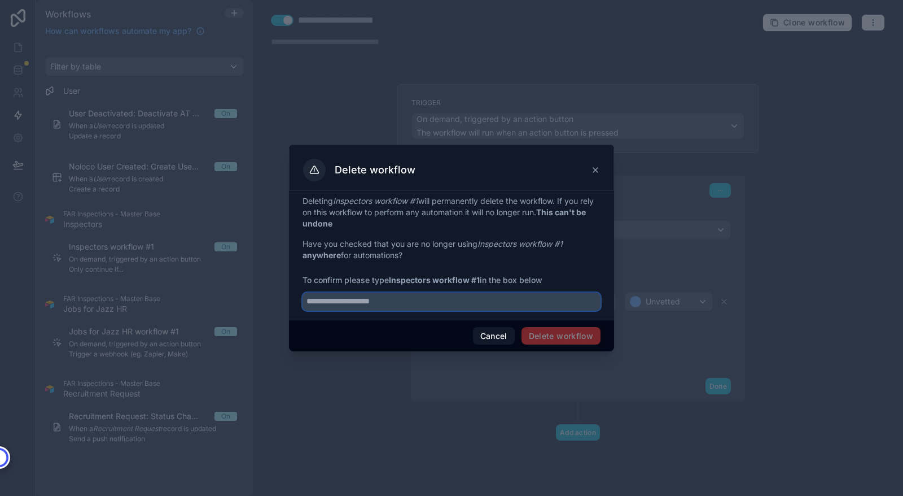
click at [406, 292] on input "text" at bounding box center [452, 301] width 298 height 18
paste input "**********"
type input "**********"
click at [557, 342] on button "Delete workflow" at bounding box center [561, 336] width 79 height 18
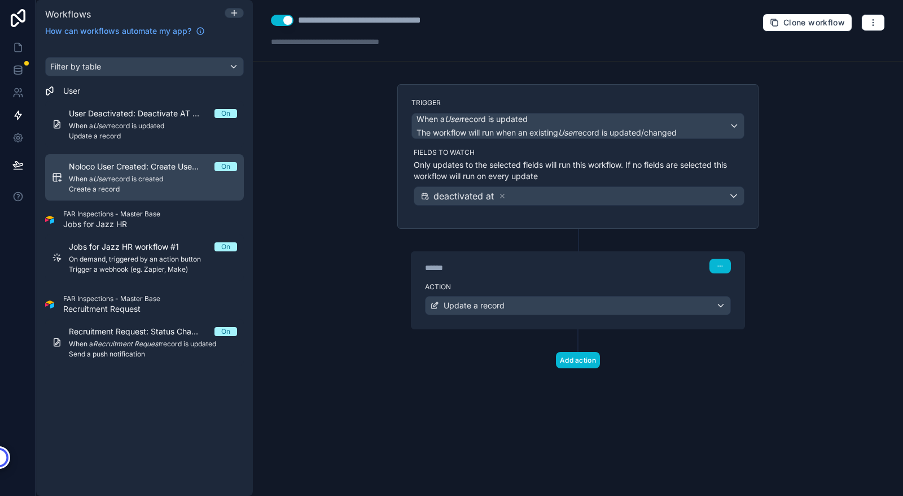
click at [119, 182] on span "When a User record is created" at bounding box center [153, 178] width 168 height 9
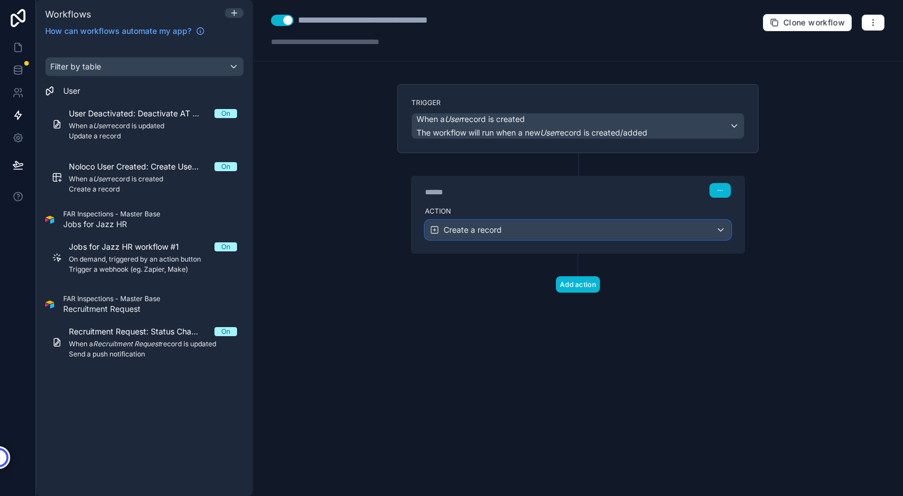
click at [593, 231] on div "Create a record" at bounding box center [578, 230] width 305 height 18
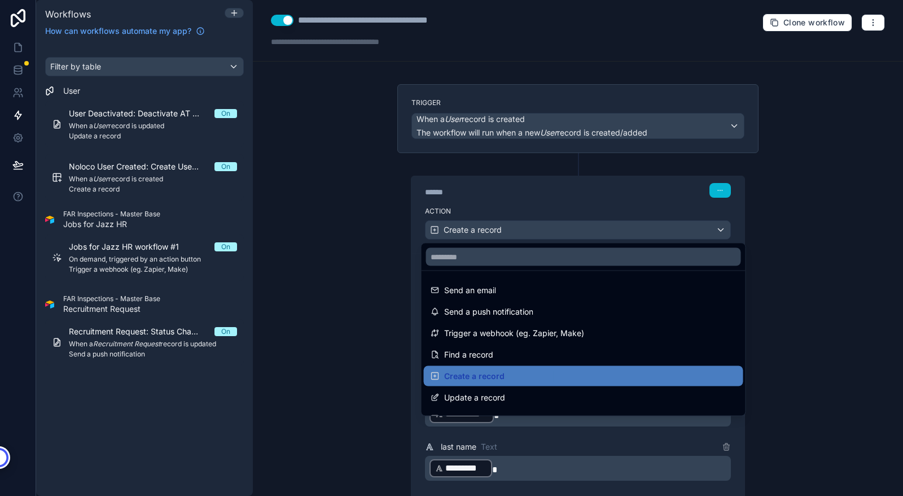
click at [415, 319] on div at bounding box center [451, 248] width 903 height 496
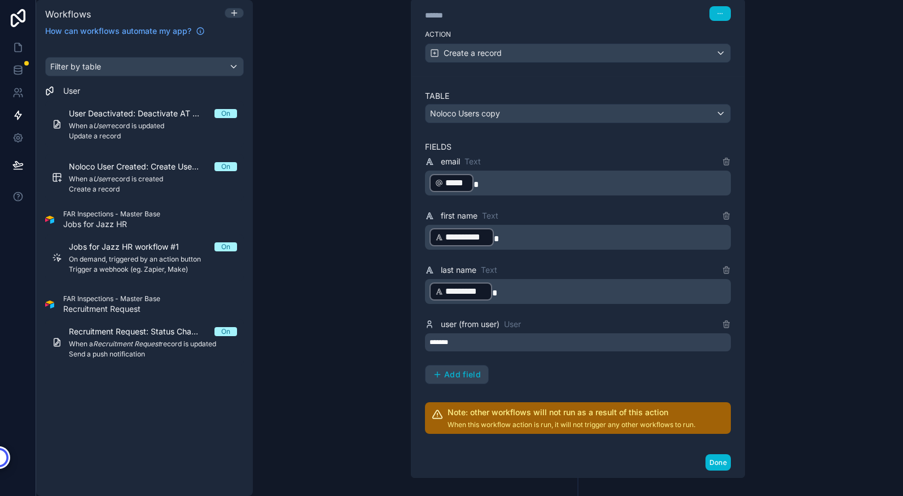
scroll to position [179, 0]
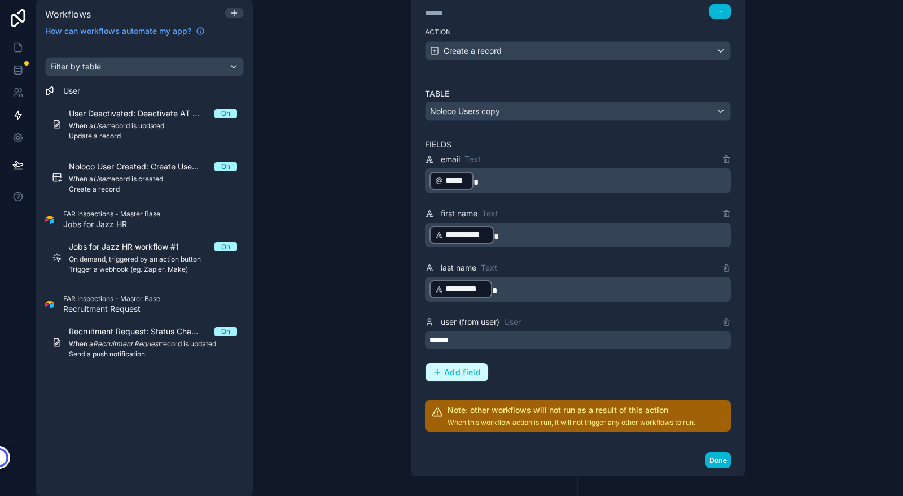
click at [451, 374] on span "Add field" at bounding box center [462, 372] width 37 height 10
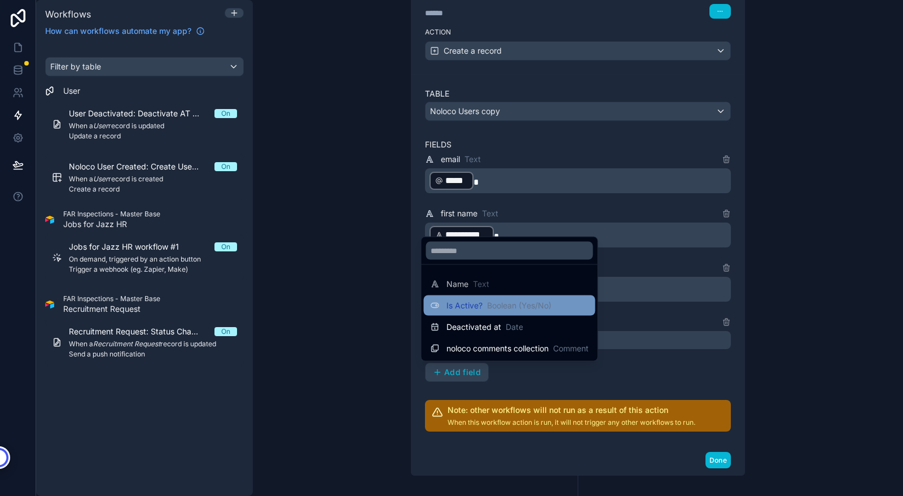
click at [466, 305] on span "Is Active?" at bounding box center [464, 305] width 36 height 11
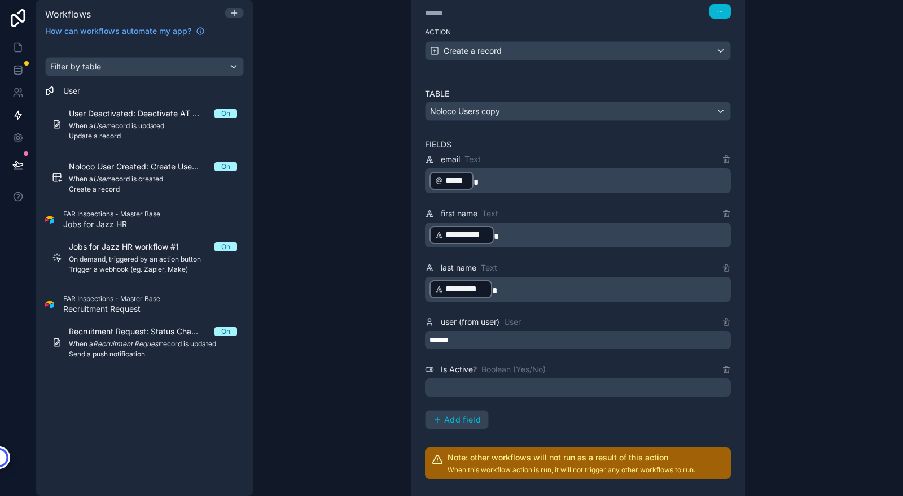
click at [595, 380] on div at bounding box center [578, 387] width 306 height 18
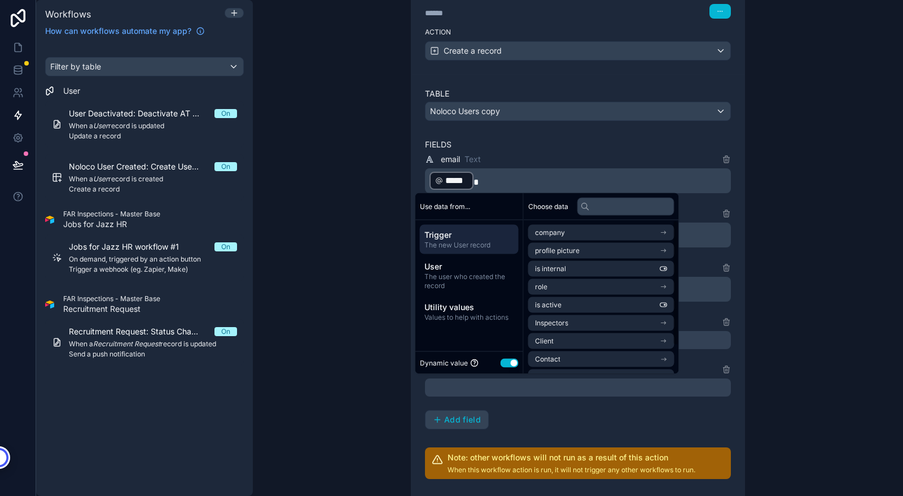
click at [509, 362] on button "Use setting" at bounding box center [510, 362] width 18 height 9
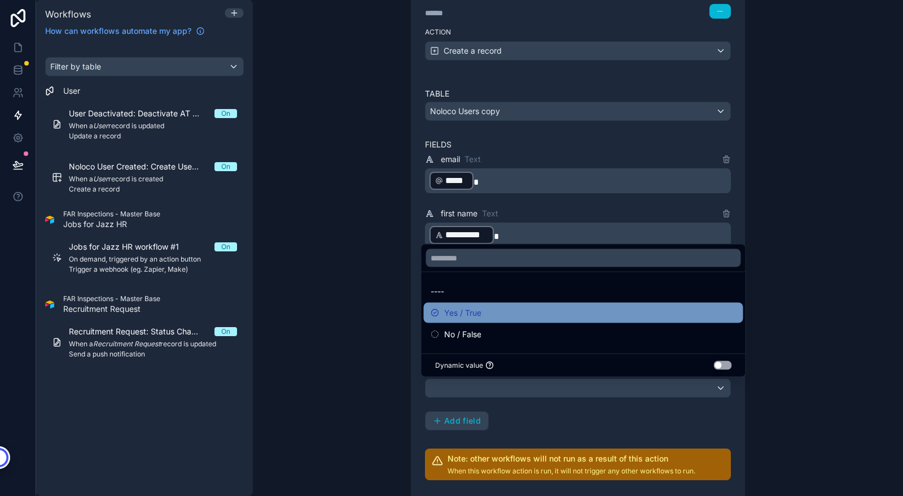
click at [458, 314] on span "Yes / True" at bounding box center [462, 313] width 37 height 14
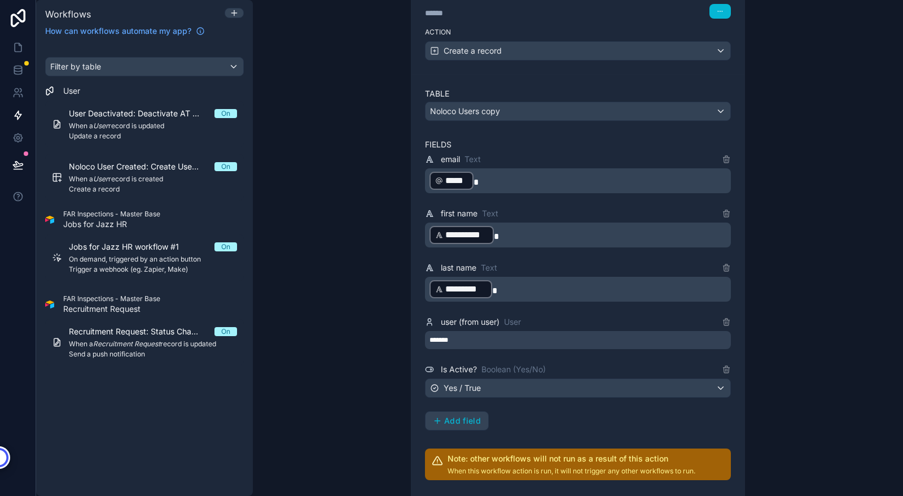
click at [550, 415] on div "**********" at bounding box center [578, 291] width 306 height 278
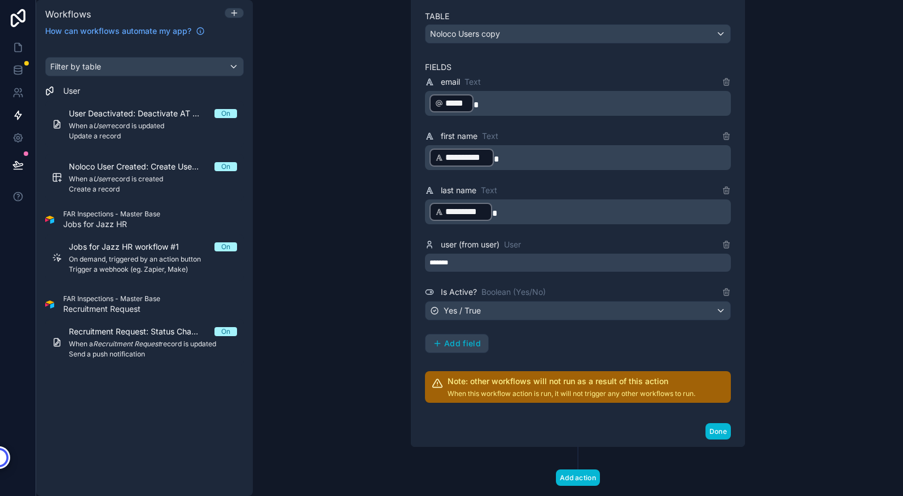
scroll to position [282, 0]
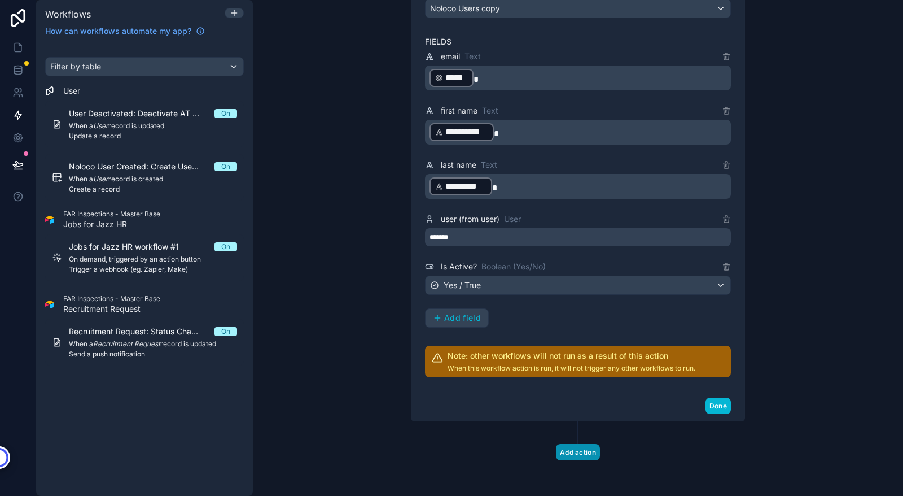
click at [572, 452] on button "Add action" at bounding box center [578, 452] width 44 height 16
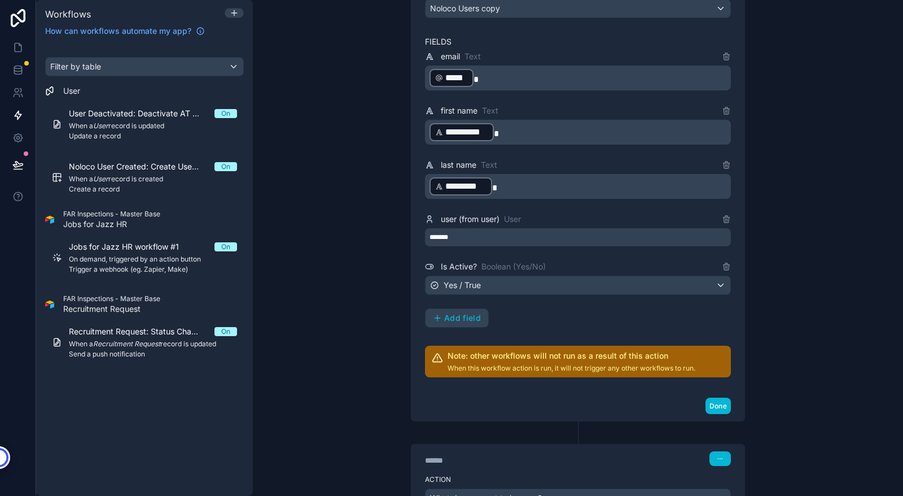
scroll to position [382, 0]
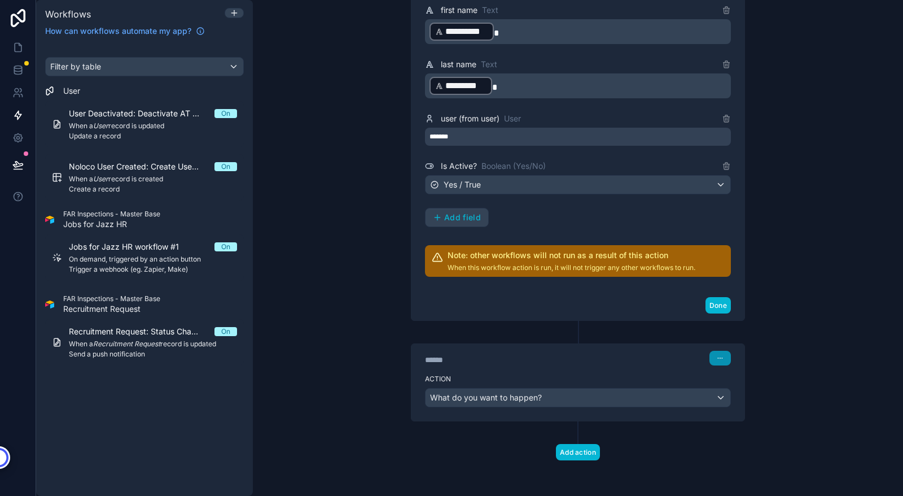
click at [717, 352] on button "button" at bounding box center [719, 358] width 21 height 15
click at [750, 399] on button "Delete" at bounding box center [742, 401] width 77 height 18
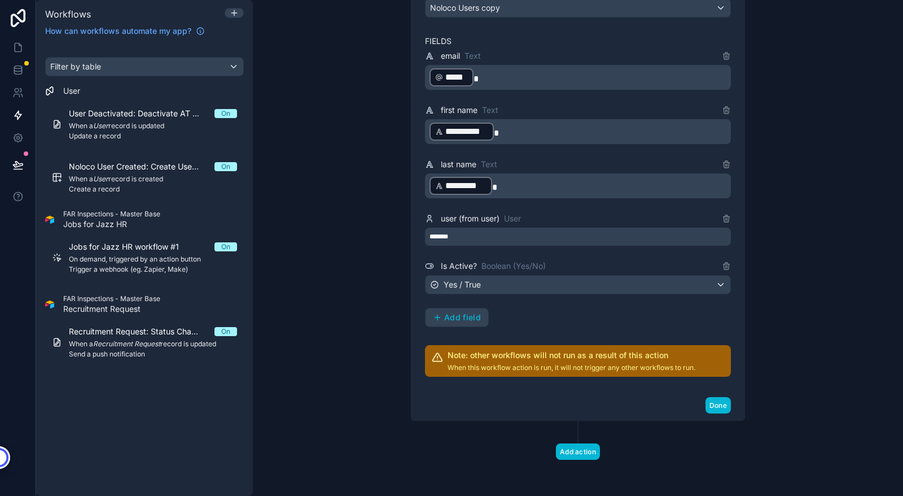
scroll to position [282, 0]
click at [707, 406] on button "Done" at bounding box center [718, 405] width 25 height 16
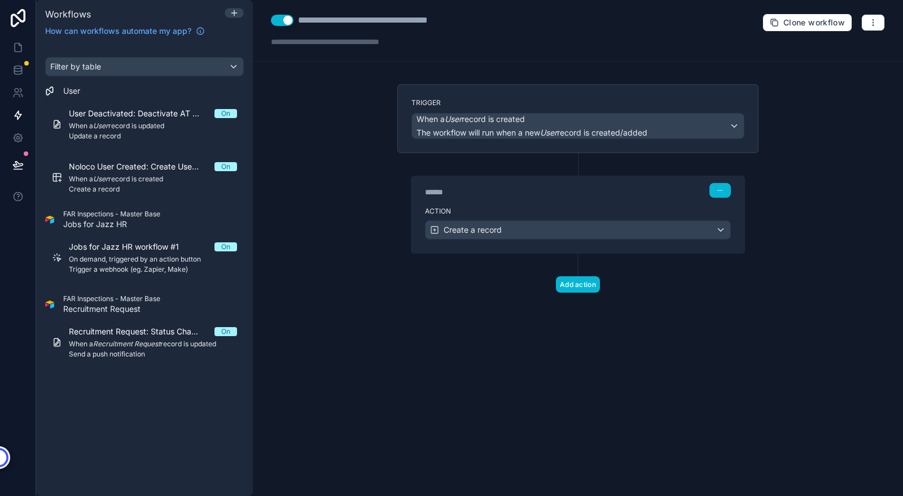
scroll to position [0, 0]
click at [17, 164] on icon at bounding box center [17, 164] width 11 height 11
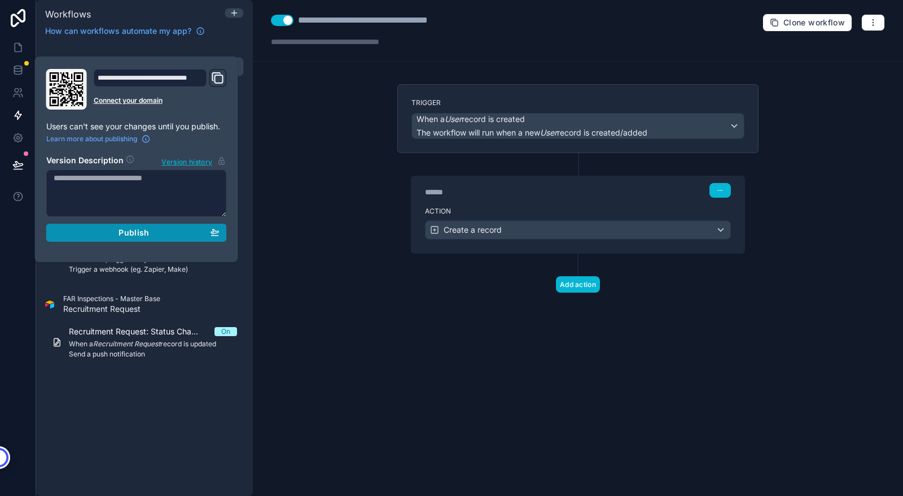
click at [125, 229] on span "Publish" at bounding box center [134, 232] width 30 height 10
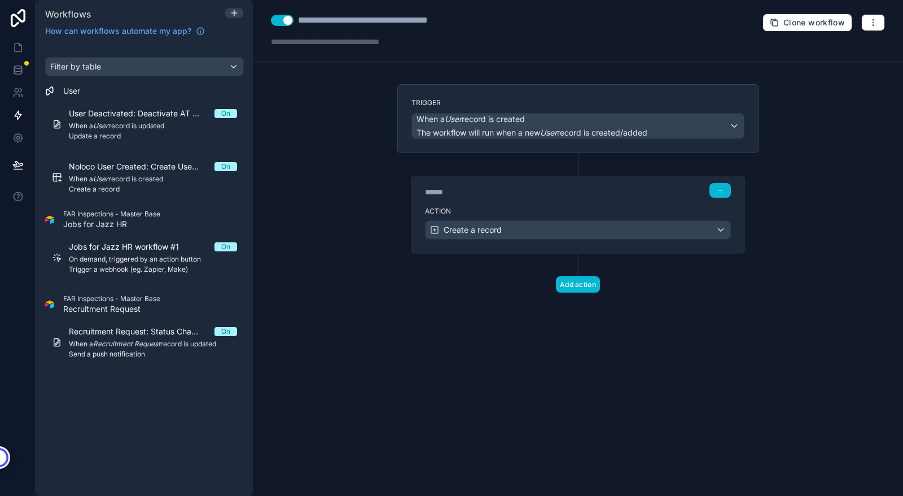
click at [296, 198] on div "**********" at bounding box center [578, 248] width 650 height 496
click at [15, 69] on icon at bounding box center [17, 69] width 11 height 11
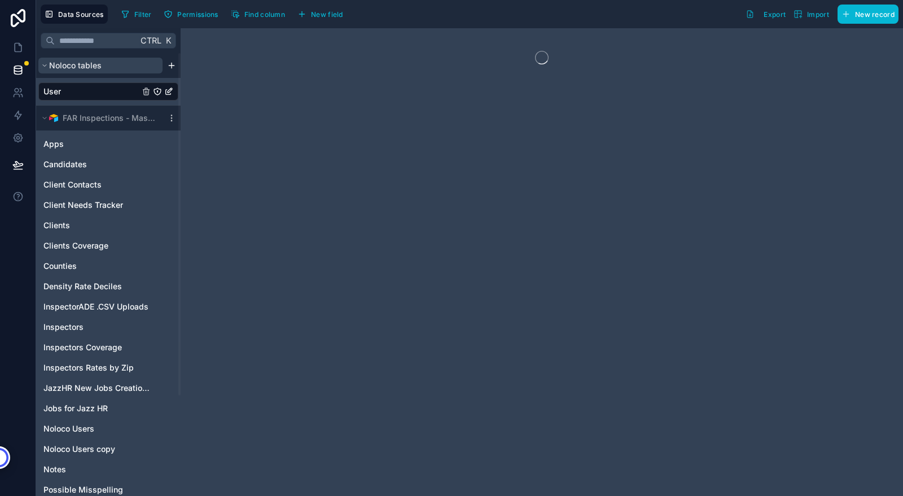
click at [75, 64] on span "Noloco tables" at bounding box center [75, 65] width 52 height 11
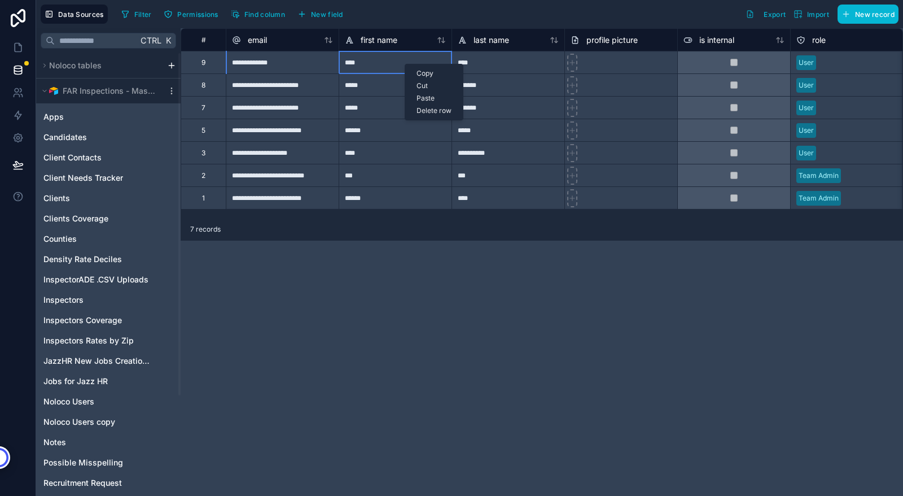
click at [428, 111] on div "Delete row" at bounding box center [434, 110] width 58 height 12
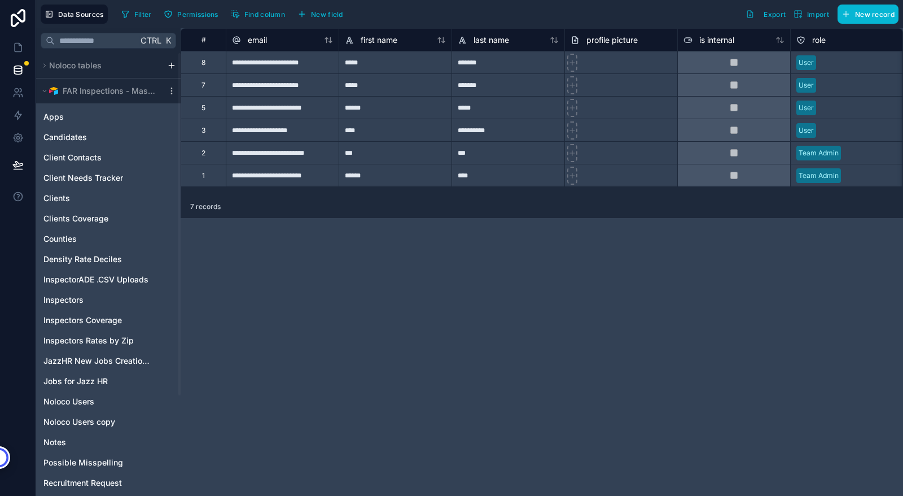
click at [420, 299] on div "**********" at bounding box center [542, 261] width 722 height 467
click at [278, 64] on div "**********" at bounding box center [282, 62] width 113 height 23
